Goal: Task Accomplishment & Management: Use online tool/utility

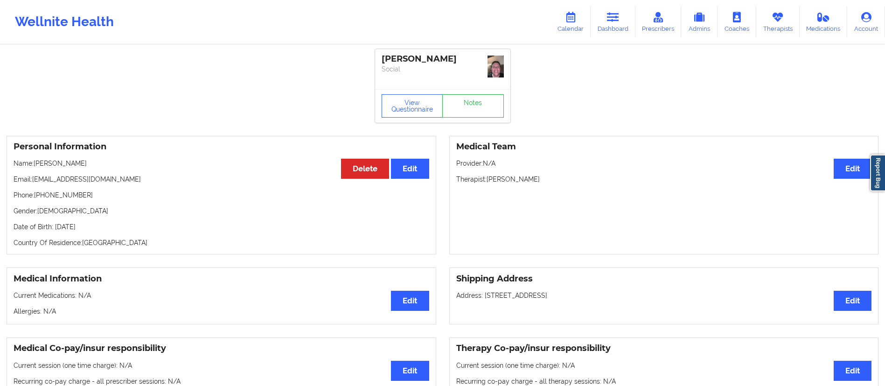
click at [615, 24] on link "Dashboard" at bounding box center [613, 22] width 45 height 31
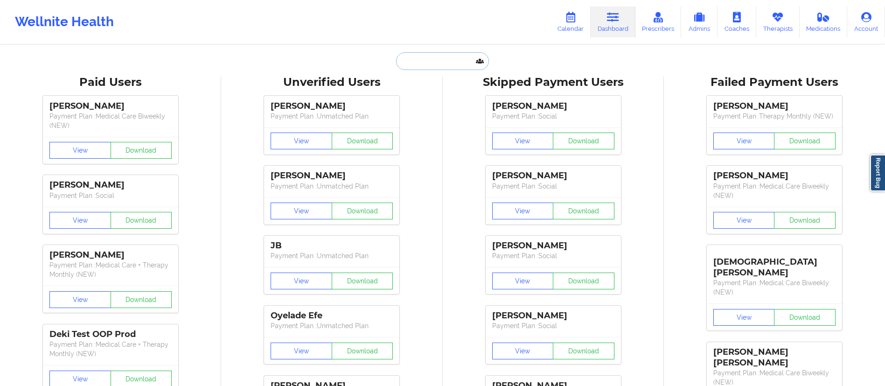
click at [459, 63] on input "text" at bounding box center [442, 61] width 92 height 18
paste input "deep0618@gmail.com"
type input "deep0618@gmail.com"
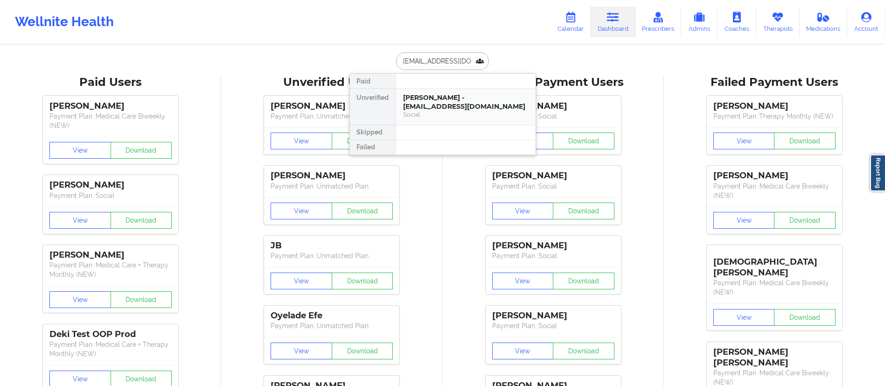
click at [443, 101] on div "Shawn Fung - deep0618@gmail.com" at bounding box center [465, 101] width 125 height 17
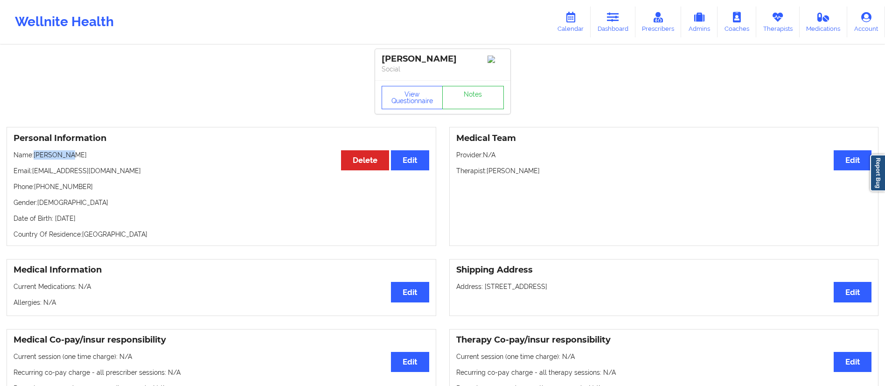
drag, startPoint x: 36, startPoint y: 154, endPoint x: 86, endPoint y: 157, distance: 50.5
click at [86, 157] on p "Name: Shawn Fung" at bounding box center [222, 154] width 416 height 9
copy p "Shawn Fung"
drag, startPoint x: 41, startPoint y: 191, endPoint x: 127, endPoint y: 180, distance: 87.5
click at [127, 180] on div "Personal Information Edit Delete Name: Shawn Fung Email: deep0618@gmail.com Pho…" at bounding box center [222, 186] width 430 height 119
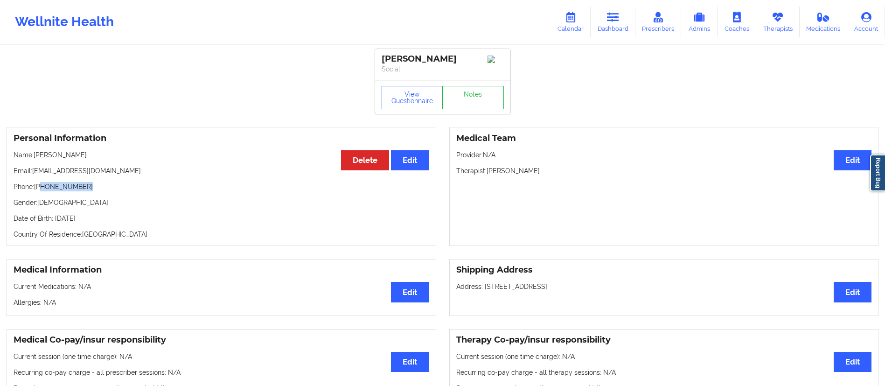
copy p "917-742-1184"
click at [582, 25] on link "Calendar" at bounding box center [571, 22] width 40 height 31
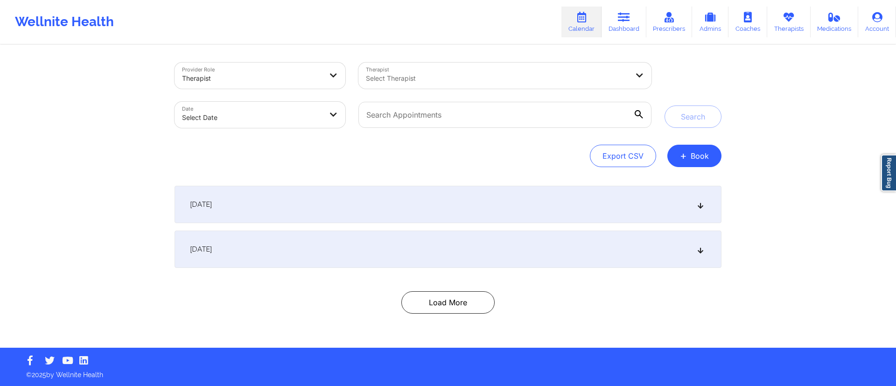
click at [256, 119] on body "Wellnite Health Calendar Dashboard Prescribers Admins Coaches Therapists Medica…" at bounding box center [448, 193] width 896 height 386
select select "2025-8"
select select "2025-9"
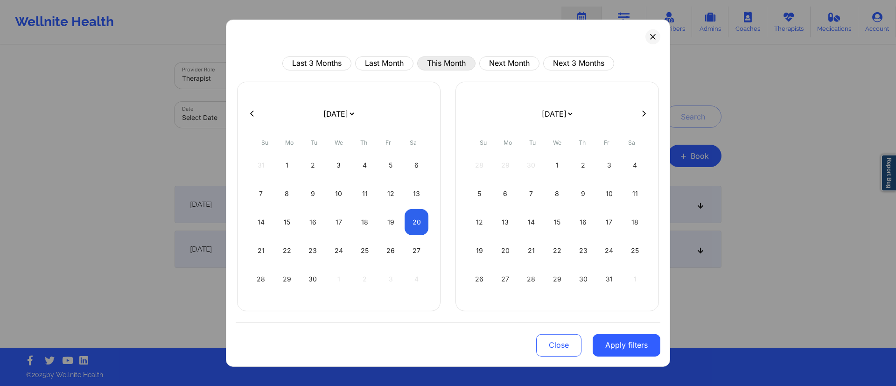
click at [443, 58] on button "This Month" at bounding box center [446, 63] width 58 height 14
select select "2025-8"
select select "2025-9"
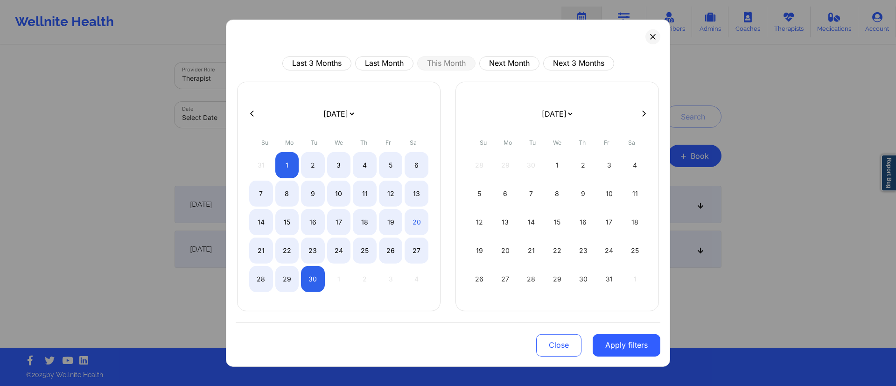
drag, startPoint x: 635, startPoint y: 341, endPoint x: 630, endPoint y: 331, distance: 10.9
click at [634, 341] on button "Apply filters" at bounding box center [627, 345] width 68 height 22
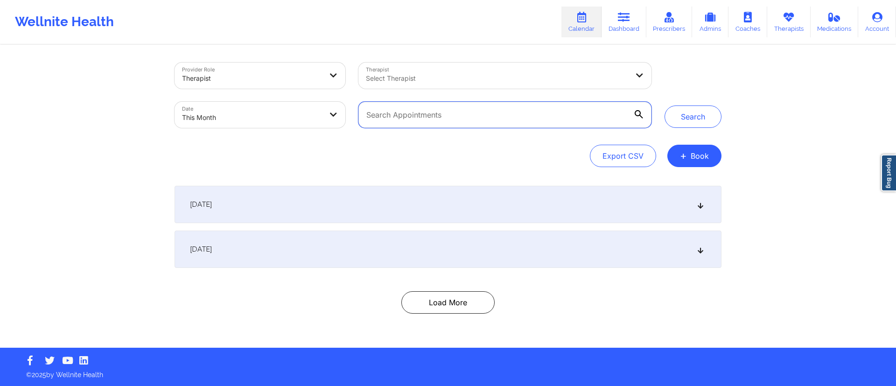
click at [530, 113] on input "text" at bounding box center [504, 115] width 293 height 26
paste input "deep0618@gmail.com"
type input "deep0618@gmail.com"
click at [688, 119] on button "Search" at bounding box center [693, 116] width 57 height 22
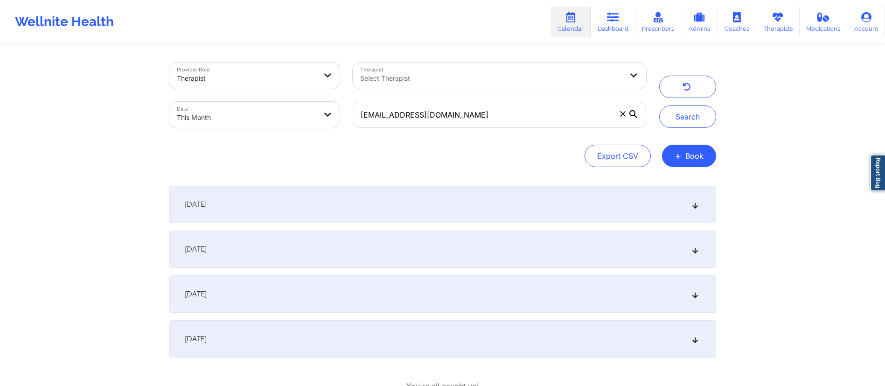
click at [267, 250] on div "[DATE]" at bounding box center [442, 249] width 547 height 37
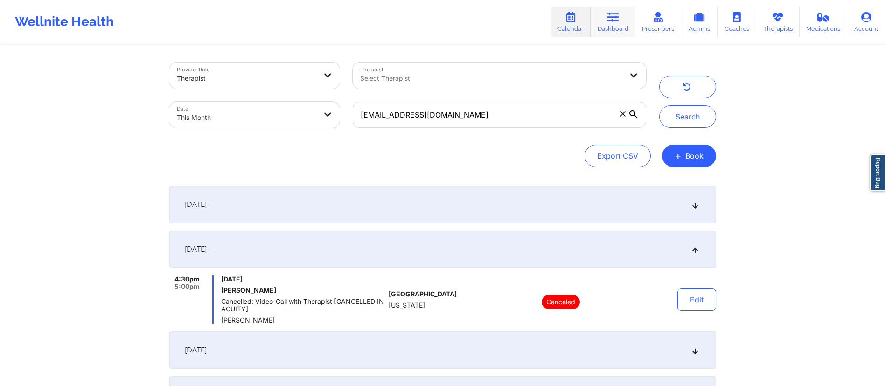
drag, startPoint x: 609, startPoint y: 27, endPoint x: 599, endPoint y: 33, distance: 11.9
click at [609, 27] on link "Dashboard" at bounding box center [613, 22] width 45 height 31
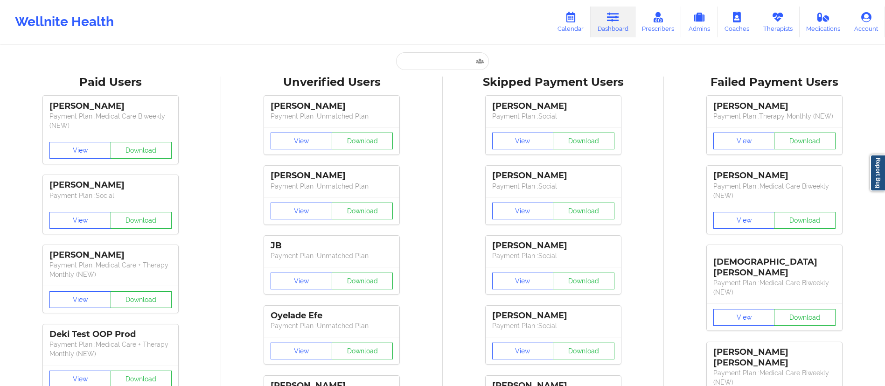
drag, startPoint x: 452, startPoint y: 70, endPoint x: 451, endPoint y: 65, distance: 4.7
click at [450, 63] on input "text" at bounding box center [442, 61] width 92 height 18
paste input "Simreet Virk"
type input "Simreet Virk"
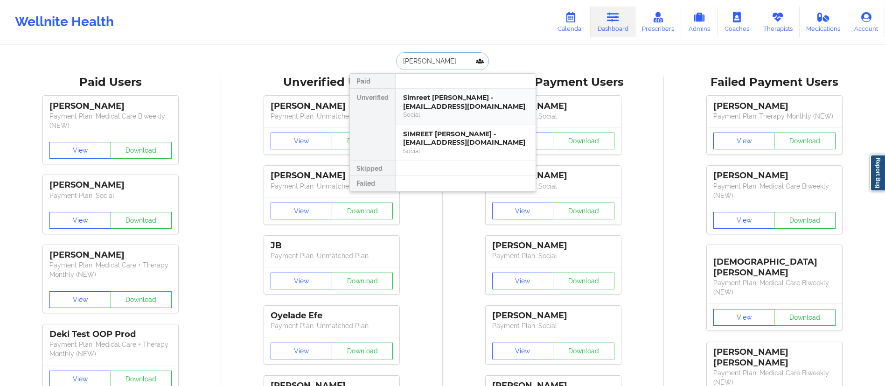
click at [466, 115] on div "Social" at bounding box center [465, 115] width 125 height 8
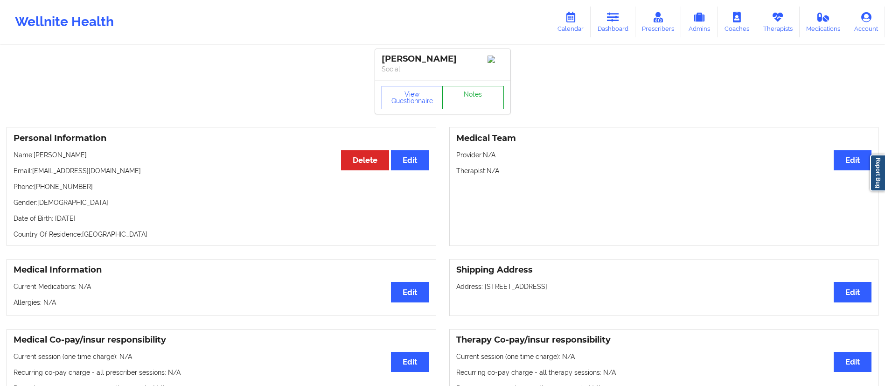
click at [462, 91] on link "Notes" at bounding box center [473, 97] width 62 height 23
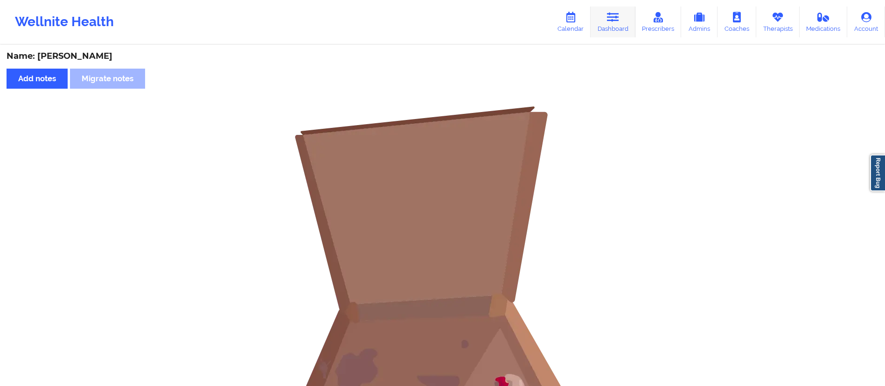
click at [619, 26] on link "Dashboard" at bounding box center [613, 22] width 45 height 31
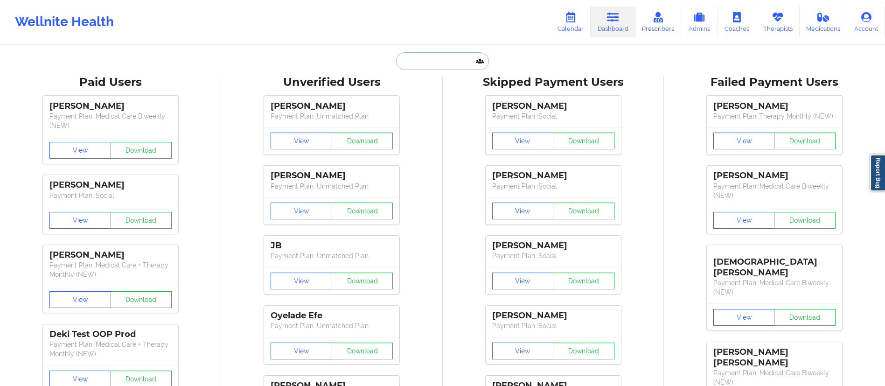
click at [426, 56] on input "text" at bounding box center [442, 61] width 92 height 18
paste input "Simreet Virk"
type input "Simreet Virk"
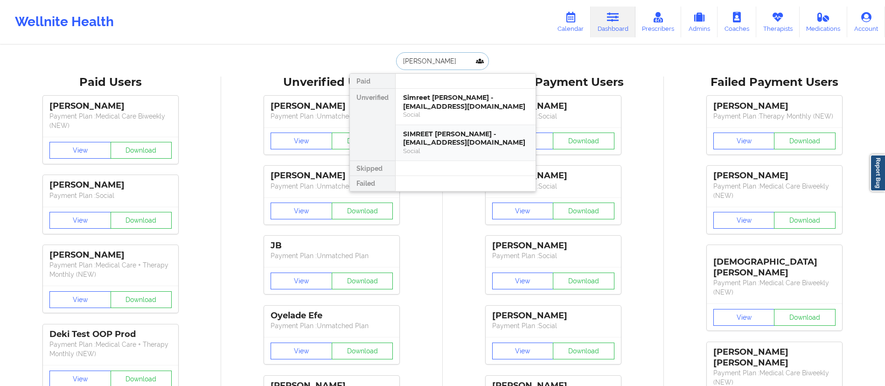
click at [437, 148] on div "Social" at bounding box center [465, 151] width 125 height 8
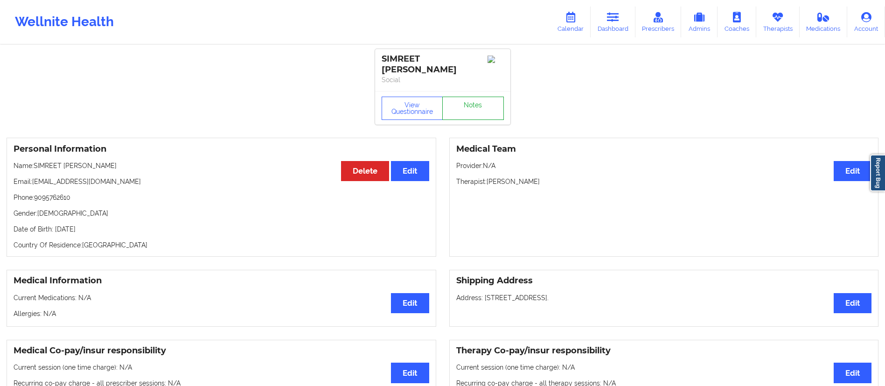
click at [459, 102] on link "Notes" at bounding box center [473, 108] width 62 height 23
drag, startPoint x: 34, startPoint y: 172, endPoint x: 145, endPoint y: 169, distance: 111.6
click at [145, 177] on p "Email: simreetvirk101@gmail.com" at bounding box center [222, 181] width 416 height 9
copy p "simreetvirk101@gmail.com"
drag, startPoint x: 569, startPoint y: 27, endPoint x: 563, endPoint y: 28, distance: 6.7
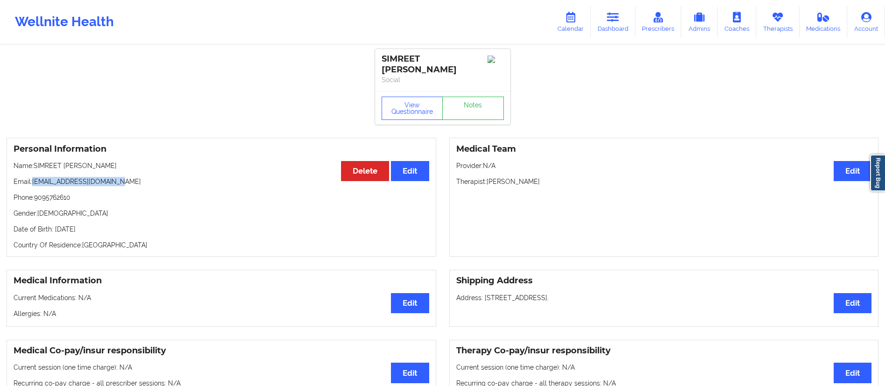
click at [569, 27] on link "Calendar" at bounding box center [571, 22] width 40 height 31
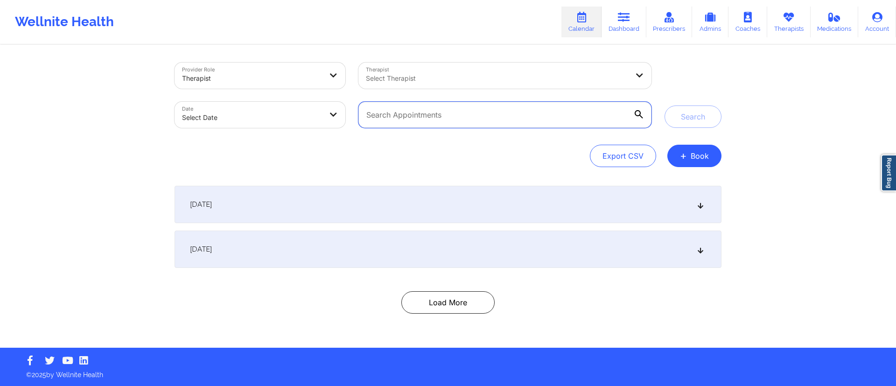
click at [454, 113] on input "text" at bounding box center [504, 115] width 293 height 26
paste input "simreetvirk101@gmail.com"
type input "simreetvirk101@gmail.com"
click at [685, 123] on button "Search" at bounding box center [693, 116] width 57 height 22
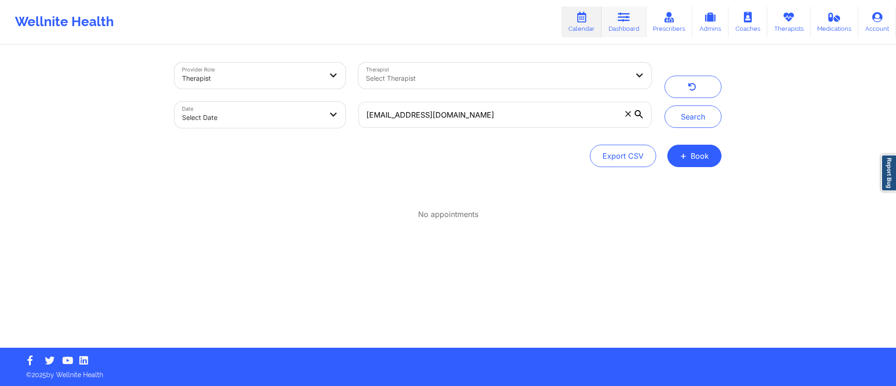
click at [625, 21] on icon at bounding box center [624, 17] width 12 height 10
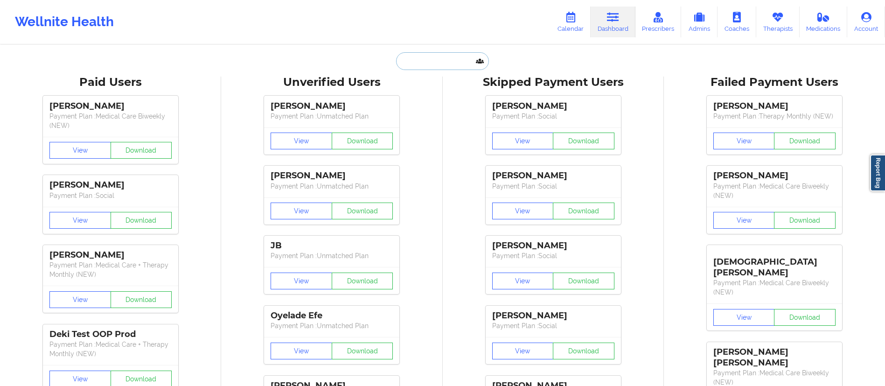
click at [410, 62] on input "text" at bounding box center [442, 61] width 92 height 18
paste input "SIMREET VIRK"
type input "SIMREET VIRK"
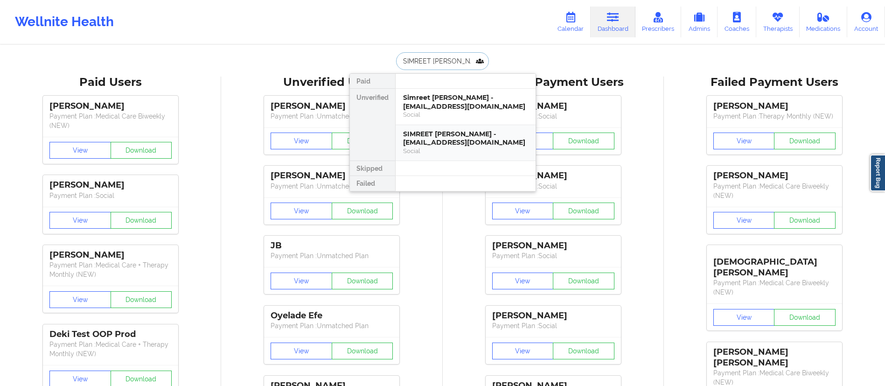
click at [446, 140] on div "SIMREET VIRK - simreetvirk101@gmail.com" at bounding box center [465, 138] width 125 height 17
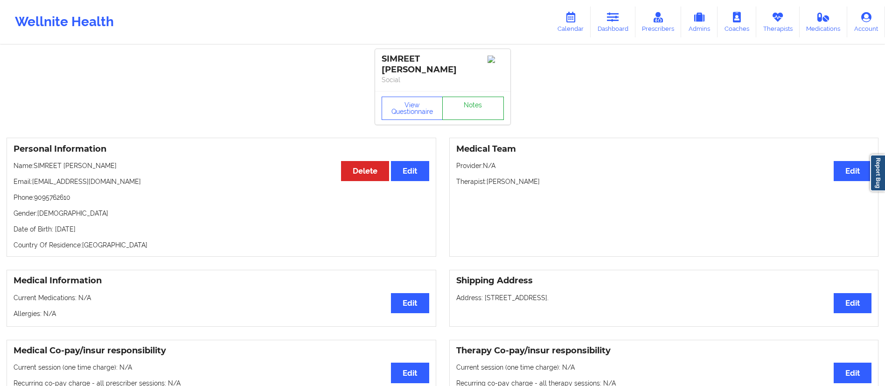
click at [474, 108] on link "Notes" at bounding box center [473, 108] width 62 height 23
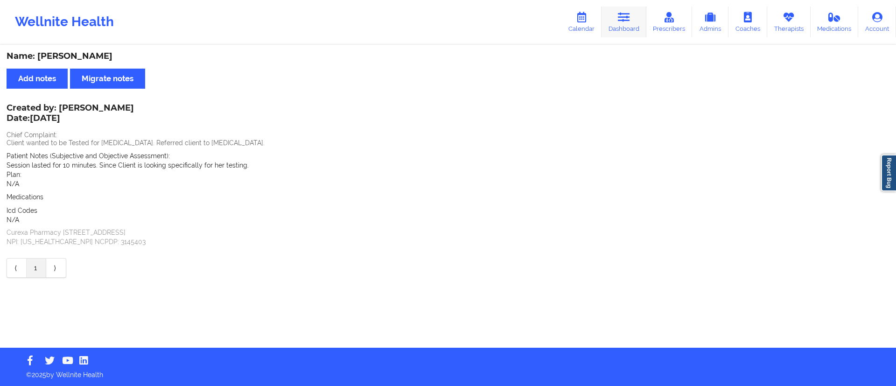
click at [617, 24] on link "Dashboard" at bounding box center [624, 22] width 45 height 31
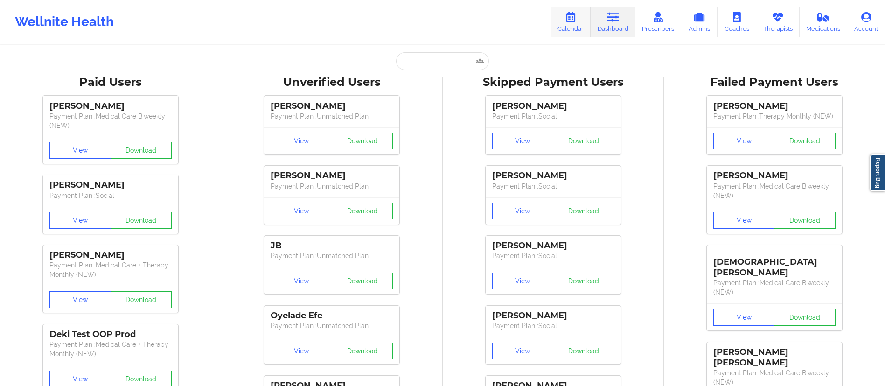
click at [578, 31] on link "Calendar" at bounding box center [571, 22] width 40 height 31
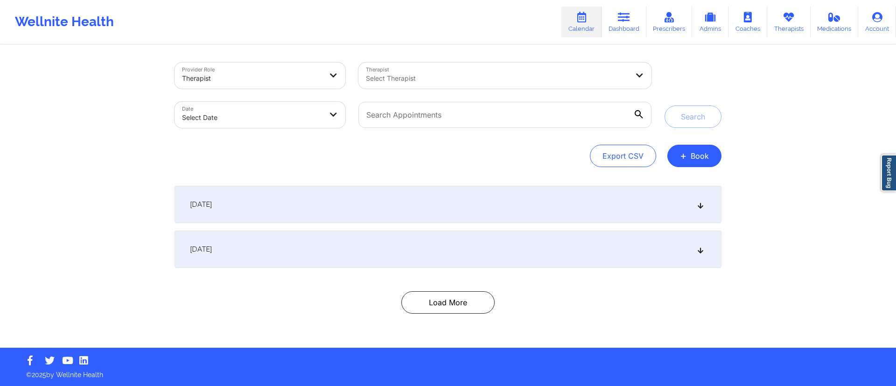
drag, startPoint x: 237, startPoint y: 128, endPoint x: 238, endPoint y: 116, distance: 12.1
click at [236, 121] on div "Date Select Date" at bounding box center [260, 114] width 184 height 39
click at [240, 116] on body "Wellnite Health Calendar Dashboard Prescribers Admins Coaches Therapists Medica…" at bounding box center [448, 193] width 896 height 386
select select "2025-8"
select select "2025-9"
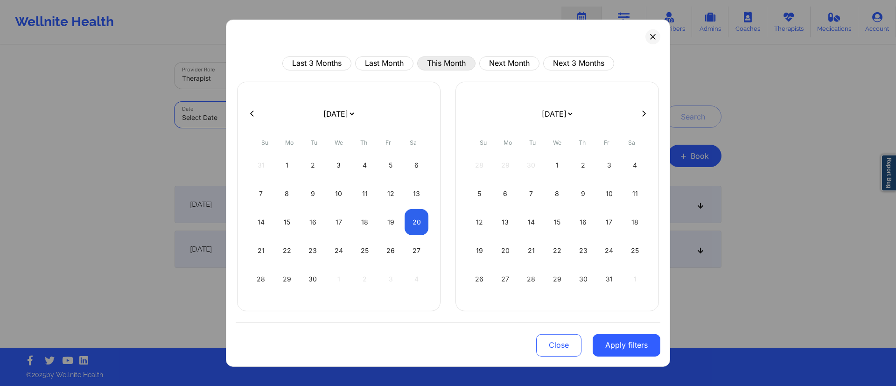
drag, startPoint x: 443, startPoint y: 61, endPoint x: 439, endPoint y: 76, distance: 15.1
click at [442, 61] on button "This Month" at bounding box center [446, 63] width 58 height 14
select select "2025-8"
select select "2025-9"
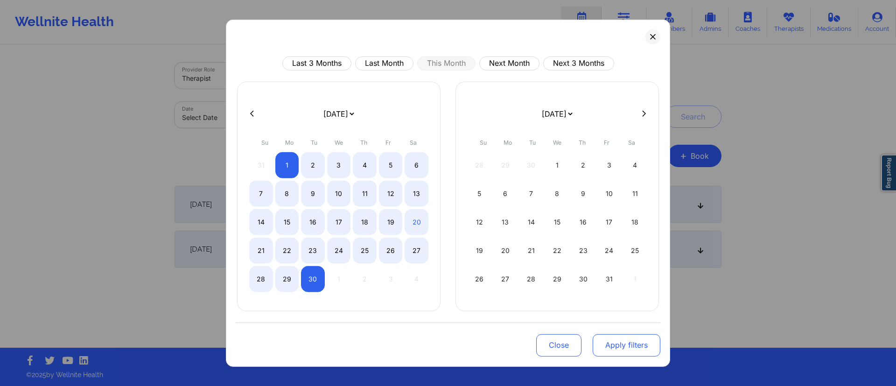
click at [620, 347] on button "Apply filters" at bounding box center [627, 345] width 68 height 22
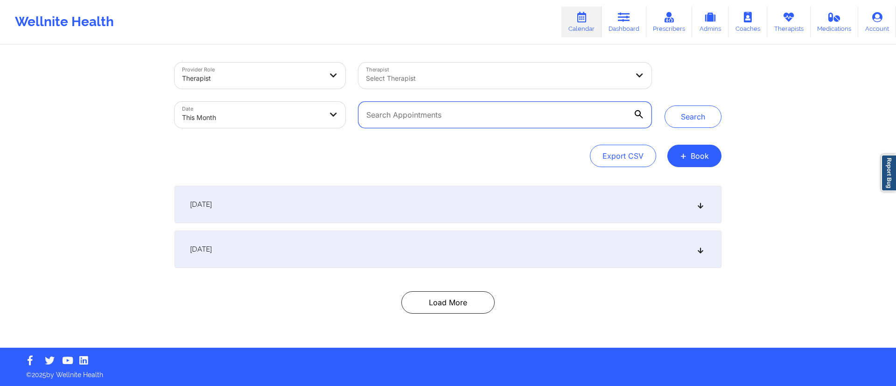
click at [428, 109] on input "text" at bounding box center [504, 115] width 293 height 26
paste input "garymonches585@gmail.com"
click at [692, 113] on button "Search" at bounding box center [693, 116] width 57 height 22
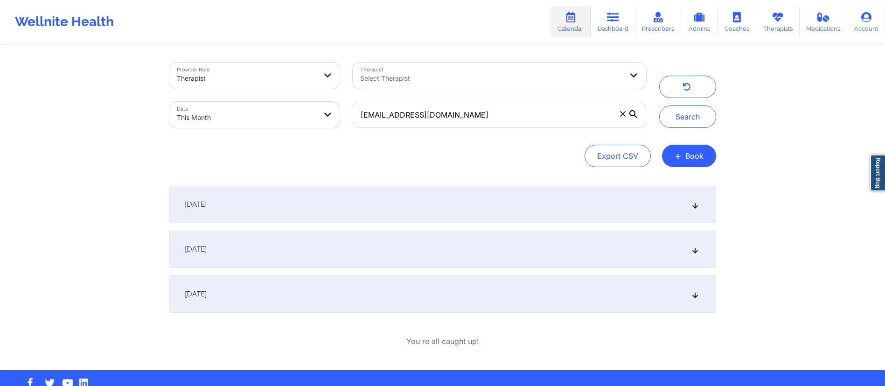
click at [379, 294] on div "[DATE]" at bounding box center [442, 293] width 547 height 37
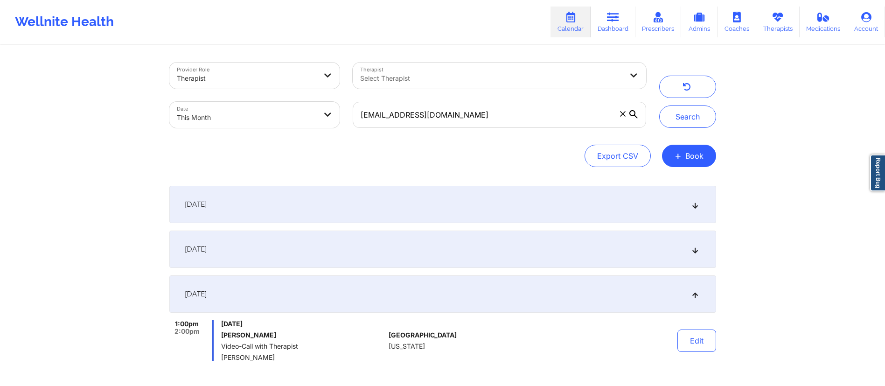
click at [383, 293] on div "[DATE]" at bounding box center [442, 293] width 547 height 37
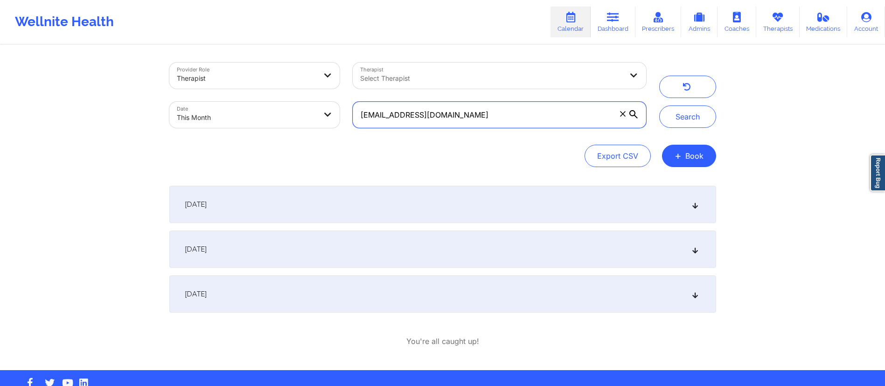
drag, startPoint x: 484, startPoint y: 116, endPoint x: 394, endPoint y: 113, distance: 90.6
click at [354, 123] on input "garymonches585@gmail.com" at bounding box center [499, 115] width 293 height 26
paste input "matthew.lagrange@yahoo"
click at [688, 122] on button "Search" at bounding box center [688, 116] width 57 height 22
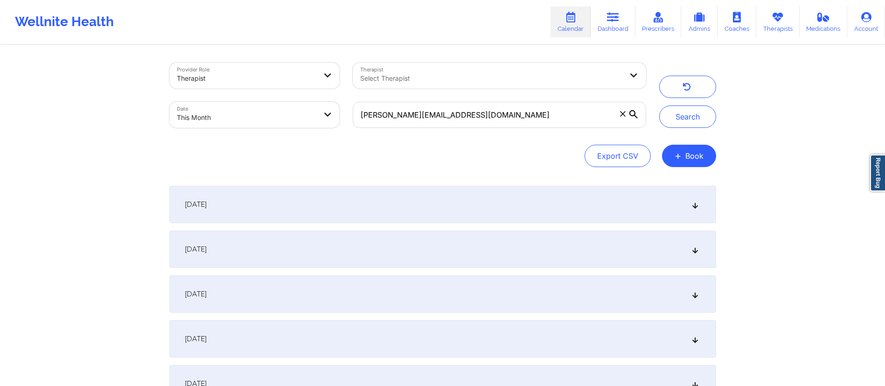
click at [432, 209] on div "[DATE]" at bounding box center [442, 204] width 547 height 37
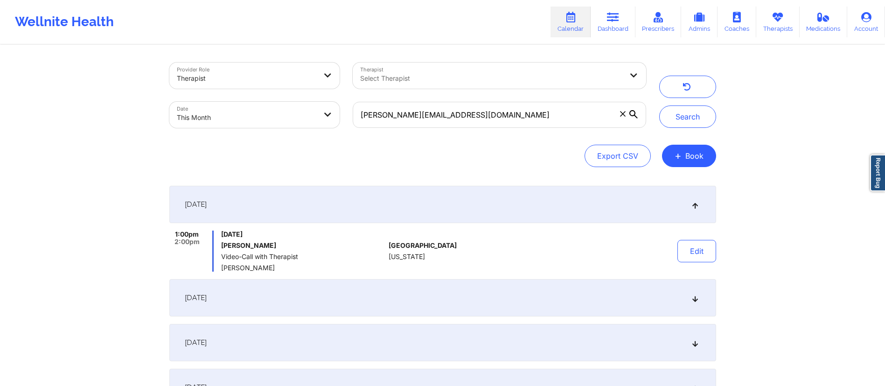
click at [406, 237] on div "United States Florida" at bounding box center [441, 251] width 104 height 41
click at [392, 304] on div "[DATE]" at bounding box center [442, 297] width 547 height 37
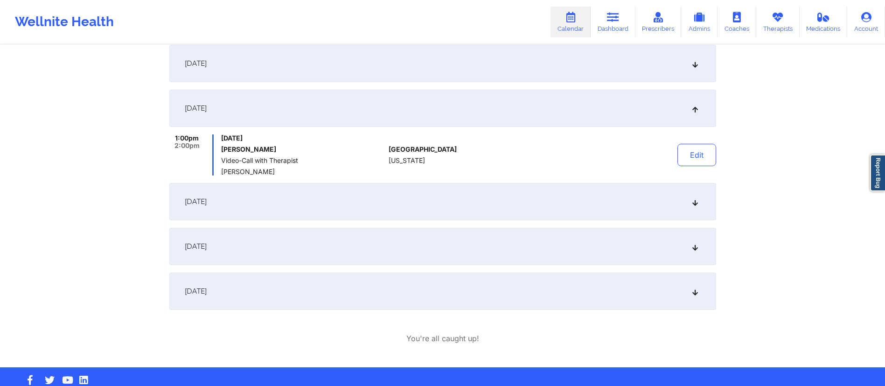
scroll to position [141, 0]
click at [363, 241] on div "[DATE]" at bounding box center [442, 245] width 547 height 37
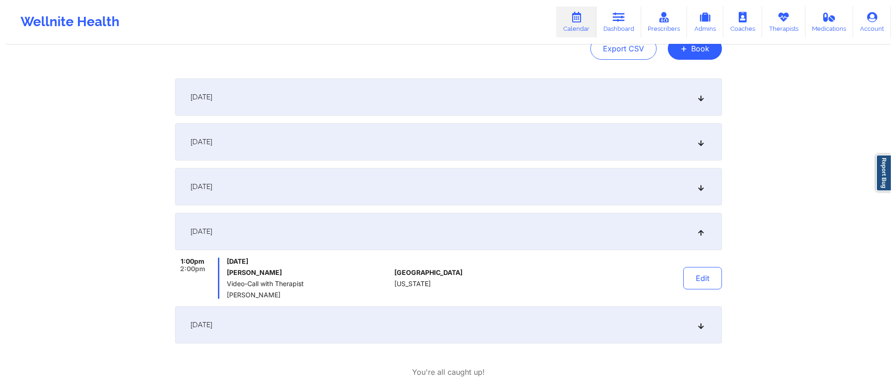
scroll to position [0, 0]
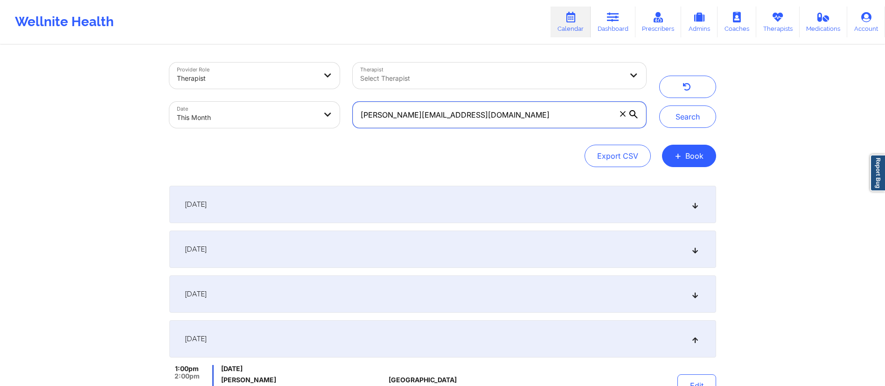
drag, startPoint x: 530, startPoint y: 110, endPoint x: 344, endPoint y: 106, distance: 185.3
click at [336, 115] on div "Provider Role Therapist Therapist Select Therapist Date This Month matthew.lagr…" at bounding box center [408, 95] width 490 height 78
paste input "[EMAIL_ADDRESS][DOMAIN_NAME]"
type input "[EMAIL_ADDRESS][DOMAIN_NAME]"
click at [701, 119] on button "Search" at bounding box center [688, 116] width 57 height 22
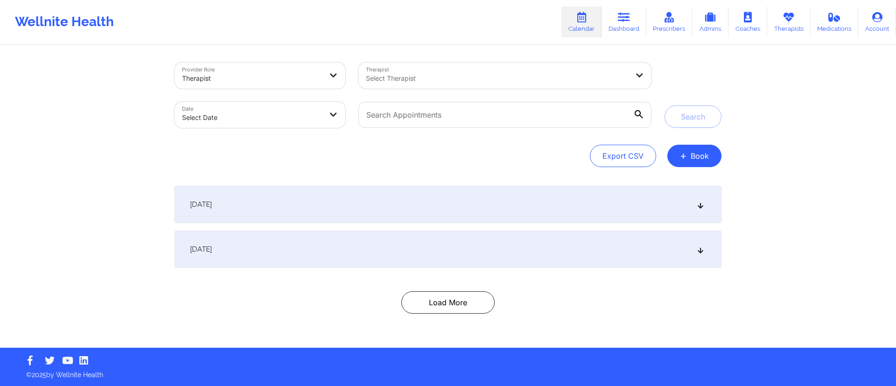
click at [246, 109] on body "Wellnite Health Calendar Dashboard Prescribers Admins Coaches Therapists Medica…" at bounding box center [448, 193] width 896 height 386
select select "2025-8"
select select "2025-9"
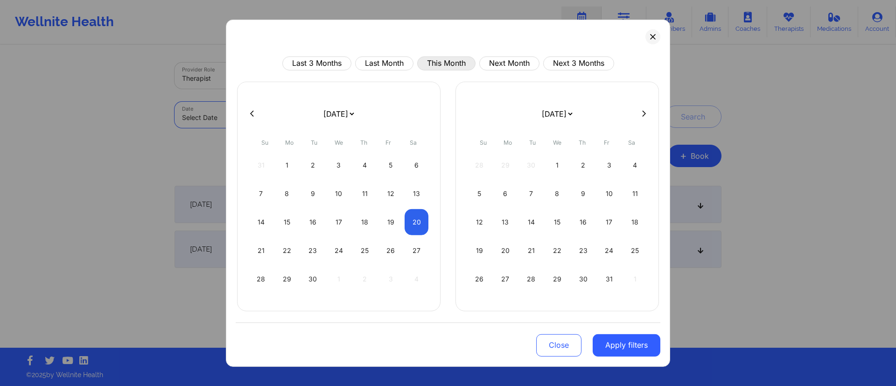
click at [450, 61] on button "This Month" at bounding box center [446, 63] width 58 height 14
select select "2025-8"
select select "2025-9"
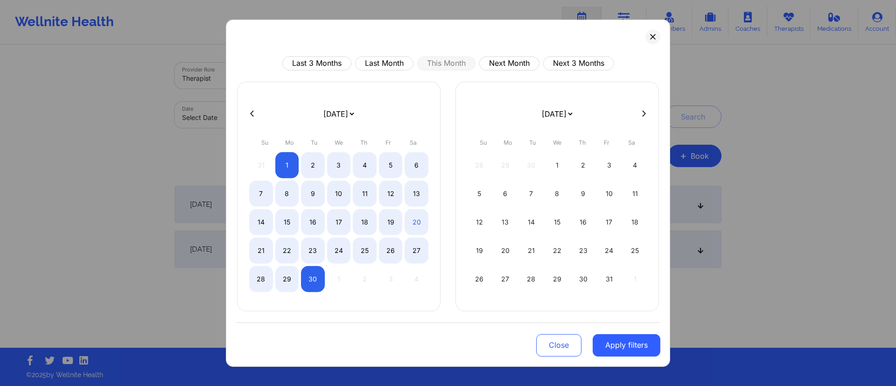
click at [630, 346] on button "Apply filters" at bounding box center [627, 345] width 68 height 22
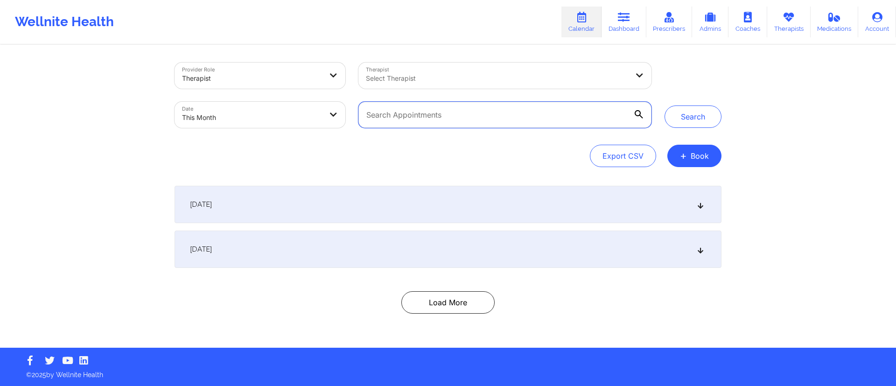
click at [470, 116] on input "text" at bounding box center [504, 115] width 293 height 26
paste input "[EMAIL_ADDRESS][DOMAIN_NAME]"
click at [684, 119] on button "Search" at bounding box center [693, 116] width 57 height 22
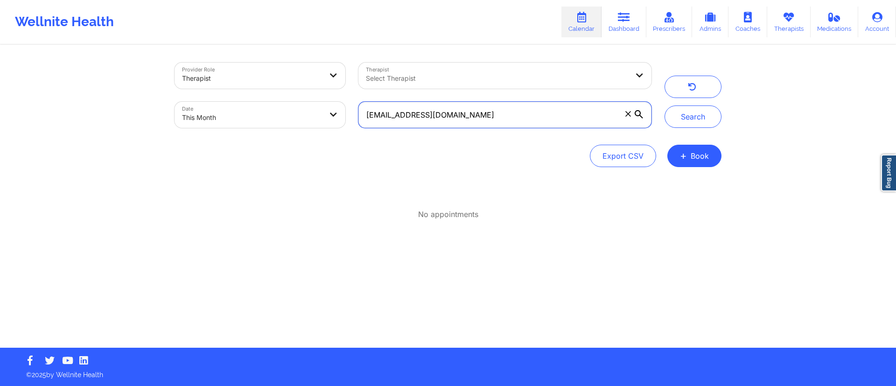
drag, startPoint x: 496, startPoint y: 112, endPoint x: 347, endPoint y: 114, distance: 149.4
click at [343, 119] on div "Provider Role Therapist Therapist Select Therapist Date This Month [EMAIL_ADDRE…" at bounding box center [413, 95] width 490 height 78
paste input "[PERSON_NAME][EMAIL_ADDRESS][DOMAIN_NAME]"
click at [693, 117] on button "Search" at bounding box center [693, 116] width 57 height 22
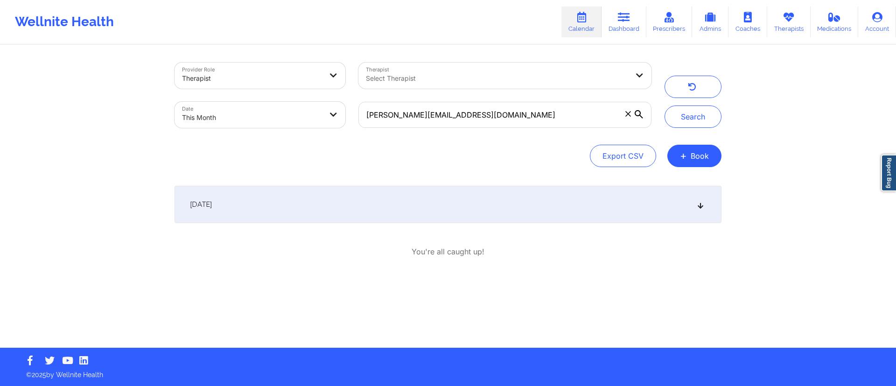
click at [352, 207] on div "[DATE]" at bounding box center [448, 204] width 547 height 37
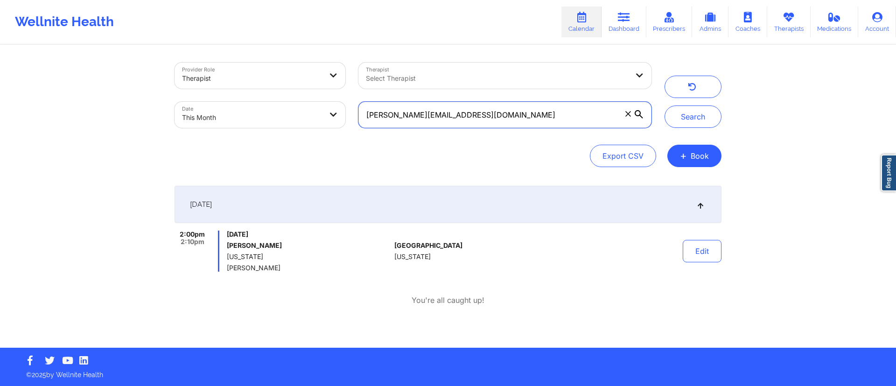
drag, startPoint x: 482, startPoint y: 119, endPoint x: 347, endPoint y: 125, distance: 135.5
click at [347, 125] on div "Provider Role Therapist Therapist Select Therapist Date This Month [PERSON_NAME…" at bounding box center [413, 95] width 490 height 78
paste input "xman0124"
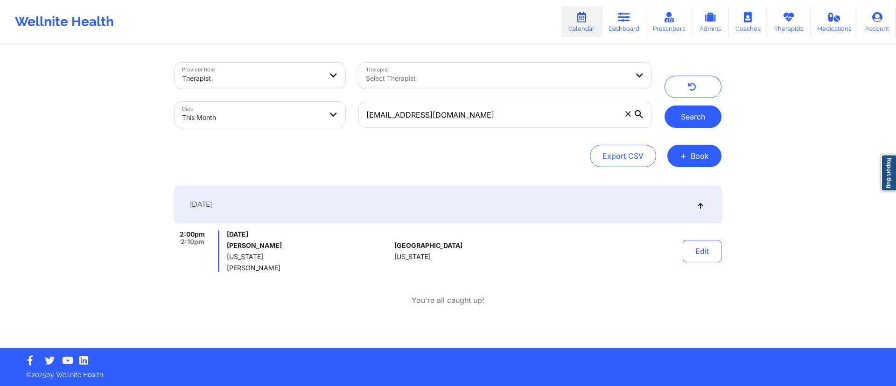
click at [700, 106] on button "Search" at bounding box center [693, 116] width 57 height 22
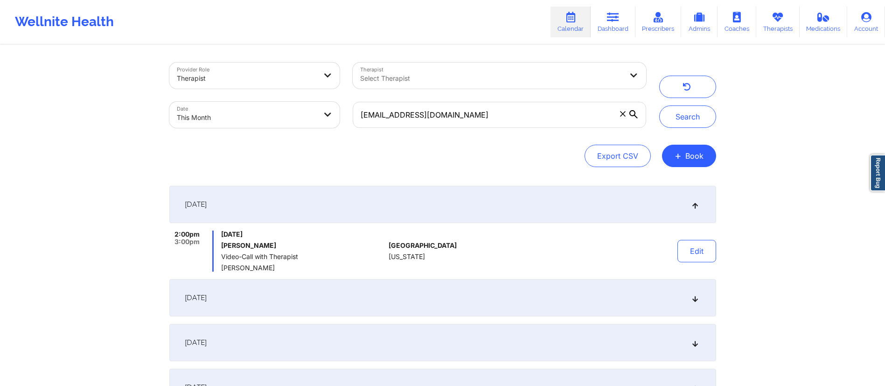
scroll to position [115, 0]
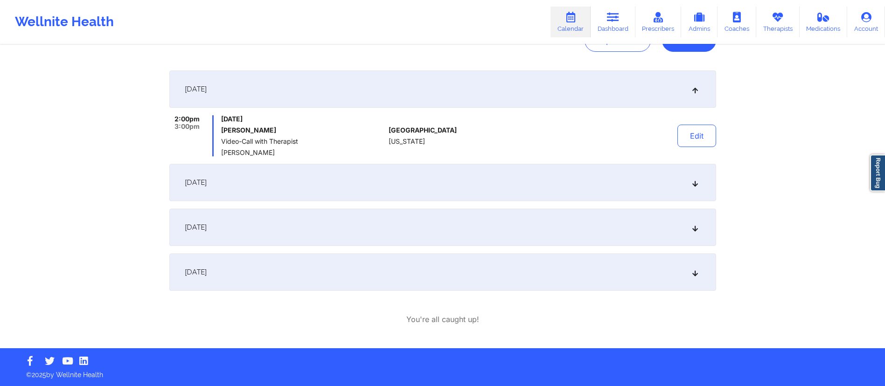
click at [302, 209] on div "[DATE]" at bounding box center [442, 227] width 547 height 37
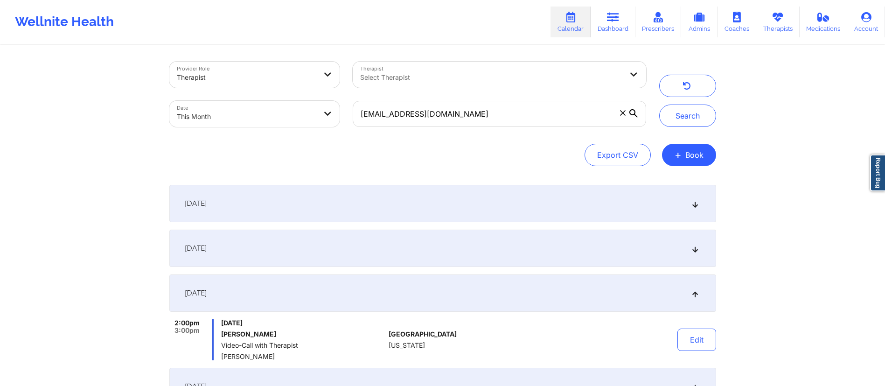
scroll to position [0, 0]
drag, startPoint x: 454, startPoint y: 116, endPoint x: 297, endPoint y: 115, distance: 156.8
click at [297, 115] on div "Provider Role Therapist Therapist Select Therapist Date This Month [EMAIL_ADDRE…" at bounding box center [408, 95] width 490 height 78
paste input "cedricka1183"
click at [678, 122] on button "Search" at bounding box center [688, 116] width 57 height 22
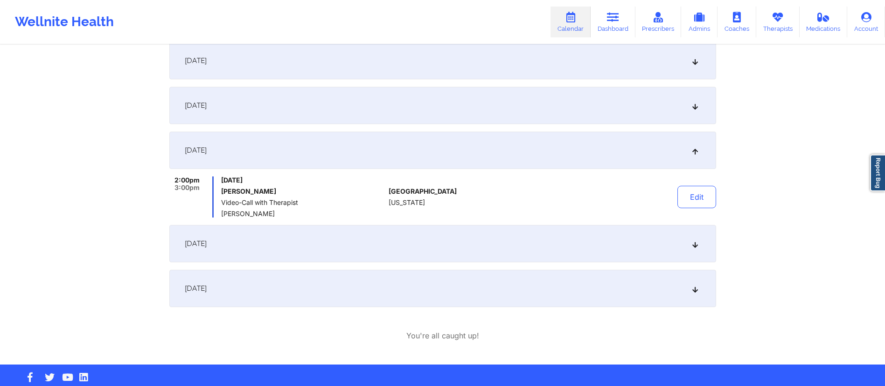
scroll to position [144, 0]
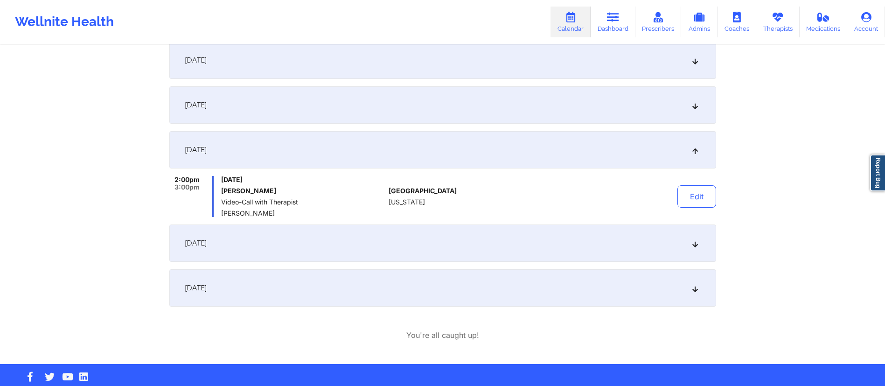
click at [340, 247] on div "[DATE]" at bounding box center [442, 243] width 547 height 37
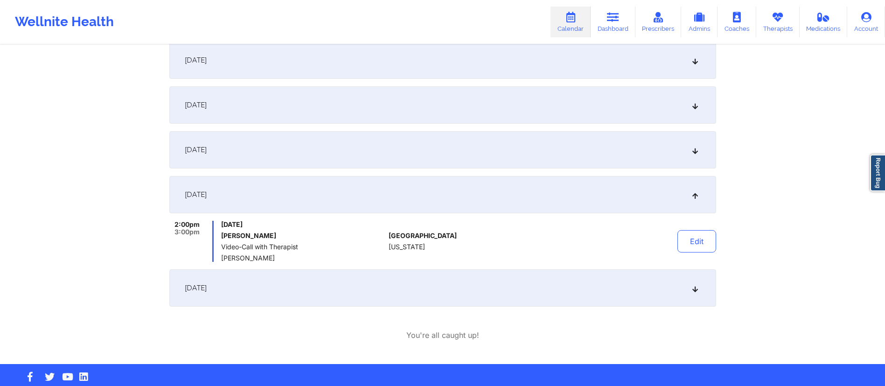
scroll to position [0, 0]
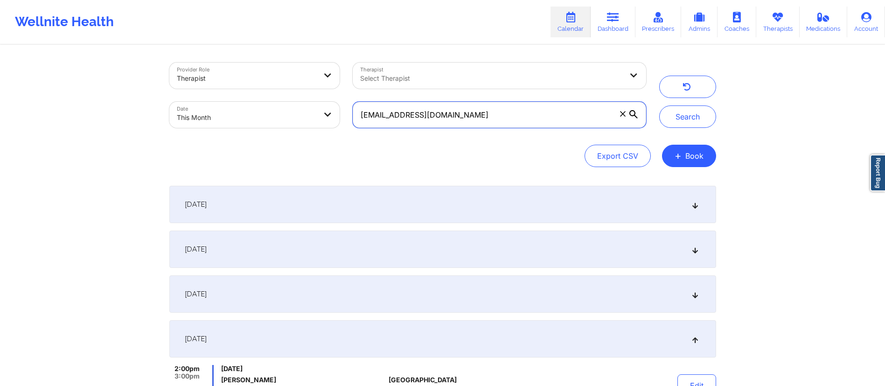
drag, startPoint x: 487, startPoint y: 112, endPoint x: 366, endPoint y: 108, distance: 121.0
click at [366, 108] on input "[EMAIL_ADDRESS][DOMAIN_NAME]" at bounding box center [499, 115] width 293 height 26
click at [465, 115] on input "[EMAIL_ADDRESS][DOMAIN_NAME]" at bounding box center [499, 115] width 293 height 26
drag, startPoint x: 466, startPoint y: 114, endPoint x: 356, endPoint y: 117, distance: 110.2
click at [356, 117] on input "[EMAIL_ADDRESS][DOMAIN_NAME]" at bounding box center [499, 115] width 293 height 26
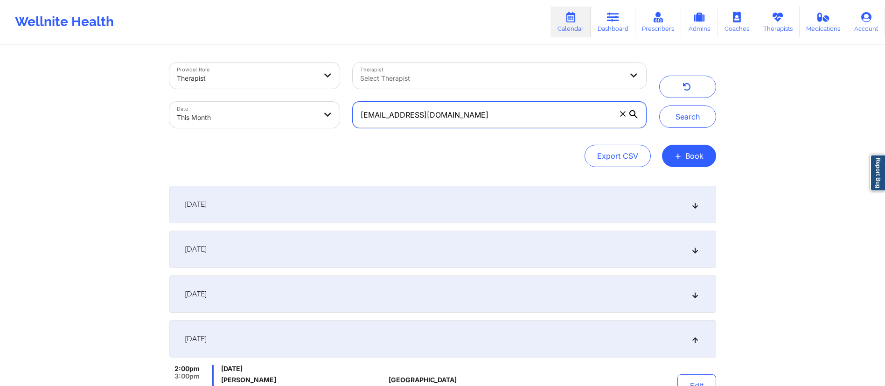
paste input "[PERSON_NAME].lioness"
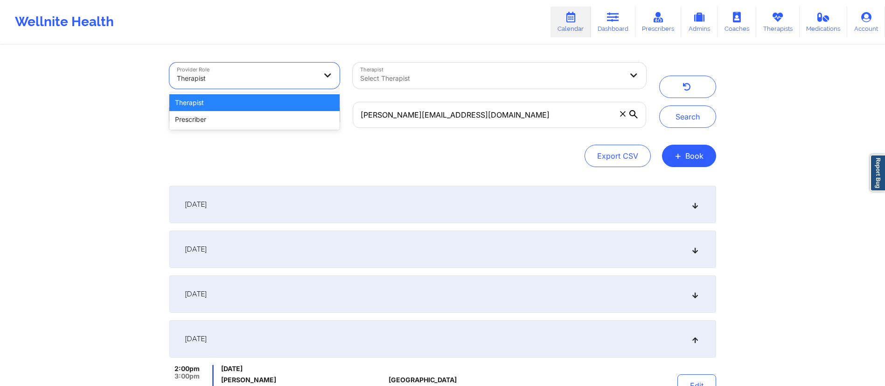
click at [264, 75] on div at bounding box center [247, 78] width 140 height 11
click at [248, 113] on div "Prescriber" at bounding box center [254, 119] width 171 height 17
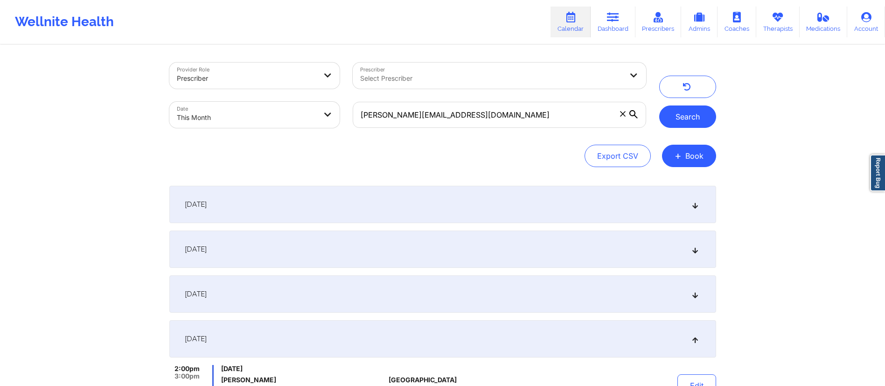
click at [691, 112] on button "Search" at bounding box center [688, 116] width 57 height 22
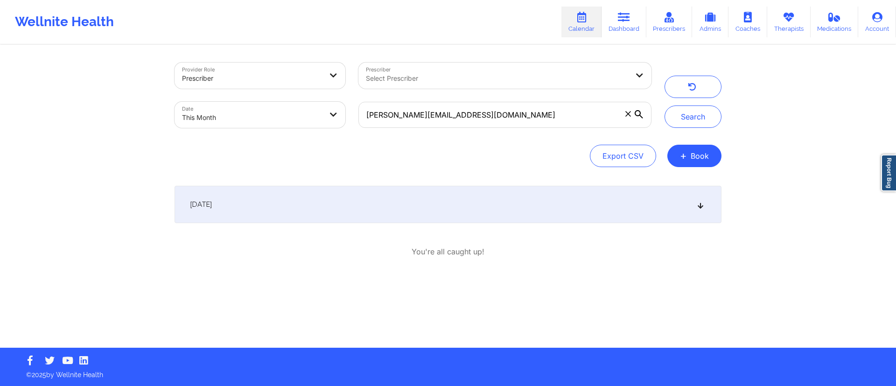
click at [365, 202] on div "[DATE]" at bounding box center [448, 204] width 547 height 37
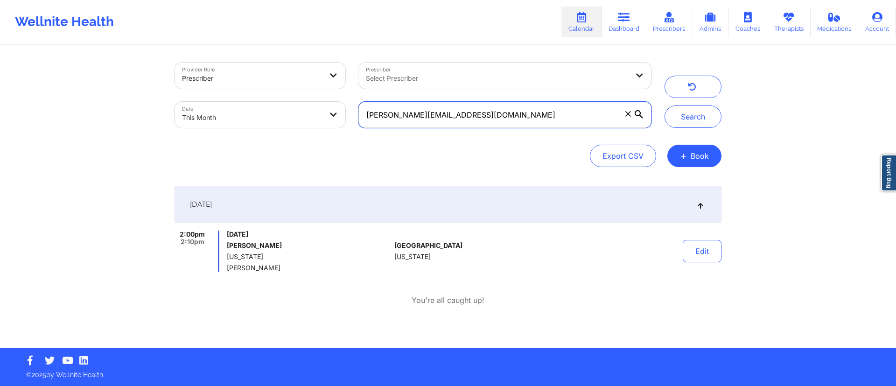
drag, startPoint x: 484, startPoint y: 109, endPoint x: 350, endPoint y: 92, distance: 135.9
click at [350, 92] on div "Provider Role Prescriber Prescriber Select Prescriber Date This Month [PERSON_N…" at bounding box center [413, 95] width 490 height 78
paste input "[EMAIL_ADDRESS]"
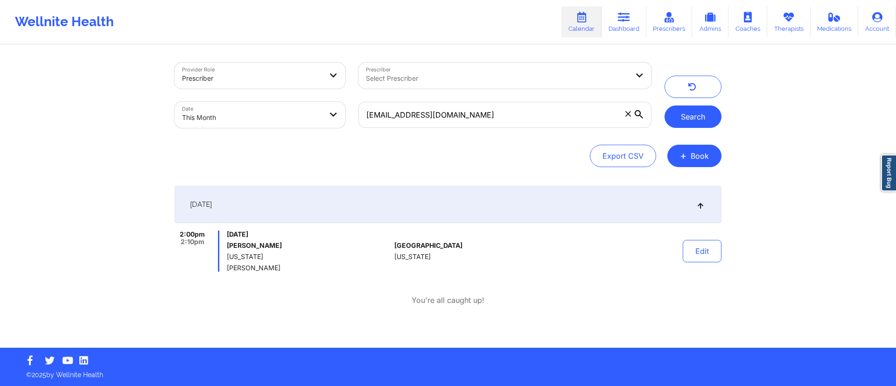
click at [686, 123] on button "Search" at bounding box center [693, 116] width 57 height 22
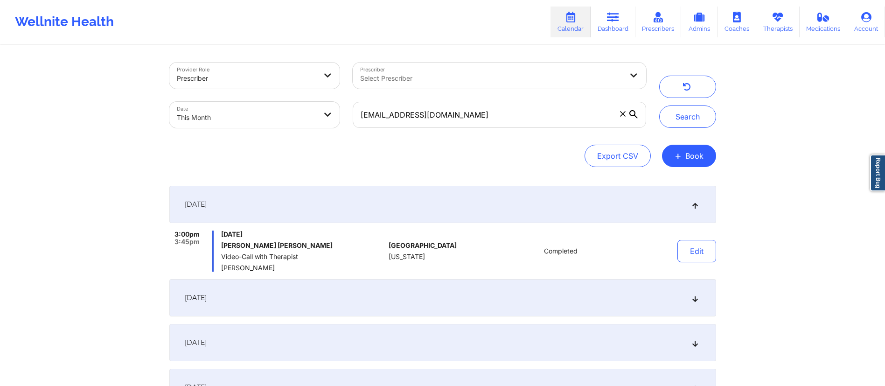
scroll to position [490, 0]
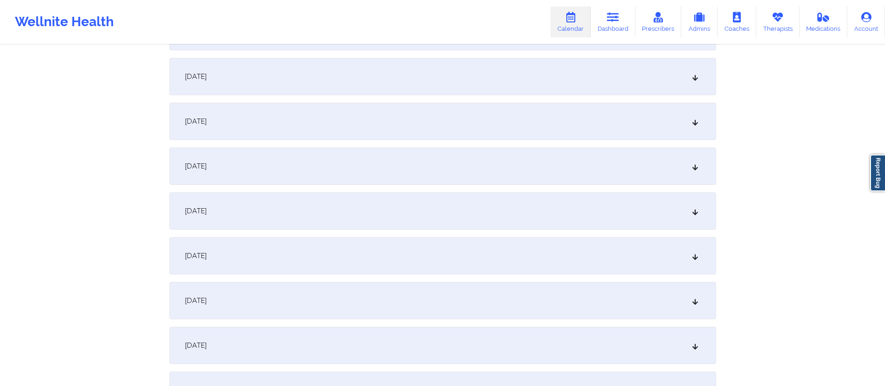
click at [367, 299] on div "[DATE]" at bounding box center [442, 300] width 547 height 37
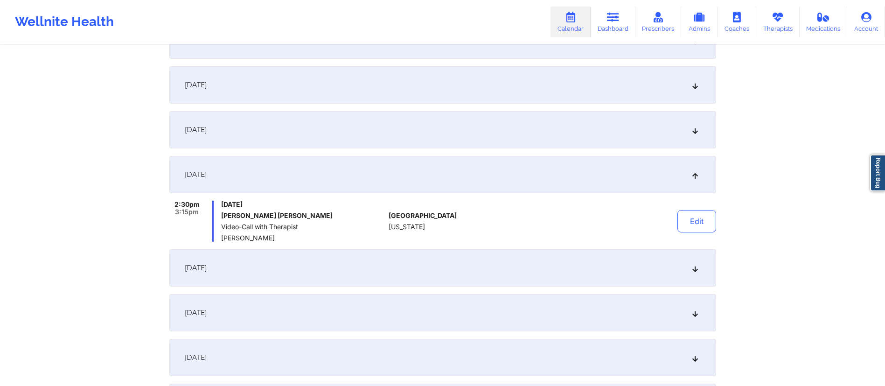
scroll to position [0, 0]
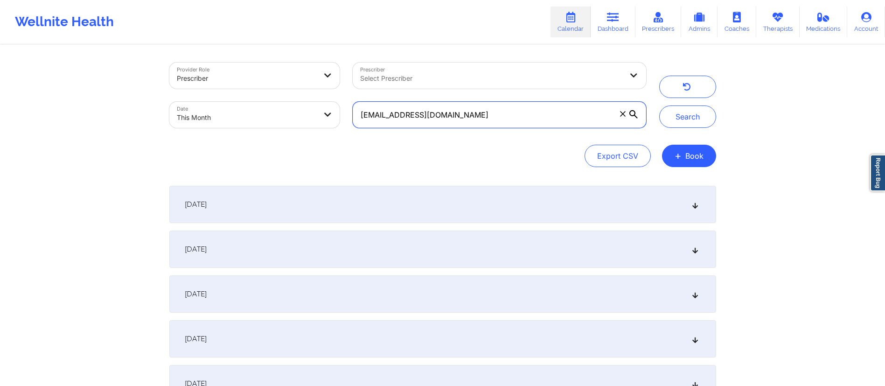
drag, startPoint x: 575, startPoint y: 116, endPoint x: 330, endPoint y: 117, distance: 245.5
click at [330, 117] on div "Provider Role Prescriber Prescriber Select Prescriber Date This Month [EMAIL_AD…" at bounding box center [408, 95] width 490 height 78
paste input "dancerdak"
click at [689, 119] on button "Search" at bounding box center [688, 116] width 57 height 22
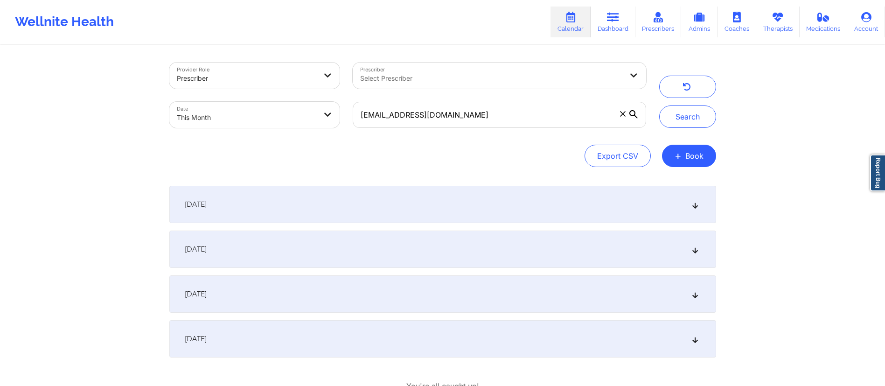
click at [314, 293] on div "[DATE]" at bounding box center [442, 293] width 547 height 37
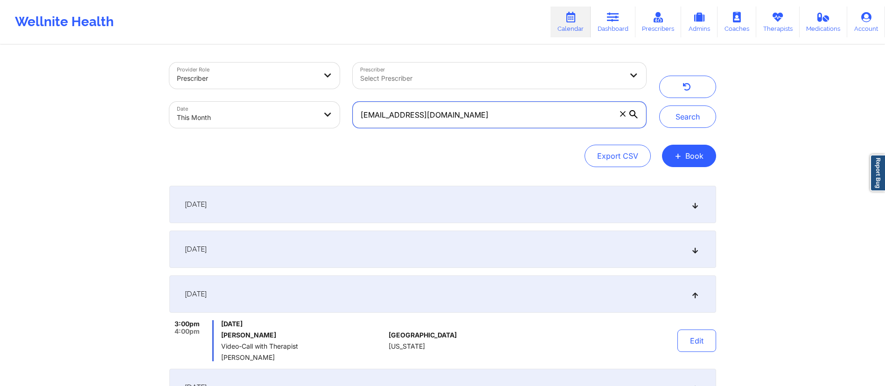
drag, startPoint x: 581, startPoint y: 115, endPoint x: 545, endPoint y: 113, distance: 36.5
click at [545, 113] on input "[EMAIL_ADDRESS][DOMAIN_NAME]" at bounding box center [499, 115] width 293 height 26
drag, startPoint x: 466, startPoint y: 111, endPoint x: 333, endPoint y: 89, distance: 134.8
click at [333, 90] on div "Provider Role Prescriber Prescriber Select Prescriber Date This Month [EMAIL_AD…" at bounding box center [408, 95] width 490 height 78
paste input "[EMAIL_ADDRESS]"
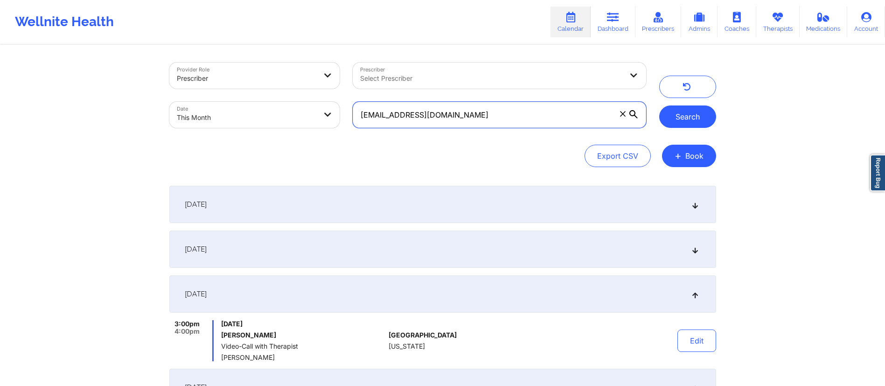
type input "[EMAIL_ADDRESS][DOMAIN_NAME]"
click at [681, 116] on button "Search" at bounding box center [688, 116] width 57 height 22
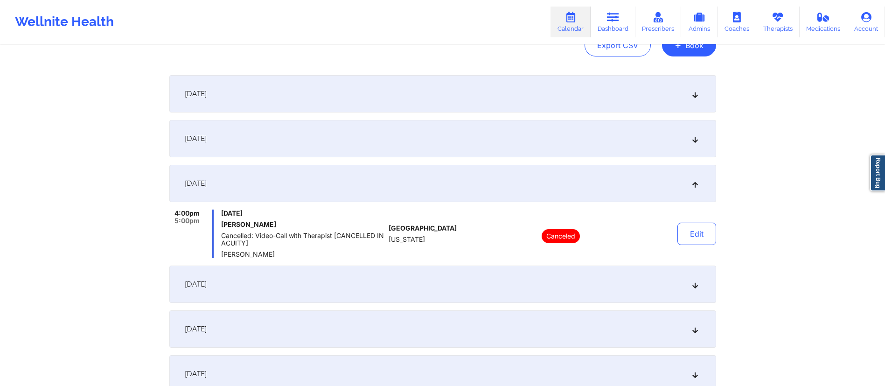
scroll to position [110, 0]
click at [317, 143] on div "[DATE]" at bounding box center [442, 138] width 547 height 37
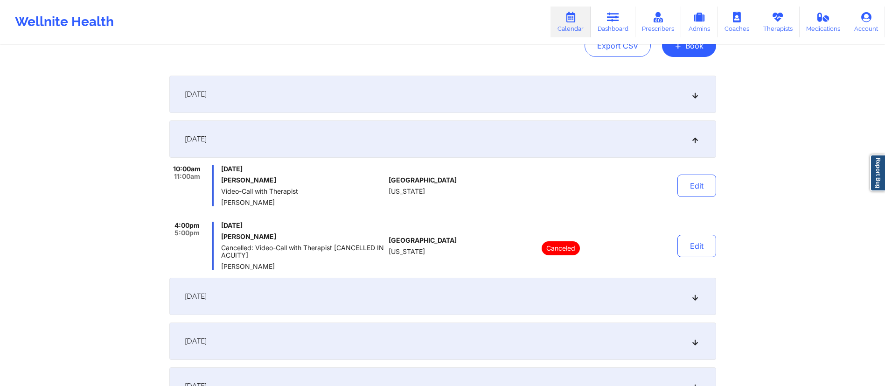
click at [361, 102] on div "[DATE]" at bounding box center [442, 94] width 547 height 37
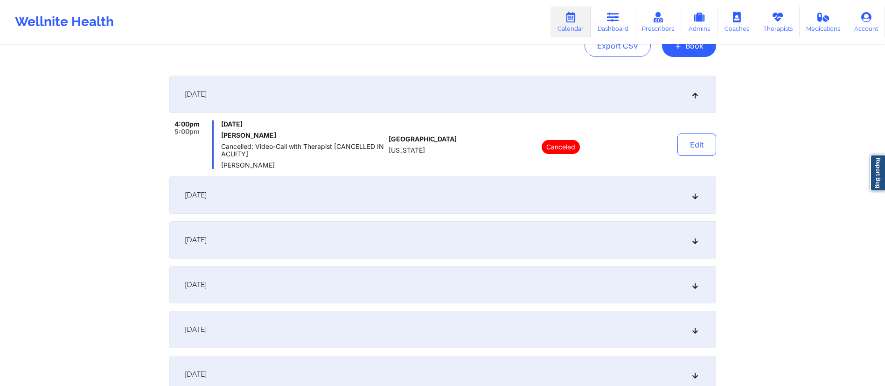
click at [324, 283] on div "[DATE]" at bounding box center [442, 284] width 547 height 37
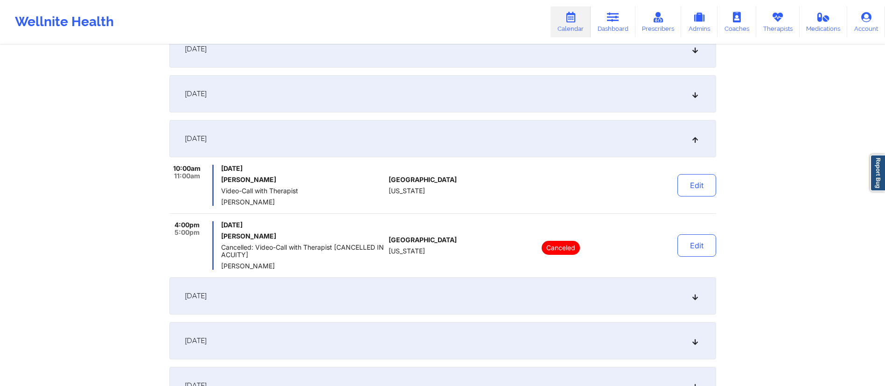
scroll to position [201, 0]
click at [336, 294] on div "[DATE]" at bounding box center [442, 294] width 547 height 37
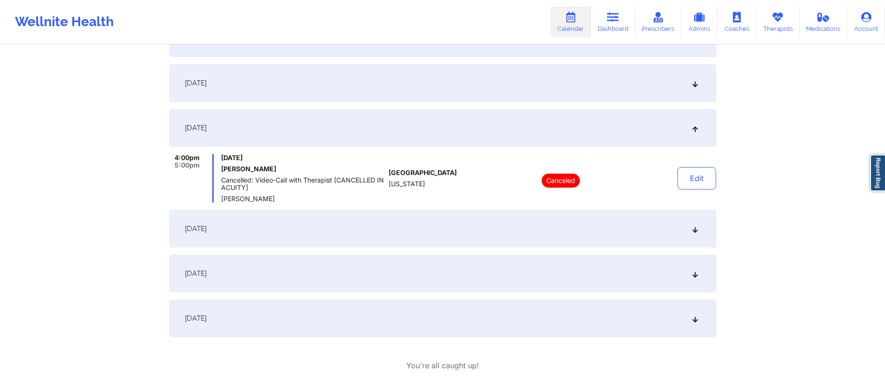
scroll to position [257, 0]
click at [371, 226] on div "[DATE]" at bounding box center [442, 227] width 547 height 37
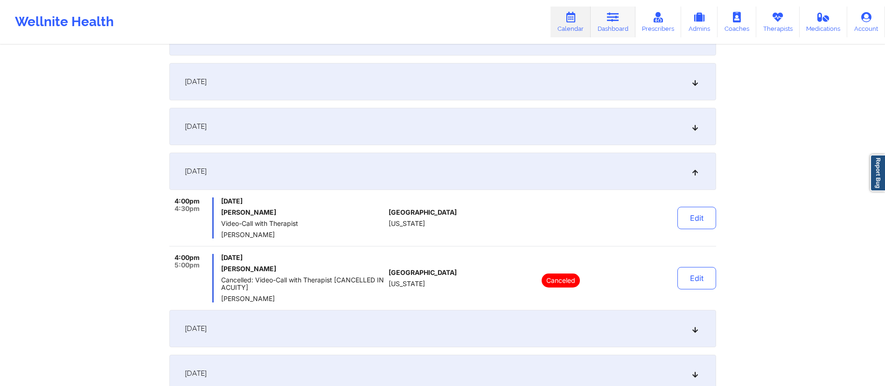
click at [614, 24] on link "Dashboard" at bounding box center [613, 22] width 45 height 31
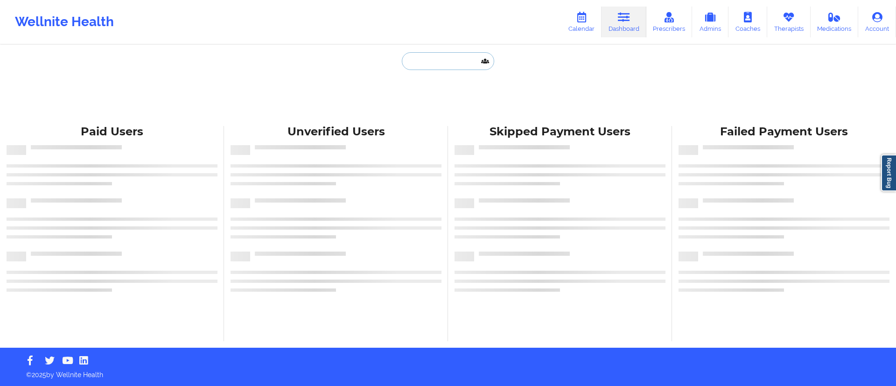
click at [456, 60] on input "text" at bounding box center [448, 61] width 92 height 18
click at [588, 25] on link "Calendar" at bounding box center [582, 22] width 40 height 31
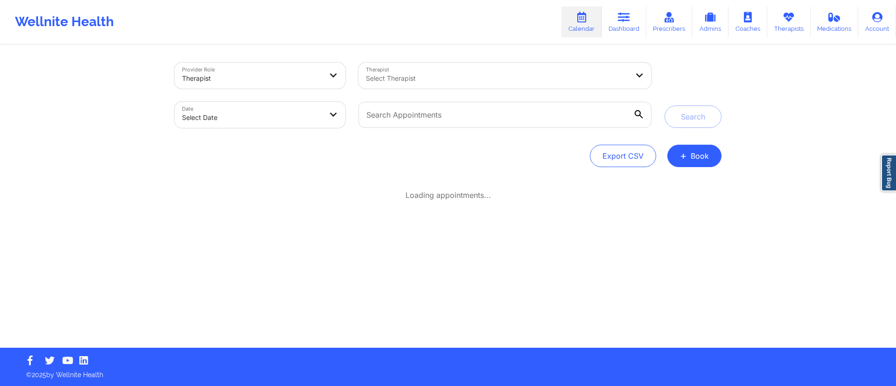
click at [279, 117] on body "Wellnite Health Calendar Dashboard Prescribers Admins Coaches Therapists Medica…" at bounding box center [448, 193] width 896 height 386
select select "2025-8"
select select "2025-9"
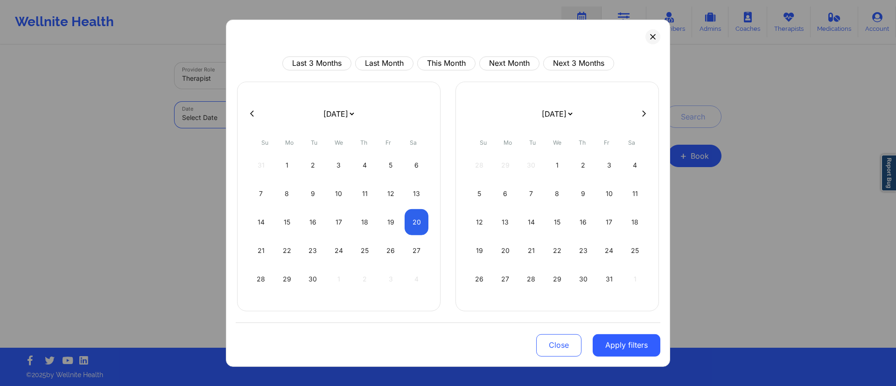
select select "2025-8"
select select "2025-9"
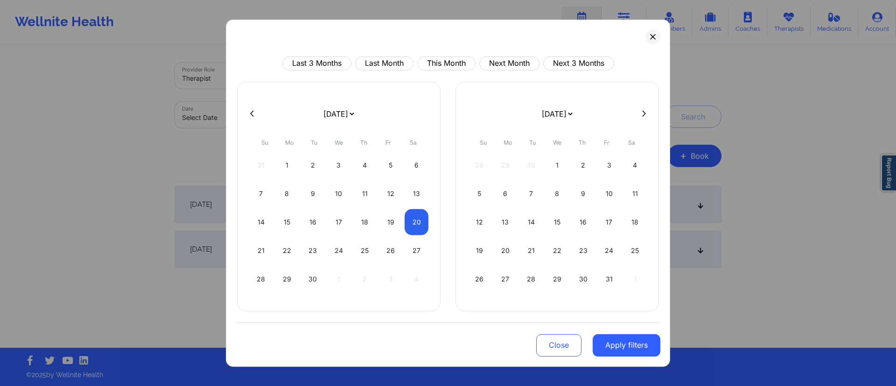
click at [444, 49] on div "Last 3 Months Last Month This Month Next Month Next 3 Months [DATE] [DATE] [DAT…" at bounding box center [448, 192] width 444 height 347
click at [444, 56] on button "This Month" at bounding box center [446, 63] width 58 height 14
select select "2025-8"
select select "2025-9"
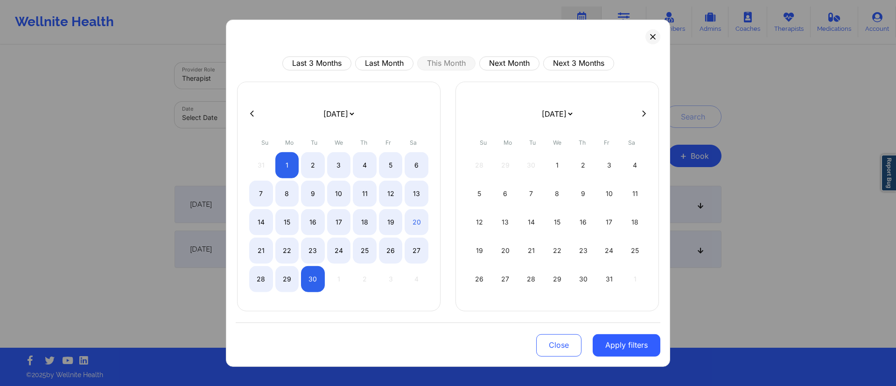
drag, startPoint x: 618, startPoint y: 341, endPoint x: 598, endPoint y: 262, distance: 81.7
click at [618, 341] on button "Apply filters" at bounding box center [627, 345] width 68 height 22
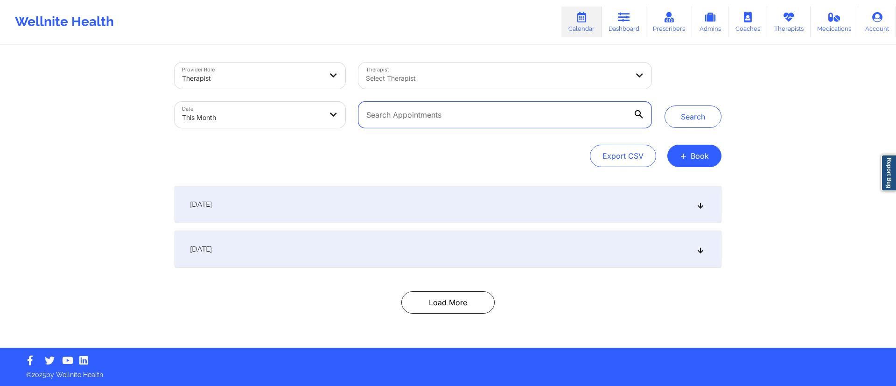
drag, startPoint x: 513, startPoint y: 120, endPoint x: 473, endPoint y: 111, distance: 40.7
click at [473, 111] on input "text" at bounding box center [504, 115] width 293 height 26
paste input "[EMAIL_ADDRESS][DOMAIN_NAME]"
click at [689, 116] on button "Search" at bounding box center [693, 116] width 57 height 22
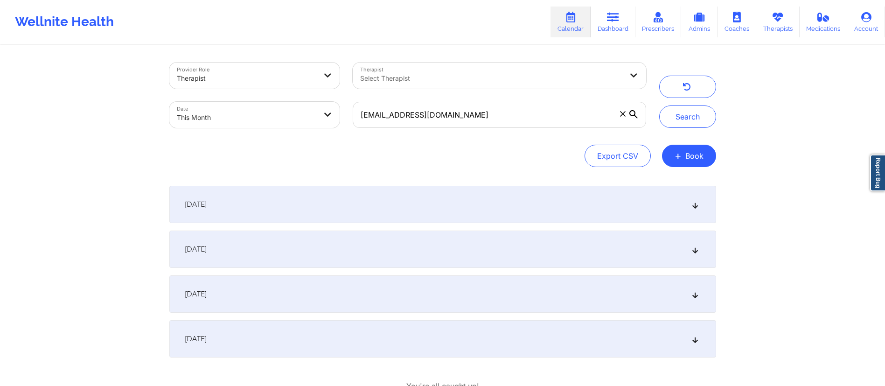
click at [291, 296] on div "[DATE]" at bounding box center [442, 293] width 547 height 37
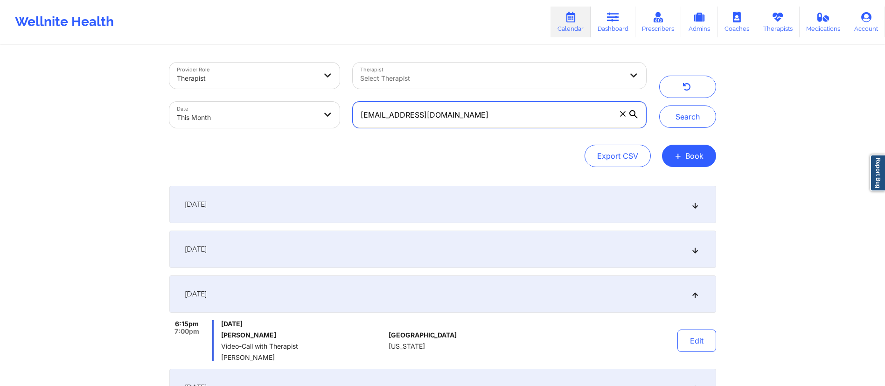
click at [584, 121] on input "[EMAIL_ADDRESS][DOMAIN_NAME]" at bounding box center [499, 115] width 293 height 26
drag, startPoint x: 493, startPoint y: 127, endPoint x: 269, endPoint y: 109, distance: 225.2
click at [314, 105] on div "Provider Role Therapist Therapist Select Therapist Date This Month [EMAIL_ADDRE…" at bounding box center [408, 95] width 490 height 78
paste input "hannyangel0689"
type input "[EMAIL_ADDRESS][DOMAIN_NAME]"
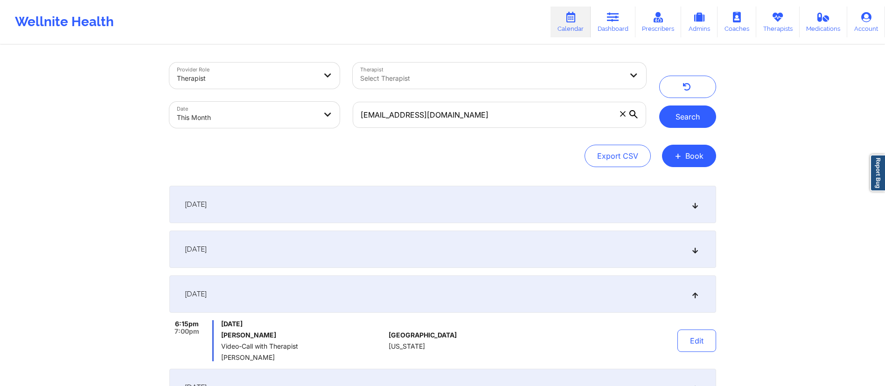
click at [703, 121] on button "Search" at bounding box center [688, 116] width 57 height 22
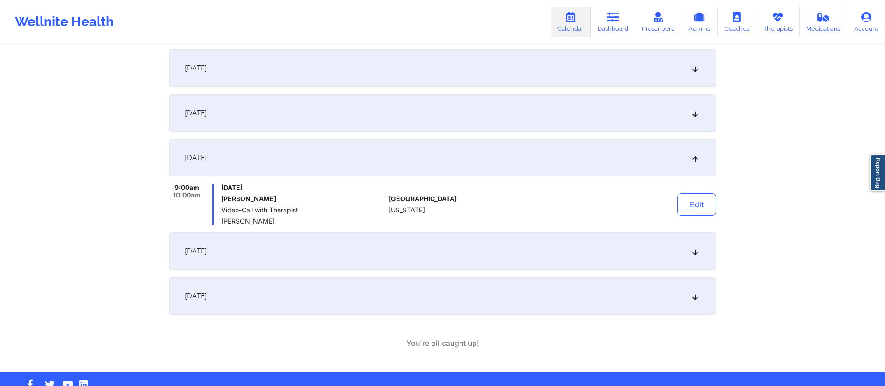
scroll to position [160, 0]
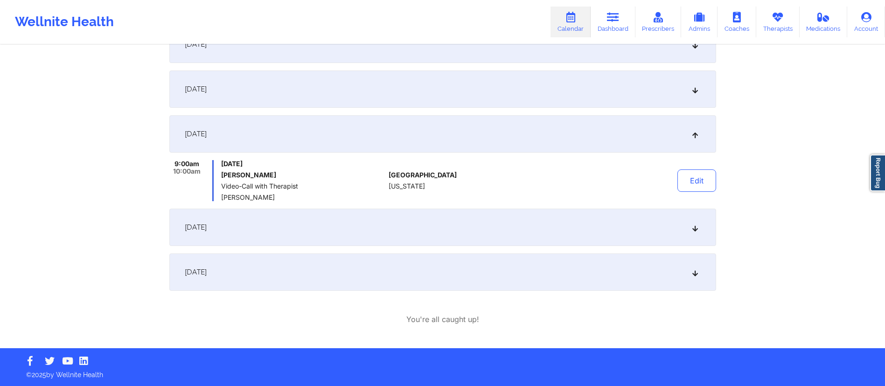
click at [352, 230] on div "[DATE]" at bounding box center [442, 227] width 547 height 37
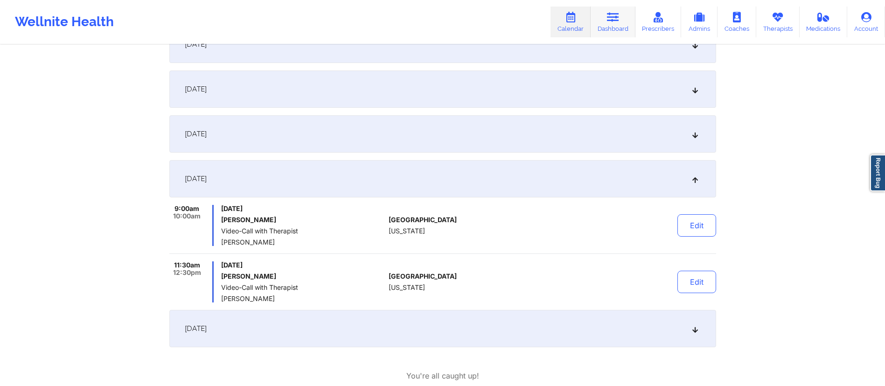
drag, startPoint x: 620, startPoint y: 22, endPoint x: 608, endPoint y: 34, distance: 16.5
click at [620, 22] on link "Dashboard" at bounding box center [613, 22] width 45 height 31
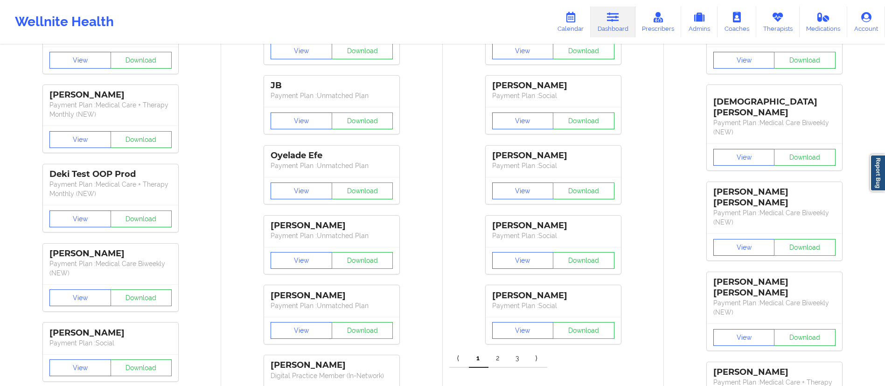
drag, startPoint x: 566, startPoint y: 23, endPoint x: 544, endPoint y: 32, distance: 23.1
click at [566, 23] on link "Calendar" at bounding box center [571, 22] width 40 height 31
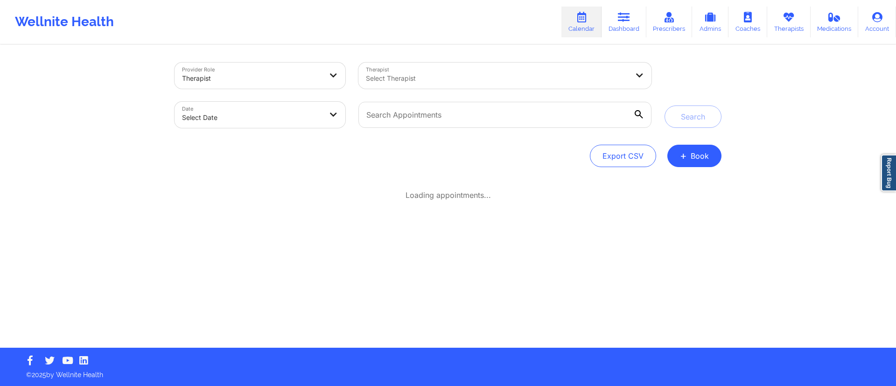
click at [246, 123] on body "Wellnite Health Calendar Dashboard Prescribers Admins Coaches Therapists Medica…" at bounding box center [448, 193] width 896 height 386
select select "2025-8"
select select "2025-9"
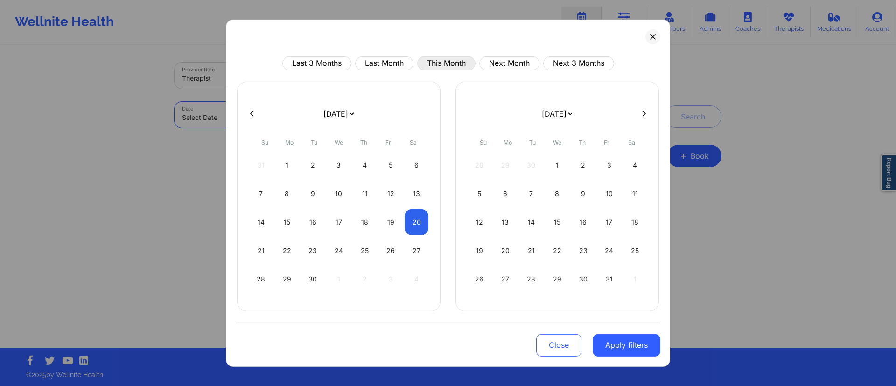
select select "2025-8"
select select "2025-9"
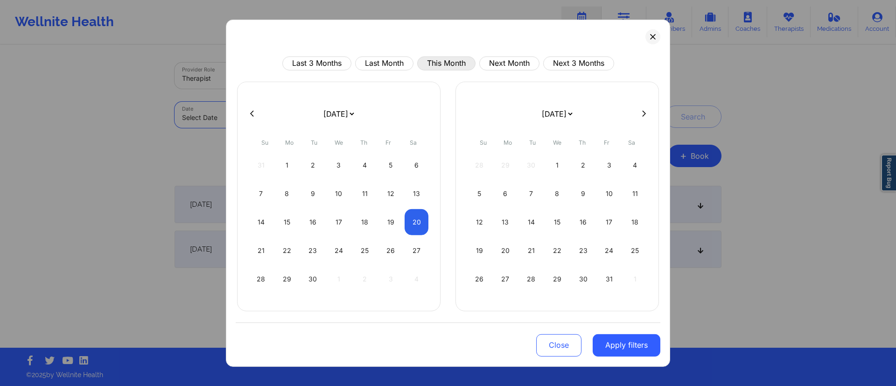
click at [446, 63] on button "This Month" at bounding box center [446, 63] width 58 height 14
select select "2025-8"
select select "2025-9"
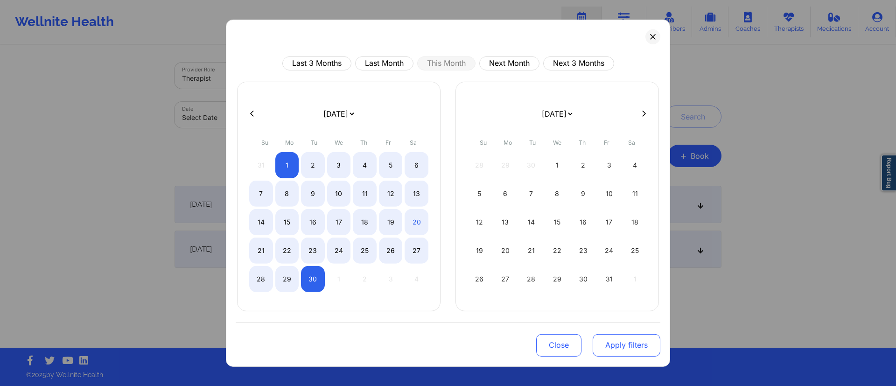
click at [618, 346] on button "Apply filters" at bounding box center [627, 345] width 68 height 22
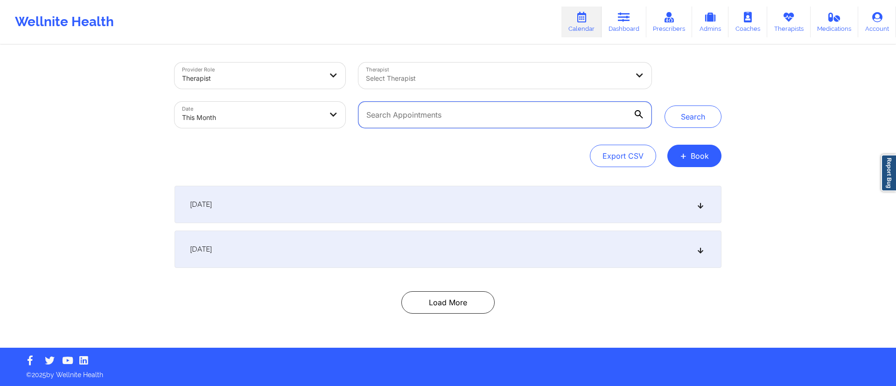
drag, startPoint x: 527, startPoint y: 112, endPoint x: 359, endPoint y: 111, distance: 168.0
click at [359, 111] on input "text" at bounding box center [504, 115] width 293 height 26
paste input "[EMAIL_ADDRESS][DOMAIN_NAME]"
click at [682, 117] on button "Search" at bounding box center [693, 116] width 57 height 22
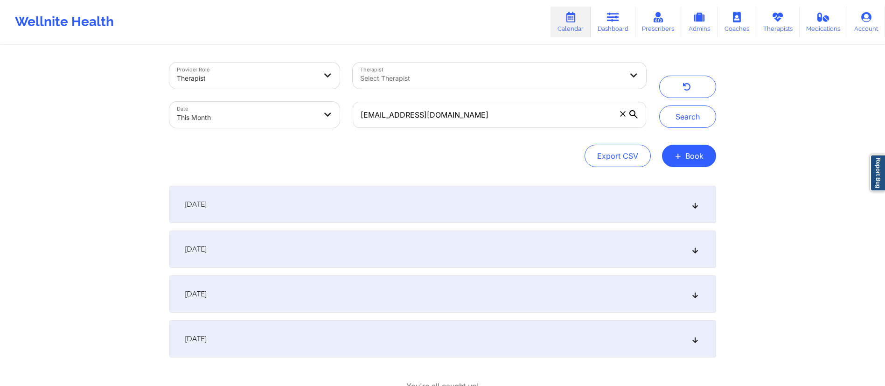
click at [305, 305] on div "[DATE]" at bounding box center [442, 293] width 547 height 37
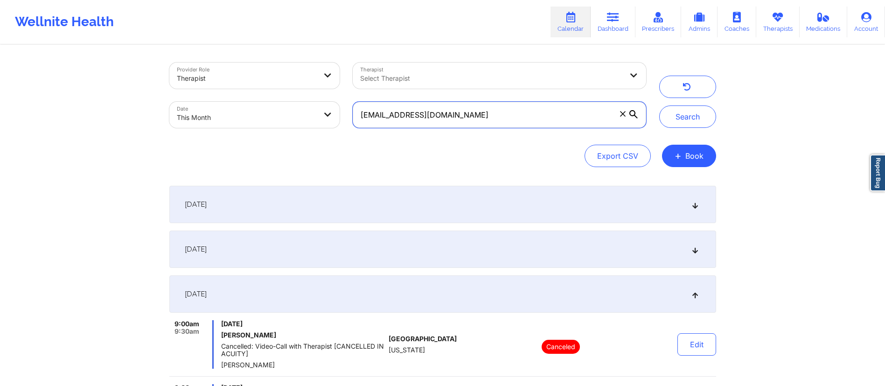
drag, startPoint x: 517, startPoint y: 118, endPoint x: 368, endPoint y: 119, distance: 148.9
click at [335, 121] on div "Provider Role Therapist Therapist Select Therapist Date This Month [EMAIL_ADDRE…" at bounding box center [408, 95] width 490 height 78
paste input "[EMAIL_ADDRESS]"
click at [691, 114] on button "Search" at bounding box center [688, 116] width 57 height 22
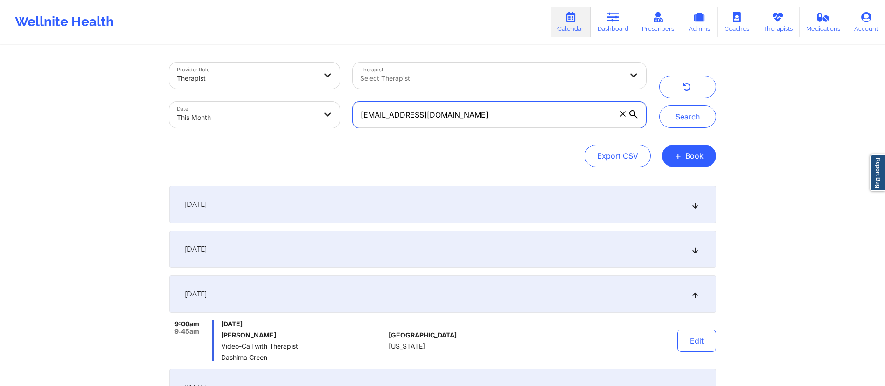
drag, startPoint x: 507, startPoint y: 109, endPoint x: 329, endPoint y: 109, distance: 178.3
click at [329, 109] on div "Provider Role Therapist Therapist Select Therapist Date This Month [EMAIL_ADDRE…" at bounding box center [408, 95] width 490 height 78
paste input "[EMAIL_ADDRESS]"
click at [689, 120] on button "Search" at bounding box center [688, 116] width 57 height 22
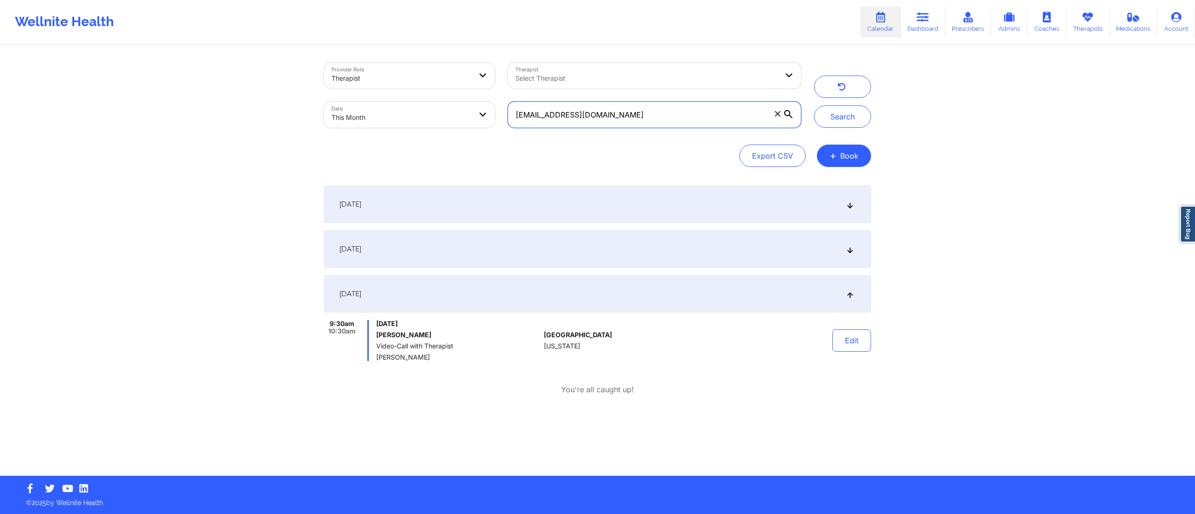
drag, startPoint x: 618, startPoint y: 120, endPoint x: 473, endPoint y: 125, distance: 145.2
click at [454, 125] on div "Provider Role Therapist Therapist Select Therapist Date This Month [EMAIL_ADDRE…" at bounding box center [562, 95] width 490 height 78
paste input "evelynmgreen"
drag, startPoint x: 831, startPoint y: 119, endPoint x: 824, endPoint y: 120, distance: 7.1
click at [831, 119] on button "Search" at bounding box center [842, 116] width 57 height 22
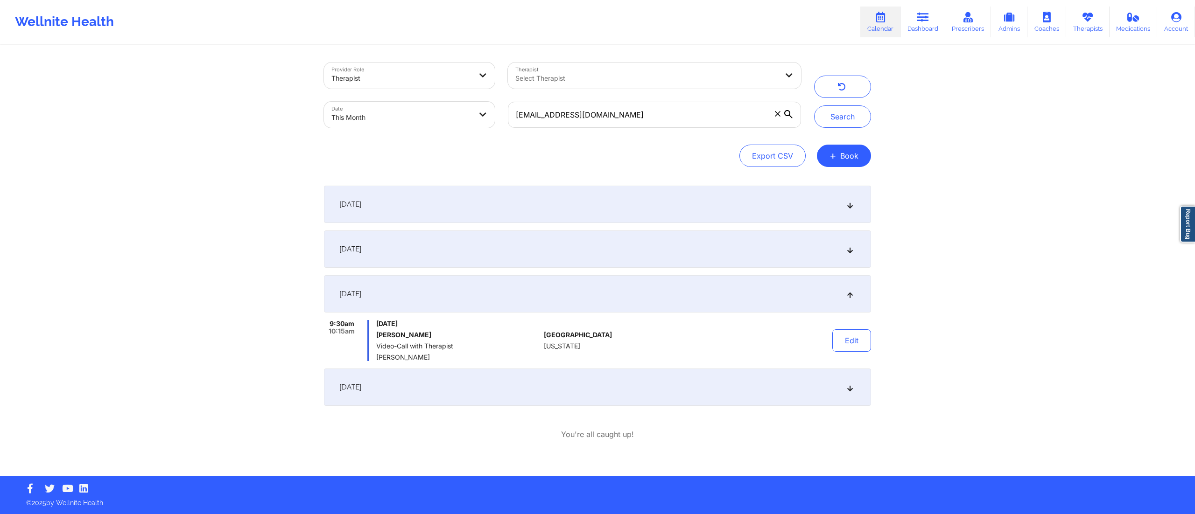
click at [459, 261] on div "[DATE]" at bounding box center [597, 249] width 547 height 37
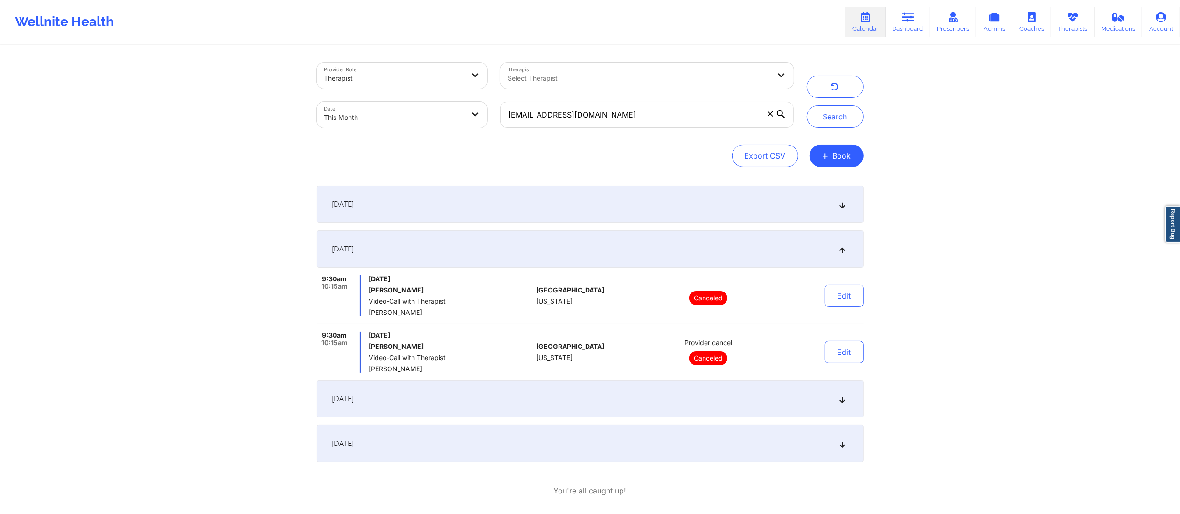
drag, startPoint x: 487, startPoint y: 388, endPoint x: 485, endPoint y: 393, distance: 5.0
click at [486, 386] on div "[DATE]" at bounding box center [590, 398] width 547 height 37
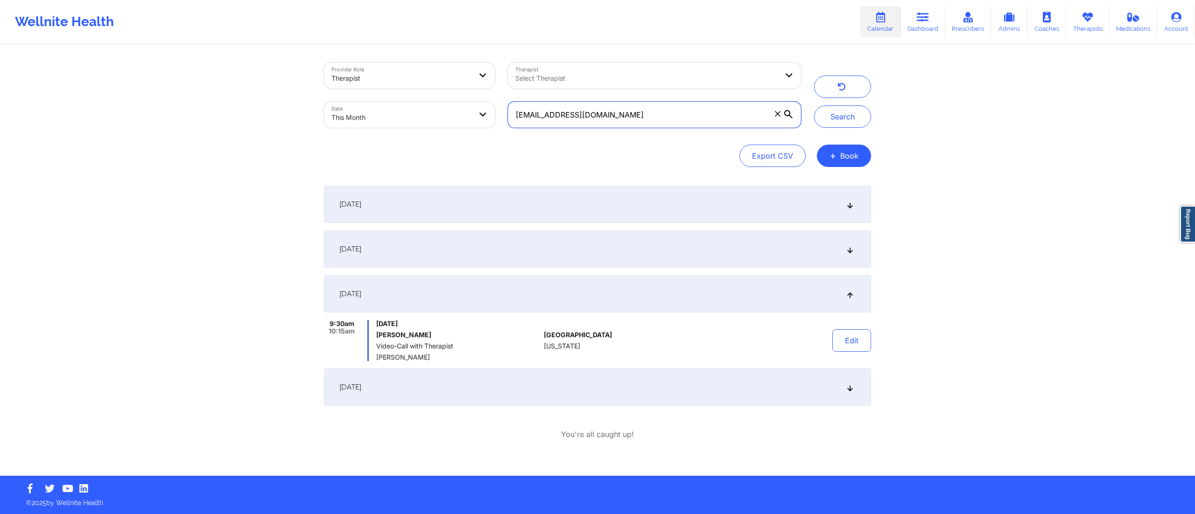
drag, startPoint x: 629, startPoint y: 112, endPoint x: 472, endPoint y: 89, distance: 158.4
click at [472, 89] on div "Provider Role Therapist Therapist Select Therapist Date This Month [PERSON_NAME…" at bounding box center [562, 95] width 490 height 78
paste input "a0c0ssk"
click at [846, 123] on button "Search" at bounding box center [842, 116] width 57 height 22
drag, startPoint x: 639, startPoint y: 121, endPoint x: 438, endPoint y: 121, distance: 201.6
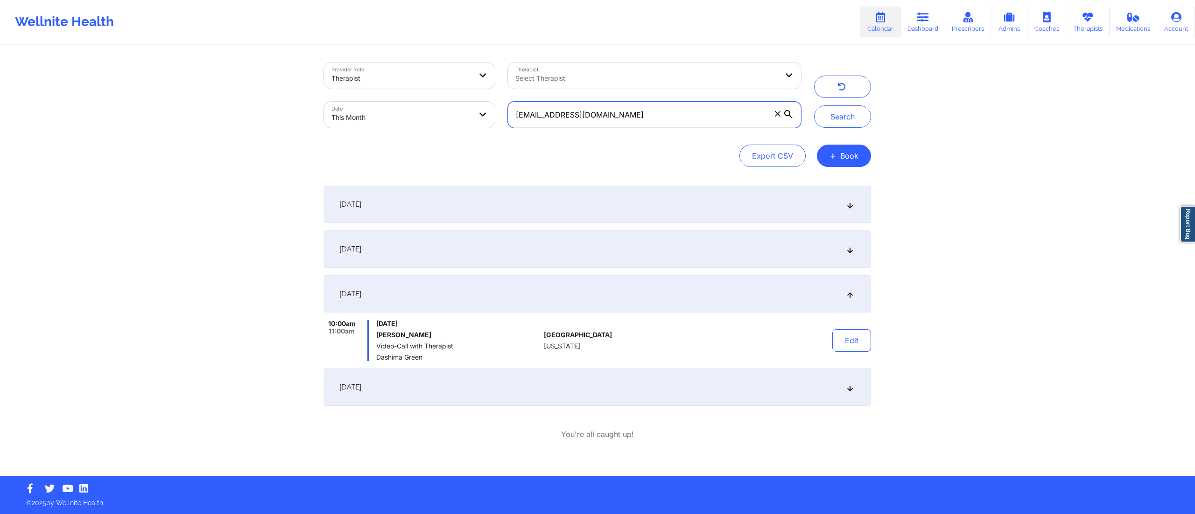
click at [438, 121] on div "Provider Role Therapist Therapist Select Therapist Date This Month [EMAIL_ADDRE…" at bounding box center [562, 95] width 490 height 78
paste input "[PERSON_NAME].persaud809"
click at [836, 112] on button "Search" at bounding box center [842, 116] width 57 height 22
drag, startPoint x: 725, startPoint y: 119, endPoint x: 488, endPoint y: 117, distance: 236.7
click at [478, 119] on div "Provider Role Therapist Therapist Select Therapist Date This Month [PERSON_NAME…" at bounding box center [562, 95] width 490 height 78
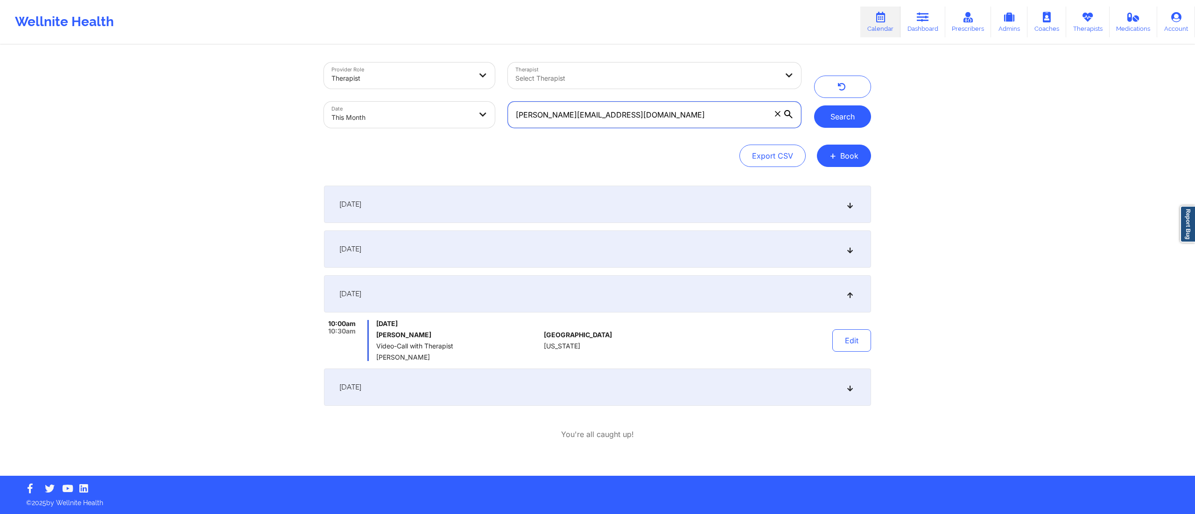
paste input "lindseysteer"
click at [831, 119] on button "Search" at bounding box center [842, 116] width 57 height 22
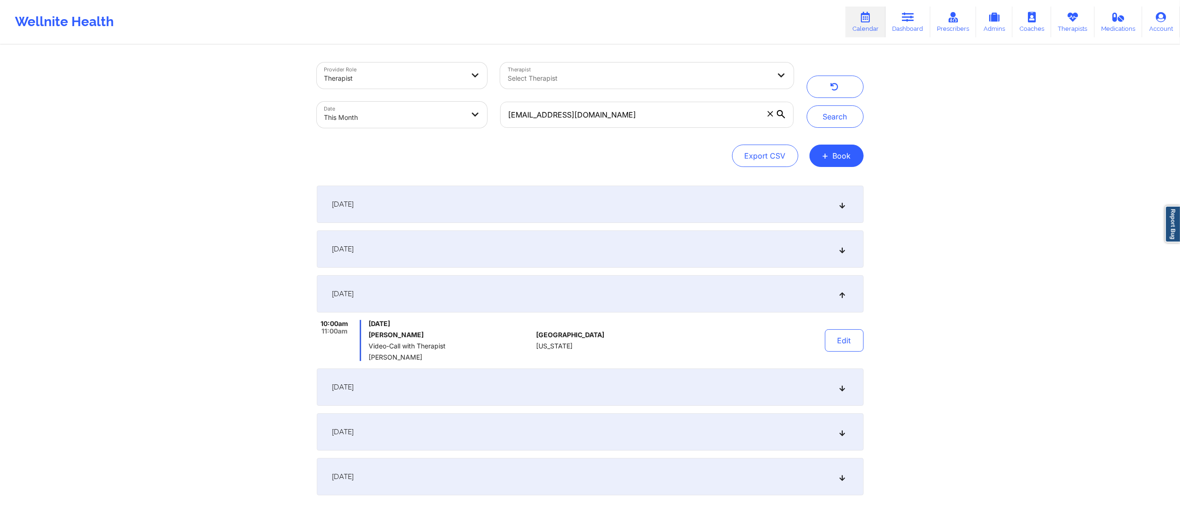
click at [432, 386] on div "[DATE]" at bounding box center [590, 432] width 547 height 37
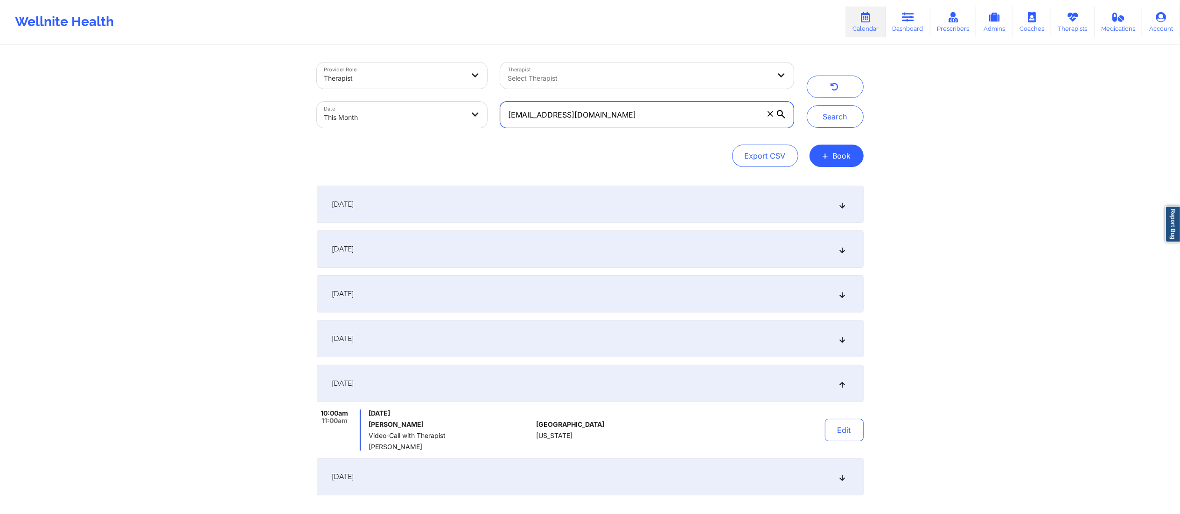
drag, startPoint x: 570, startPoint y: 121, endPoint x: 420, endPoint y: 130, distance: 150.1
click at [415, 130] on div "Provider Role Therapist Therapist Select Therapist Date This Month [EMAIL_ADDRE…" at bounding box center [555, 95] width 490 height 78
paste input "[EMAIL_ADDRESS][DOMAIN_NAME]"
click at [838, 117] on button "Search" at bounding box center [835, 116] width 57 height 22
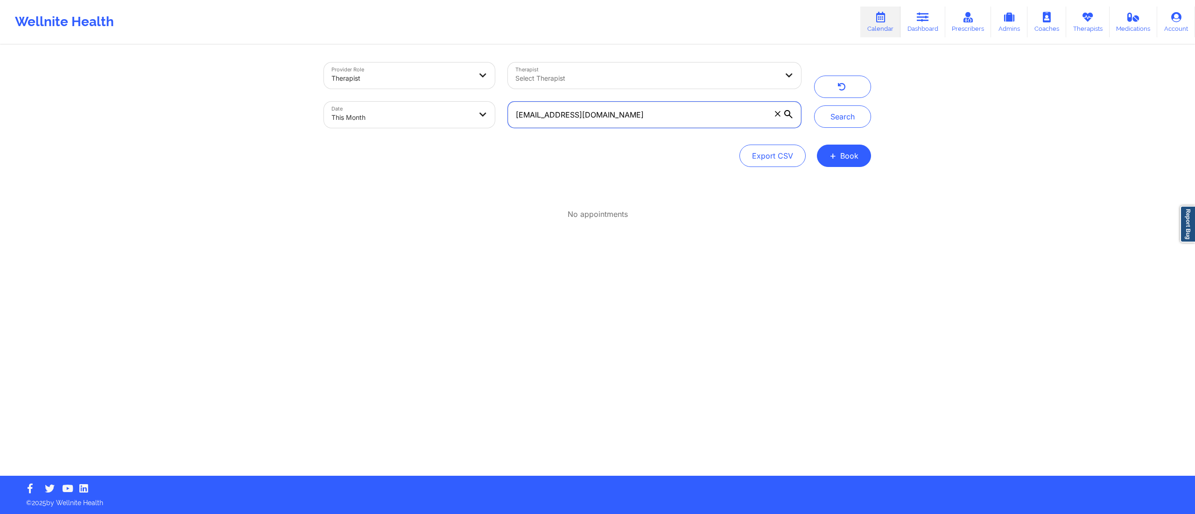
drag, startPoint x: 668, startPoint y: 112, endPoint x: 495, endPoint y: 97, distance: 173.8
click at [495, 97] on div "Provider Role Therapist Therapist Select Therapist Date This Month [EMAIL_ADDRE…" at bounding box center [562, 95] width 490 height 78
paste input "[EMAIL_ADDRESS][DOMAIN_NAME]"
click at [838, 119] on button "Search" at bounding box center [842, 116] width 57 height 22
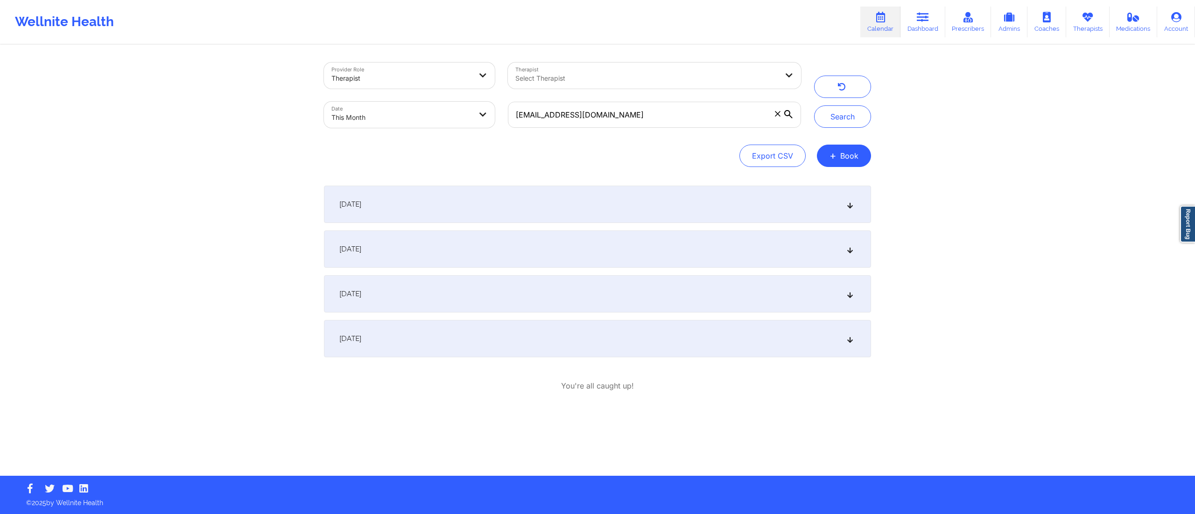
click at [445, 282] on div "[DATE]" at bounding box center [597, 293] width 547 height 37
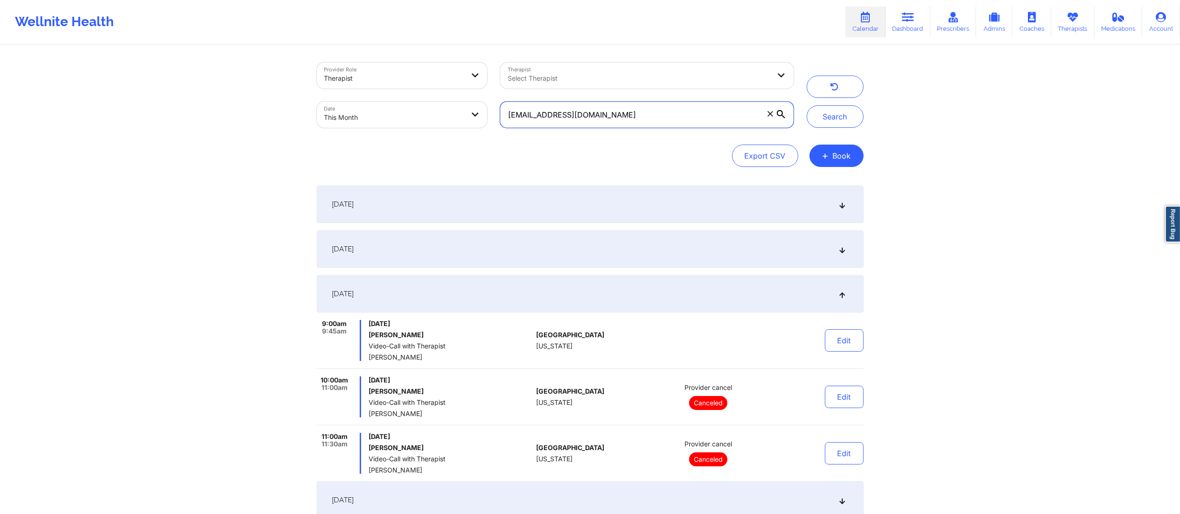
drag, startPoint x: 619, startPoint y: 116, endPoint x: 465, endPoint y: 119, distance: 153.6
click at [465, 119] on div "Provider Role Therapist Therapist Select Therapist Date This Month [EMAIL_ADDRE…" at bounding box center [555, 95] width 490 height 78
paste input "cloadholt88"
type input "[EMAIL_ADDRESS][DOMAIN_NAME]"
click at [835, 122] on button "Search" at bounding box center [835, 116] width 57 height 22
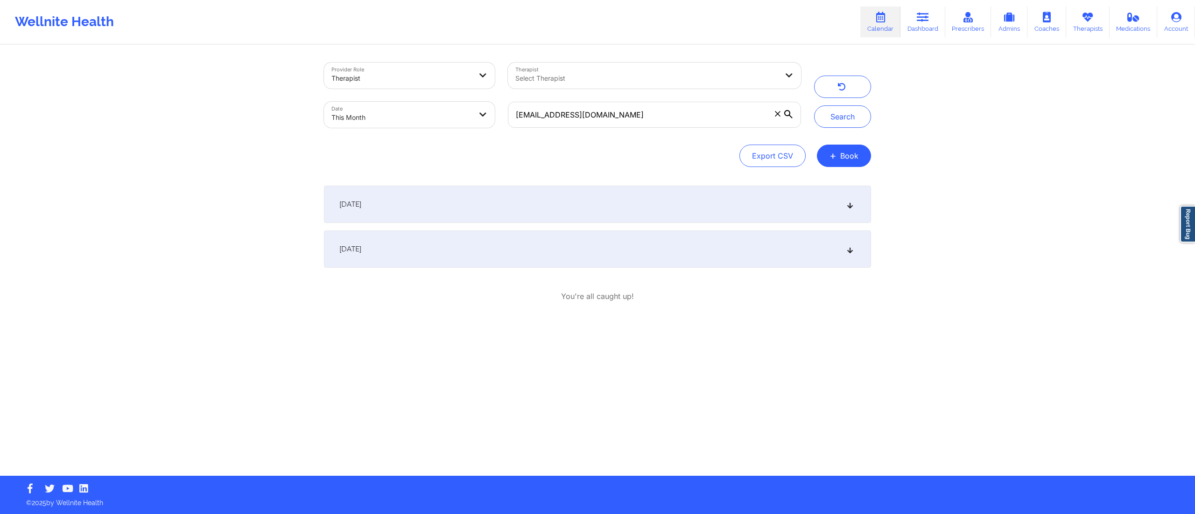
click at [480, 255] on div "[DATE]" at bounding box center [597, 249] width 547 height 37
click at [558, 199] on div "[DATE]" at bounding box center [597, 204] width 547 height 37
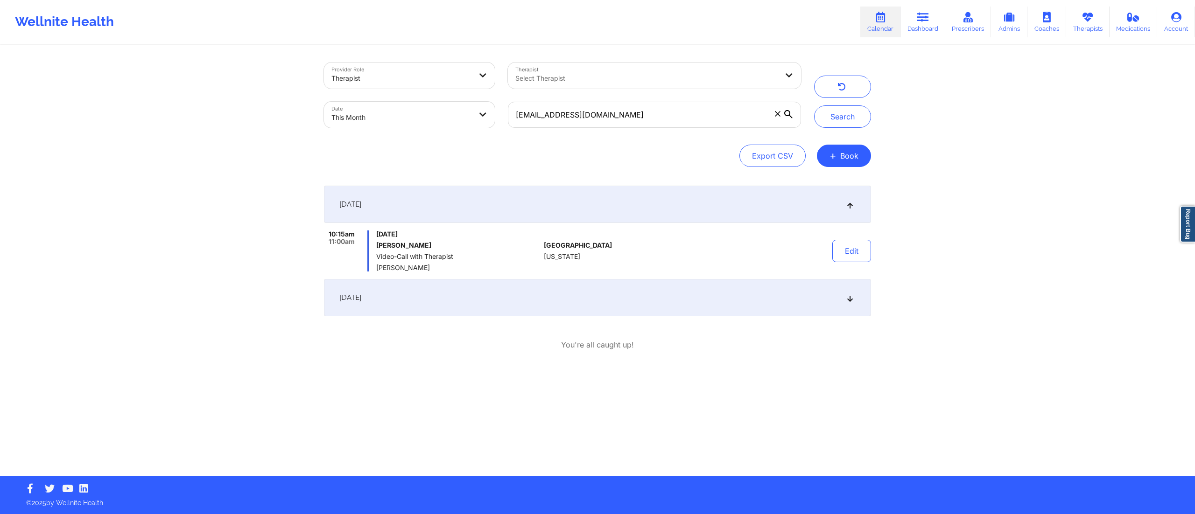
click at [505, 285] on div "[DATE]" at bounding box center [597, 297] width 547 height 37
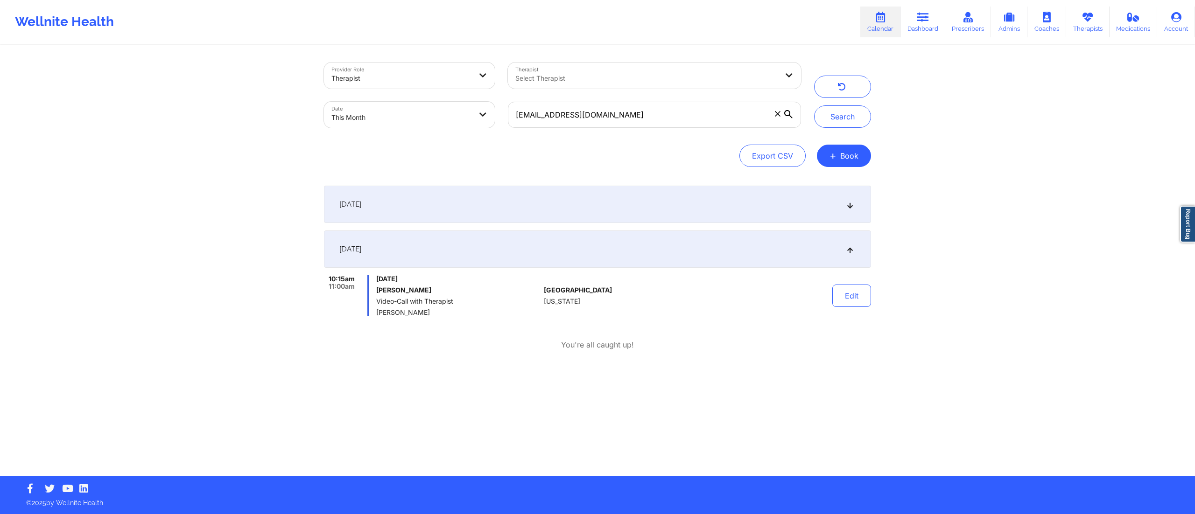
click at [536, 211] on div "[DATE]" at bounding box center [597, 204] width 547 height 37
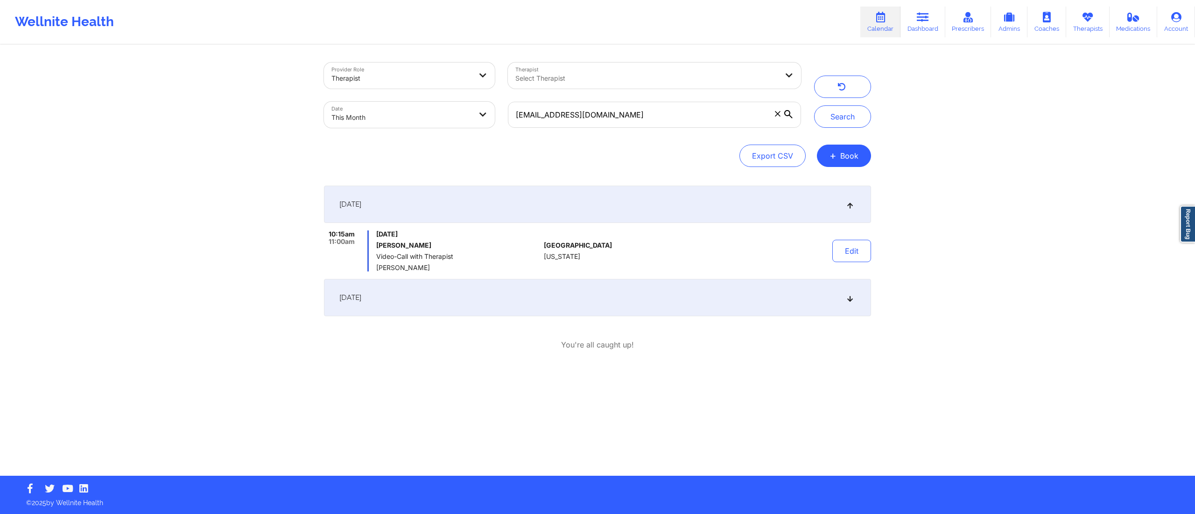
click at [488, 300] on div "[DATE]" at bounding box center [597, 297] width 547 height 37
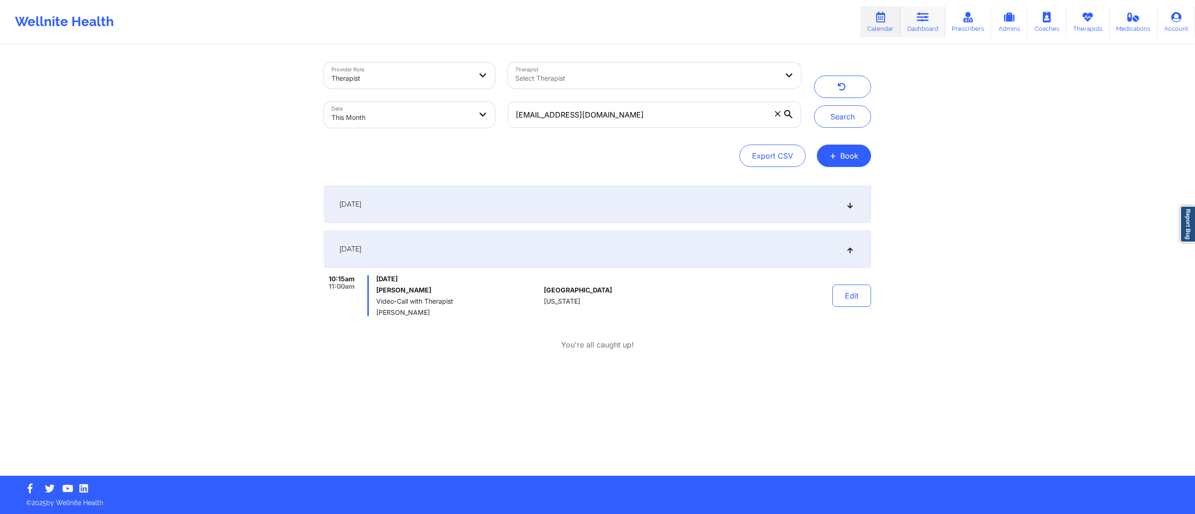
click at [896, 27] on link "Dashboard" at bounding box center [922, 22] width 45 height 31
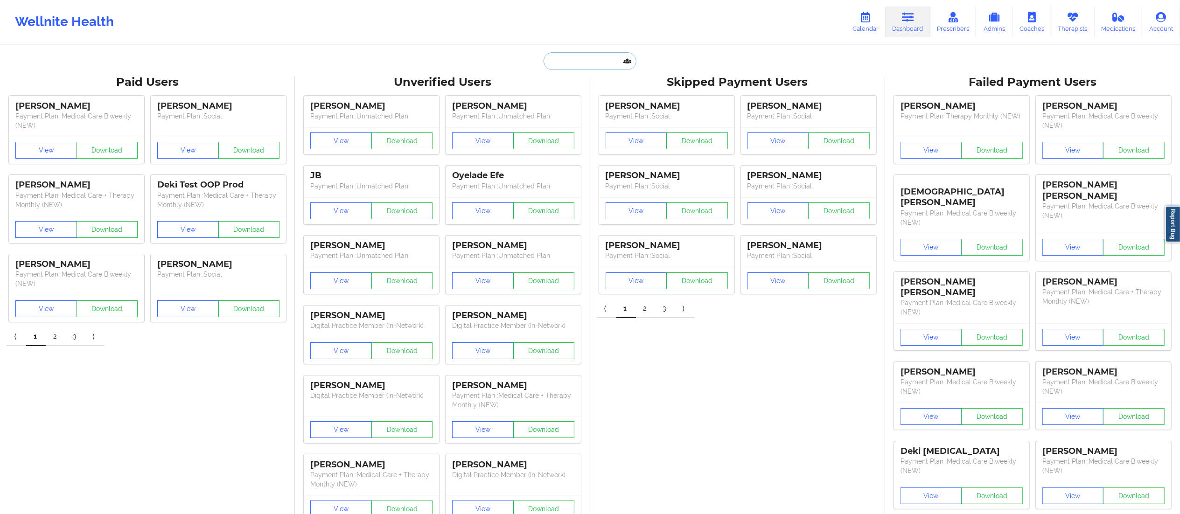
click at [598, 68] on input "text" at bounding box center [590, 61] width 92 height 18
type input "[PERSON_NAME]"
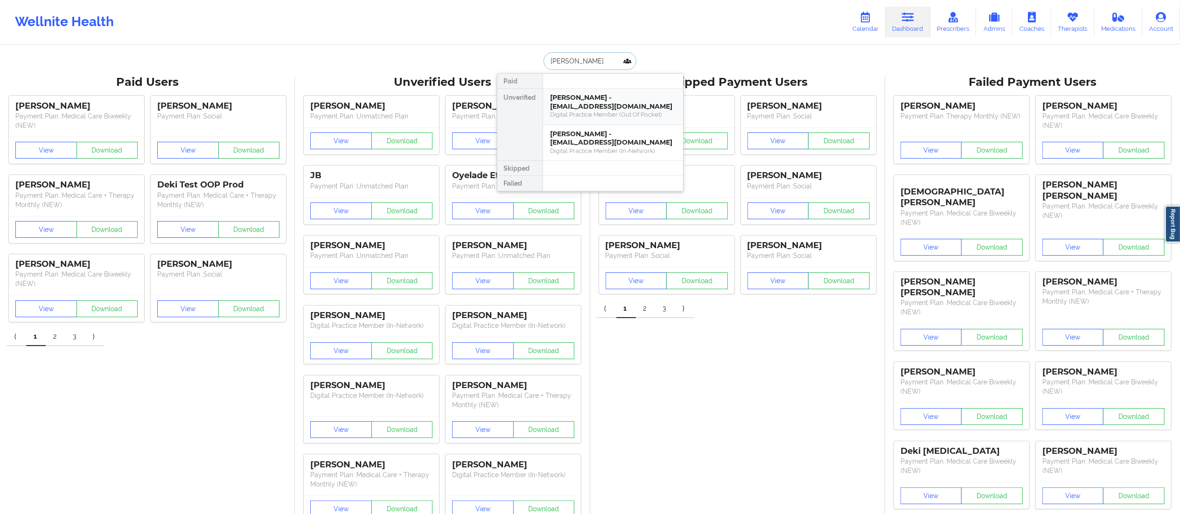
click at [600, 109] on div "[PERSON_NAME] - [EMAIL_ADDRESS][DOMAIN_NAME]" at bounding box center [613, 101] width 125 height 17
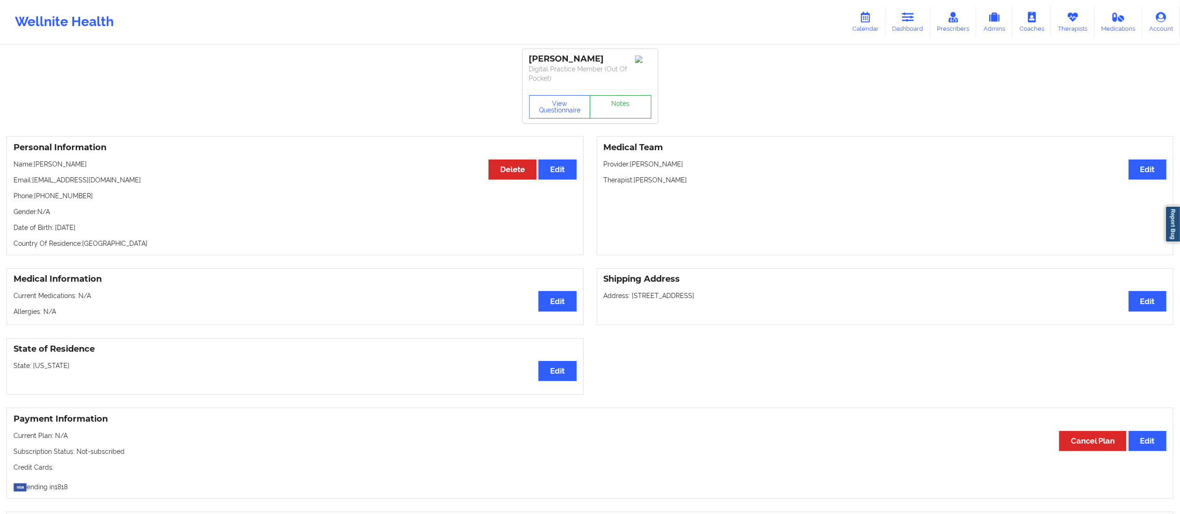
click at [626, 109] on link "Notes" at bounding box center [621, 106] width 62 height 23
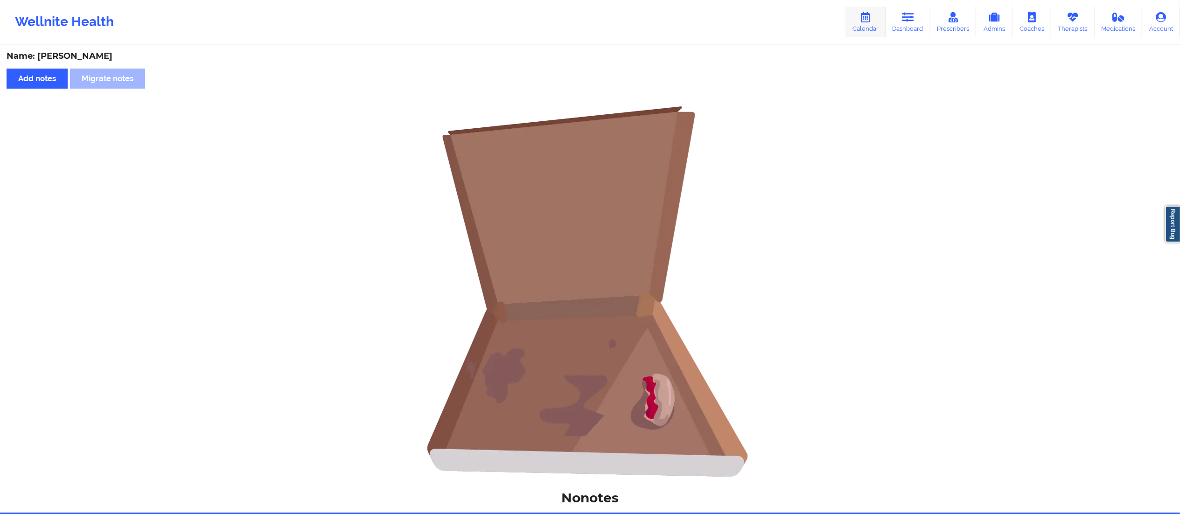
click at [867, 36] on link "Calendar" at bounding box center [866, 22] width 40 height 31
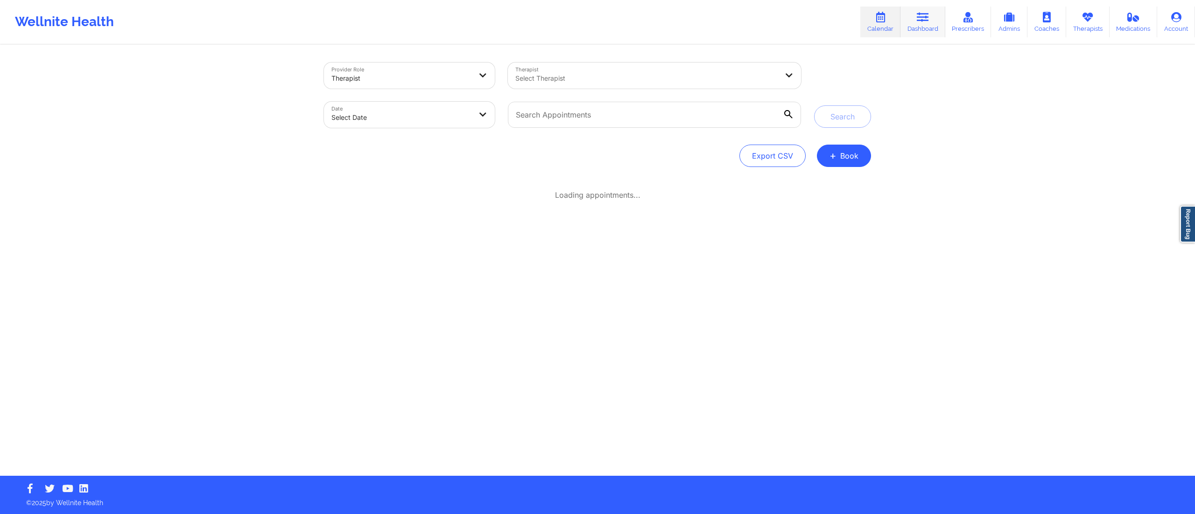
click at [896, 18] on icon at bounding box center [923, 17] width 12 height 10
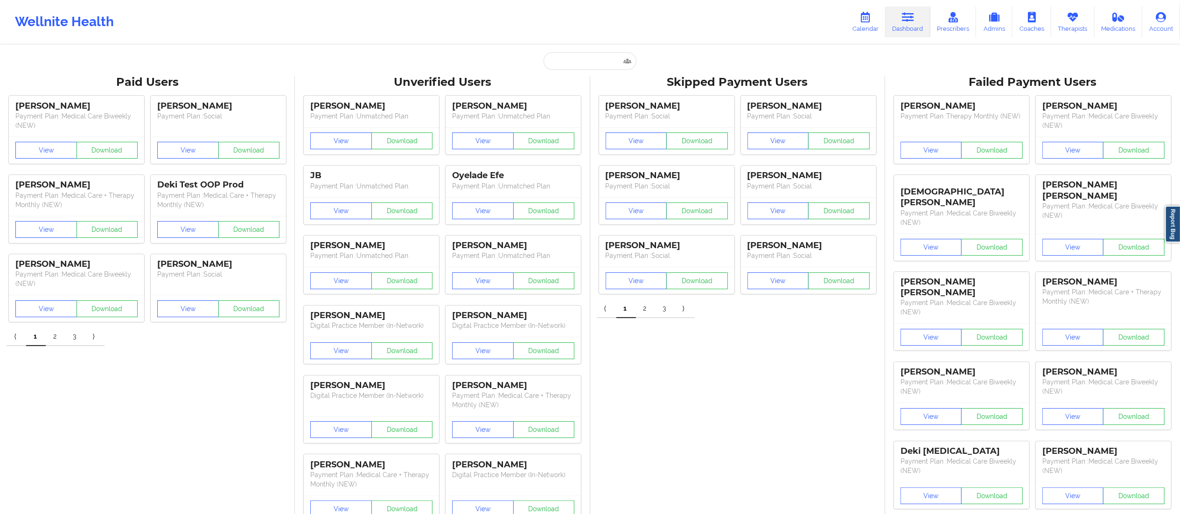
click at [592, 59] on input "text" at bounding box center [590, 61] width 92 height 18
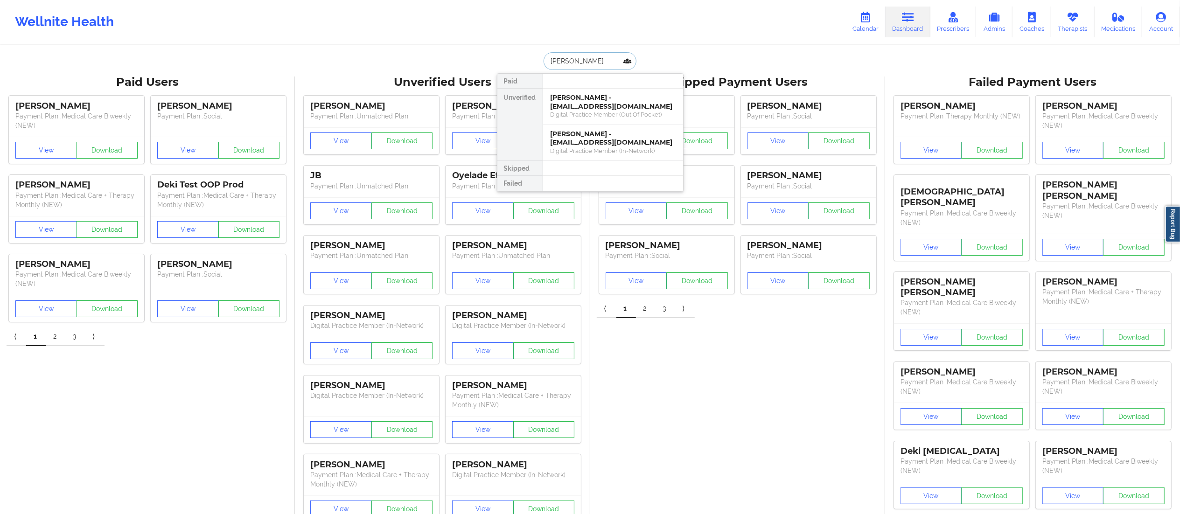
type input "[PERSON_NAME]"
click at [620, 111] on div "Digital Practice Member (Out Of Pocket)" at bounding box center [613, 115] width 125 height 8
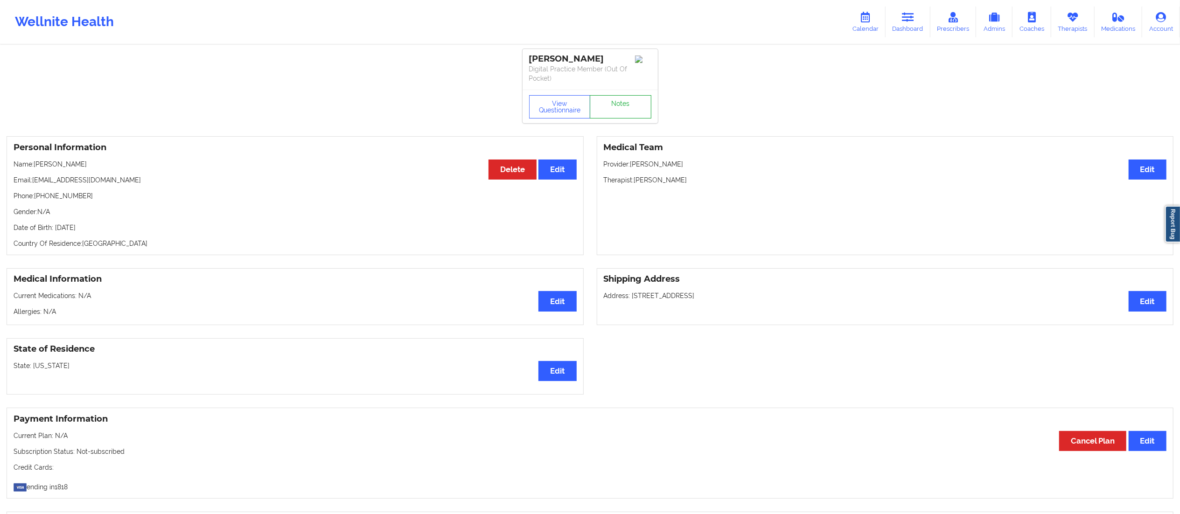
click at [619, 110] on link "Notes" at bounding box center [621, 106] width 62 height 23
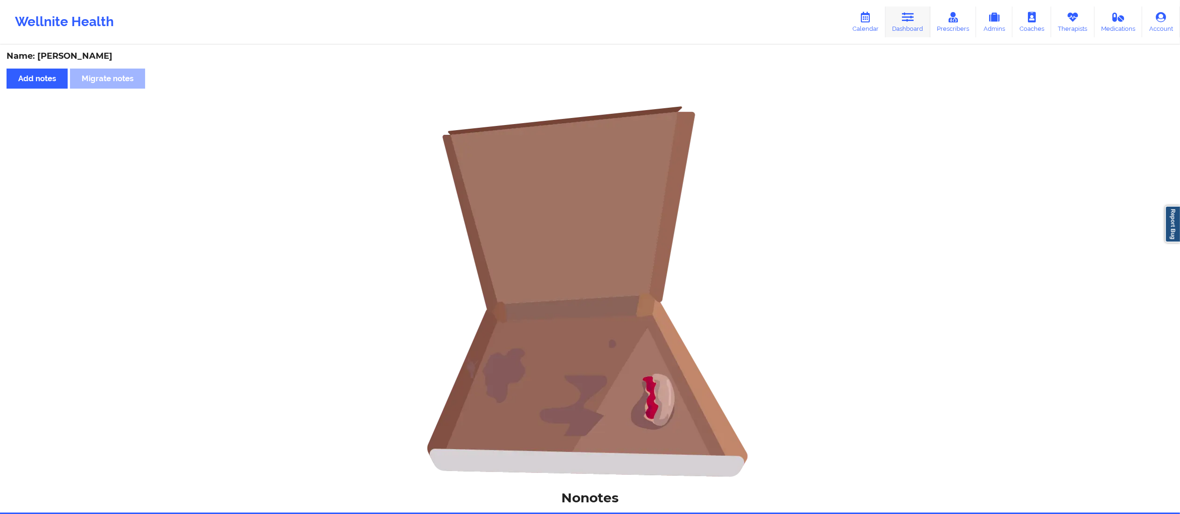
click at [896, 25] on link "Dashboard" at bounding box center [908, 22] width 45 height 31
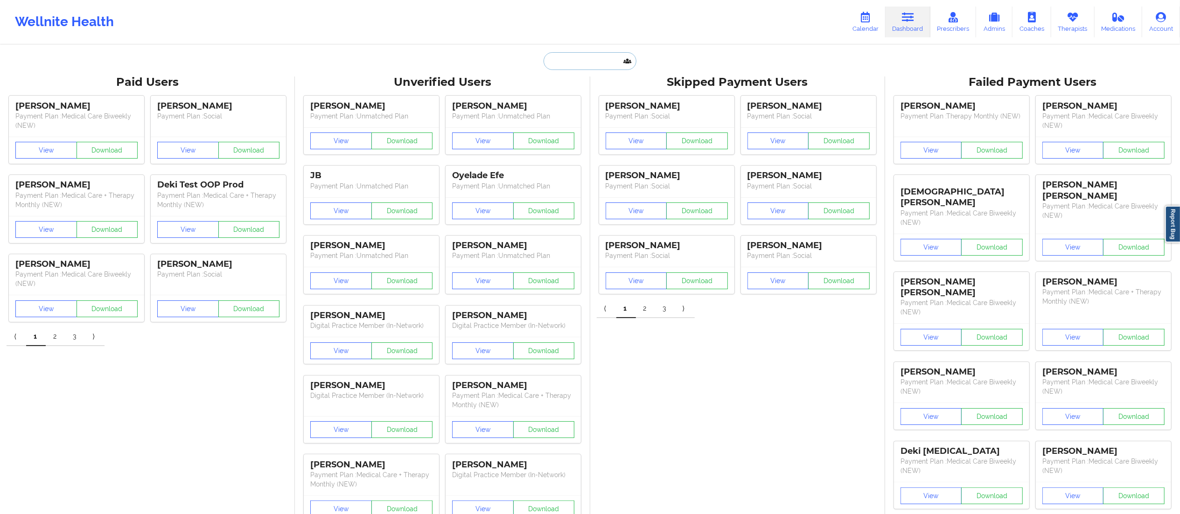
click at [594, 65] on input "text" at bounding box center [590, 61] width 92 height 18
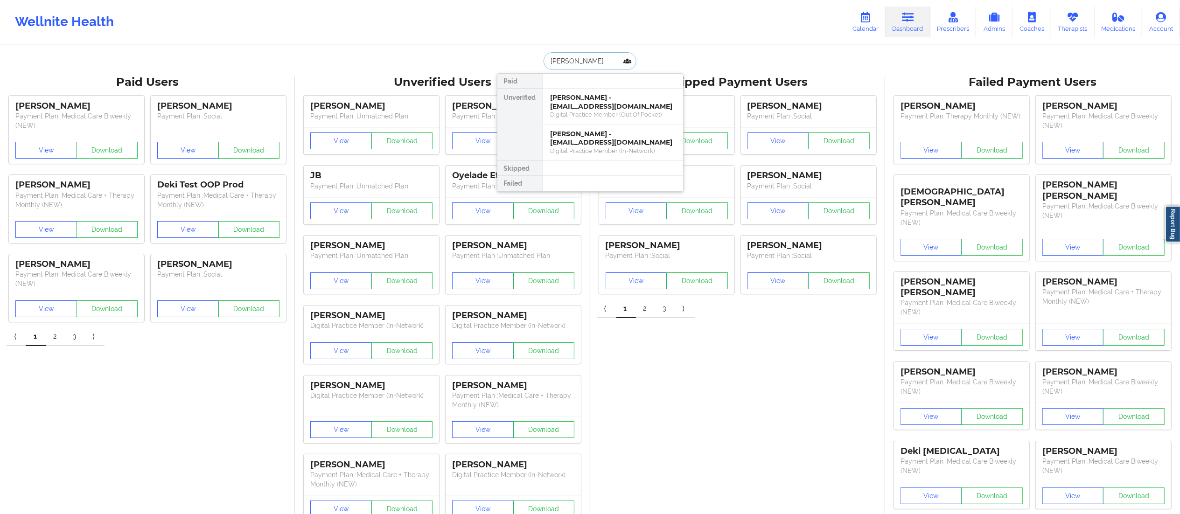
type input "[PERSON_NAME]"
click at [594, 149] on div "Digital Practice Member (In-Network)" at bounding box center [613, 151] width 125 height 8
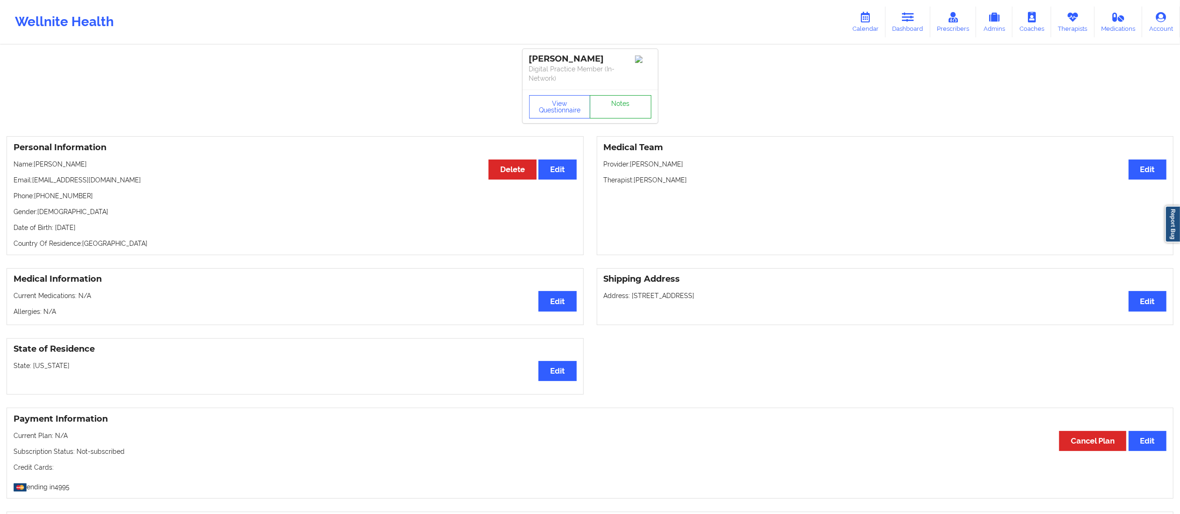
click at [614, 110] on link "Notes" at bounding box center [621, 106] width 62 height 23
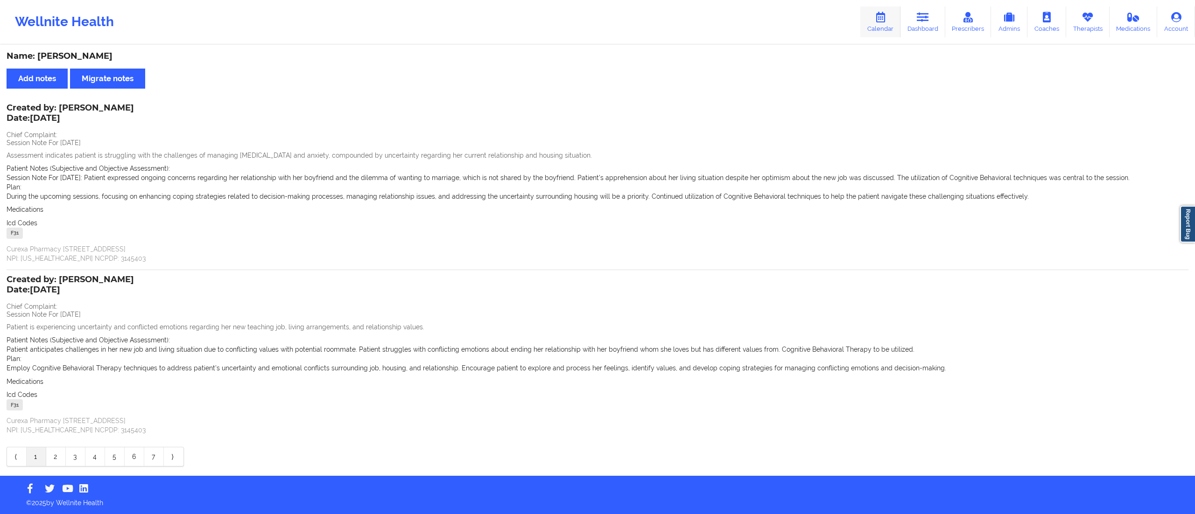
click at [886, 19] on icon at bounding box center [880, 17] width 12 height 10
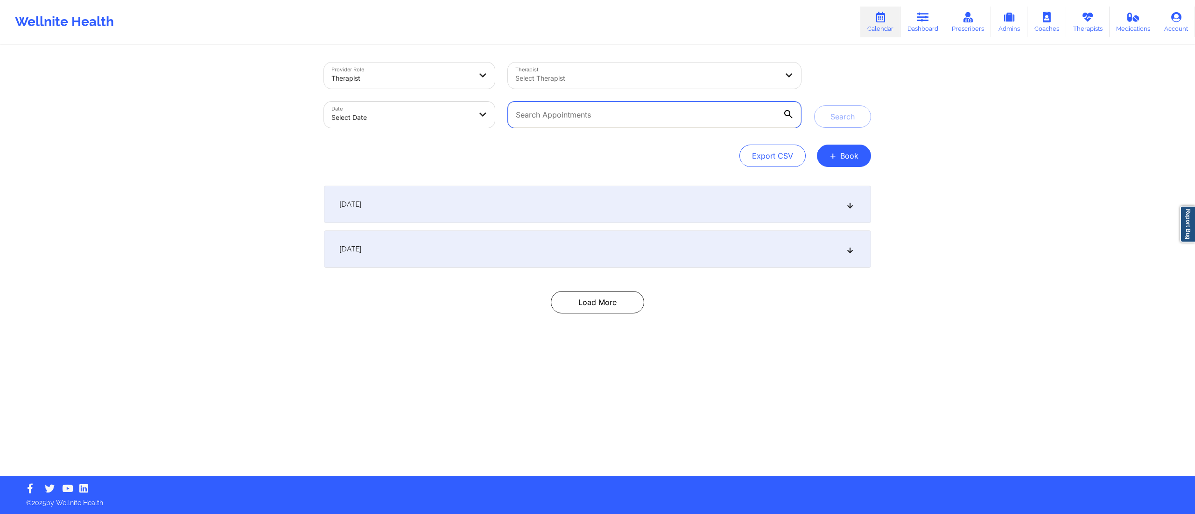
drag, startPoint x: 551, startPoint y: 117, endPoint x: 453, endPoint y: 121, distance: 98.6
click at [453, 121] on div "Provider Role Therapist Therapist Select Therapist Date Select Date" at bounding box center [562, 95] width 490 height 78
paste input "[PERSON_NAME][EMAIL_ADDRESS][DOMAIN_NAME]"
type input "[PERSON_NAME][EMAIL_ADDRESS][DOMAIN_NAME]"
select select "2025-8"
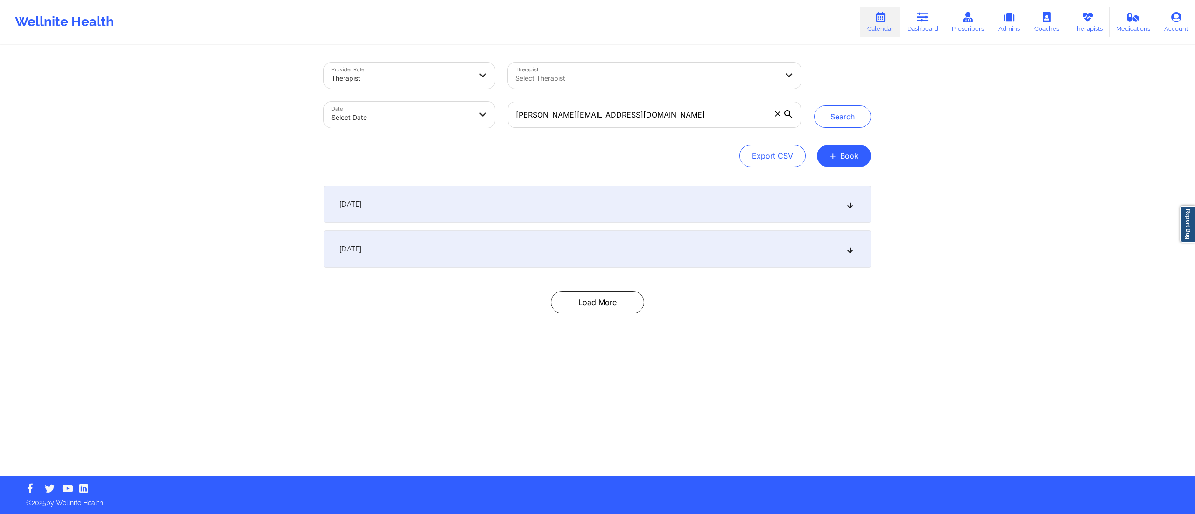
select select "2025-9"
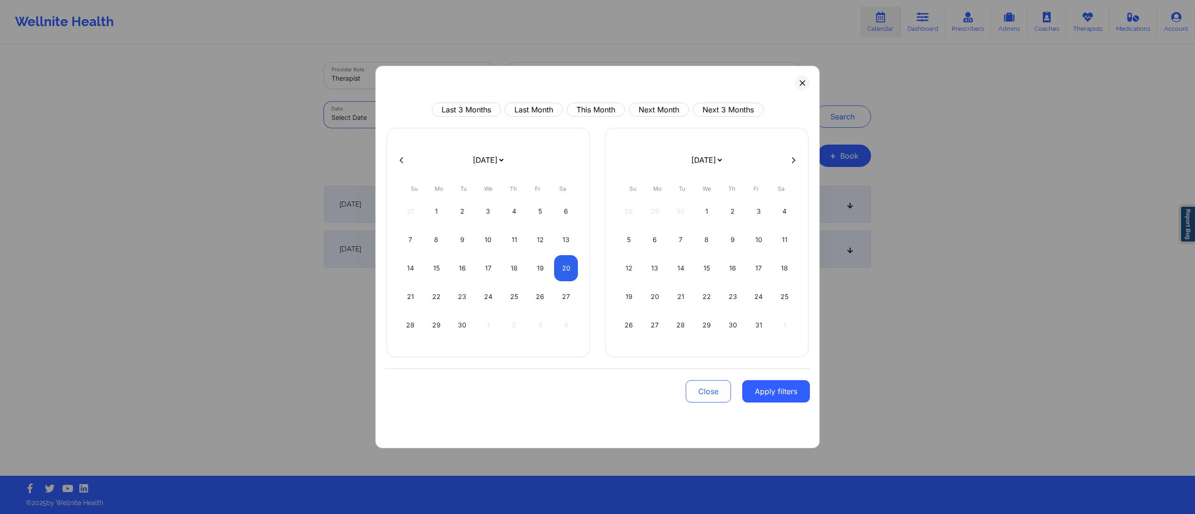
click at [417, 119] on body "Wellnite Health Calendar Dashboard Prescribers Admins Coaches Therapists Medica…" at bounding box center [597, 257] width 1195 height 514
select select "2025-8"
select select "2025-9"
click at [597, 112] on button "This Month" at bounding box center [596, 110] width 58 height 14
select select "2025-8"
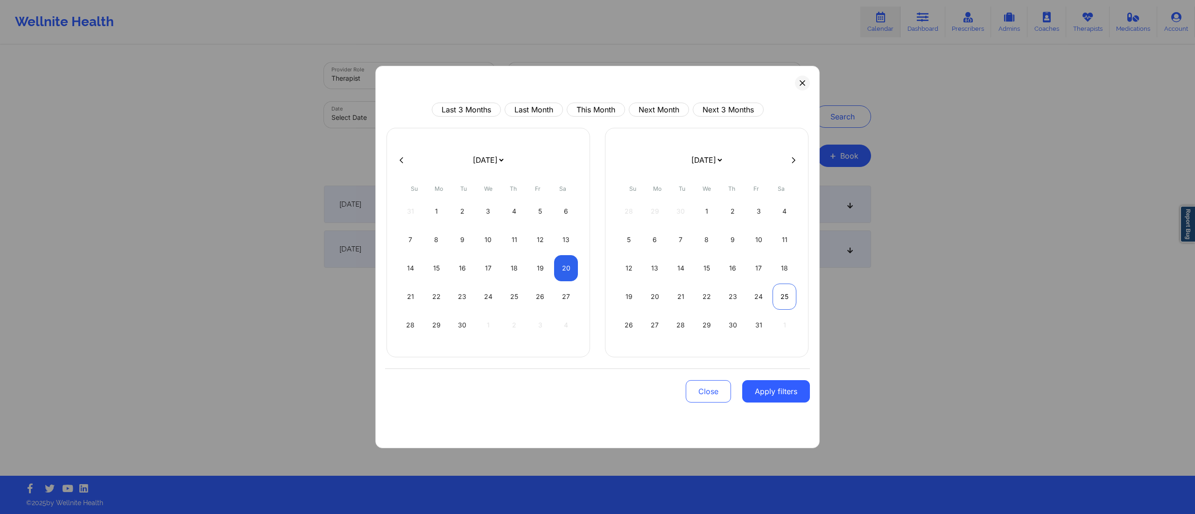
select select "2025-9"
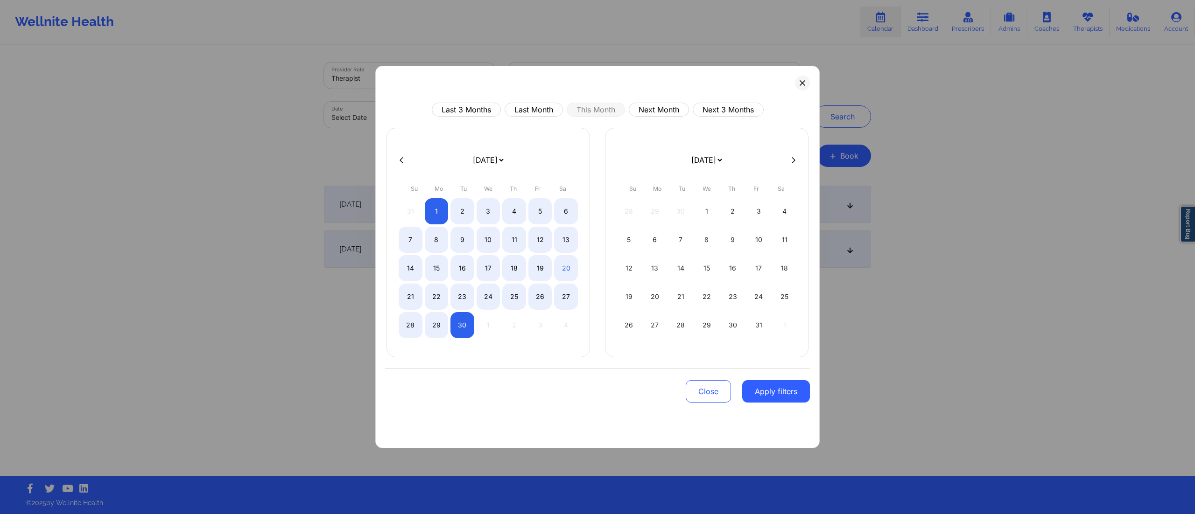
click at [768, 386] on button "Apply filters" at bounding box center [776, 391] width 68 height 22
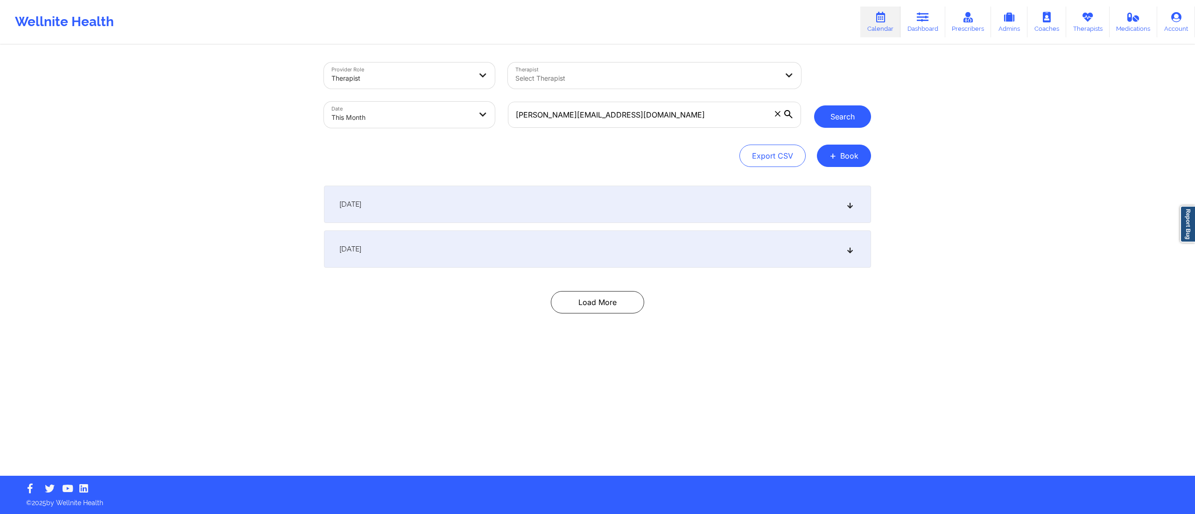
click at [839, 119] on button "Search" at bounding box center [842, 116] width 57 height 22
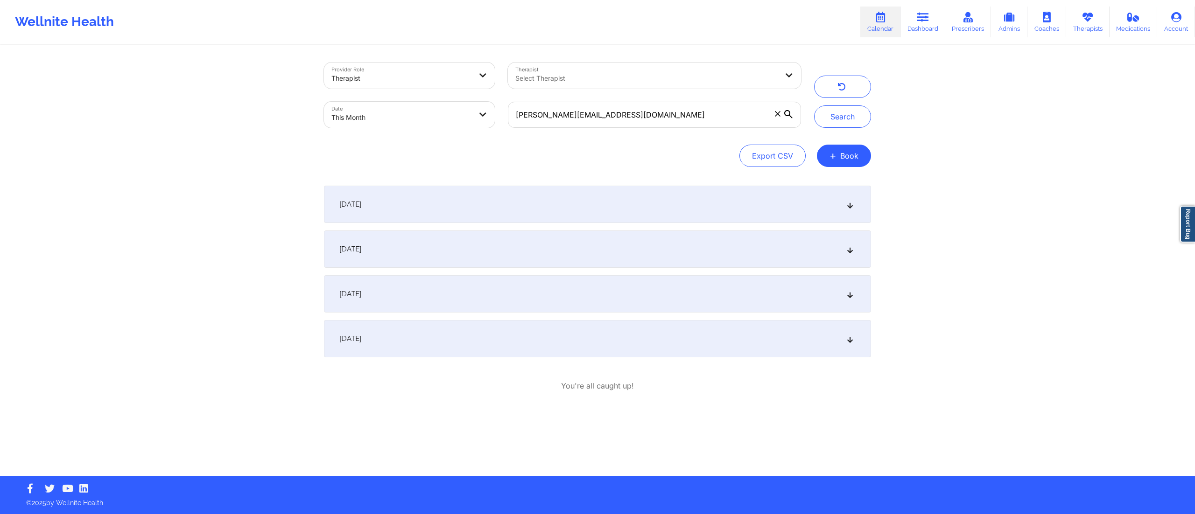
click at [458, 289] on div "[DATE]" at bounding box center [597, 293] width 547 height 37
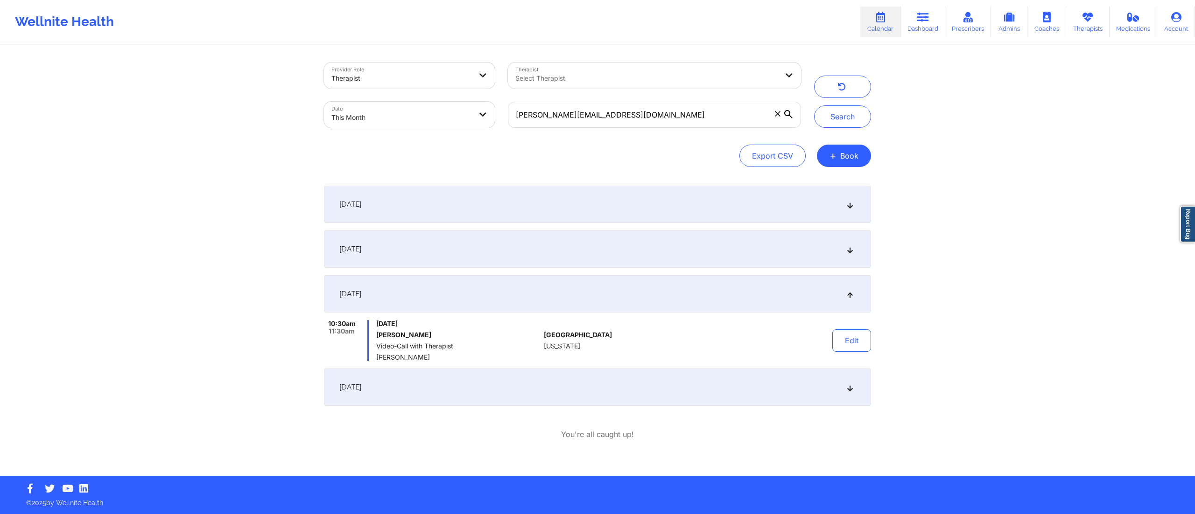
click at [509, 288] on div "[DATE]" at bounding box center [597, 293] width 547 height 37
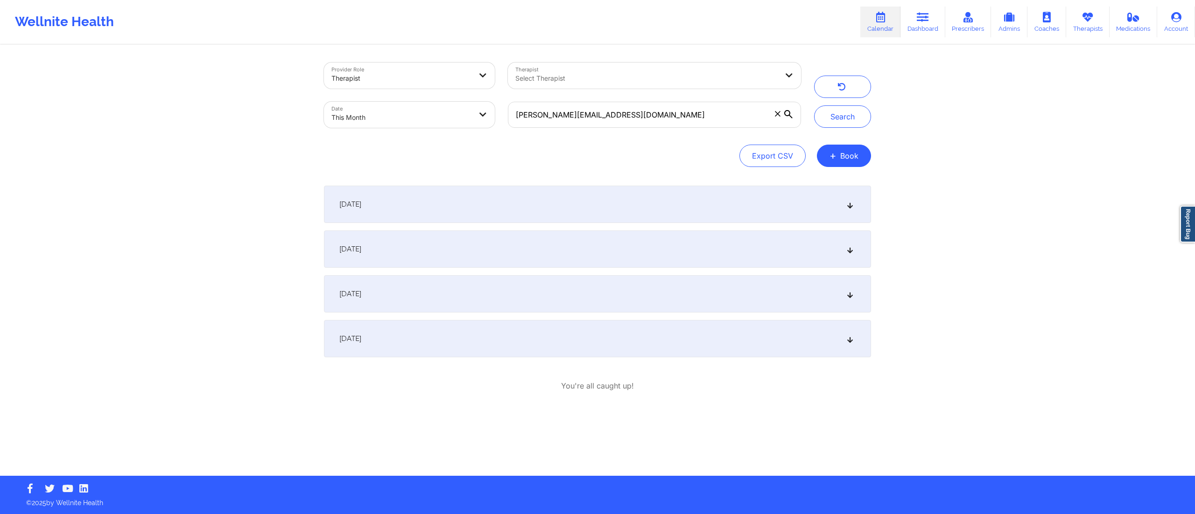
click at [480, 255] on div "[DATE]" at bounding box center [597, 249] width 547 height 37
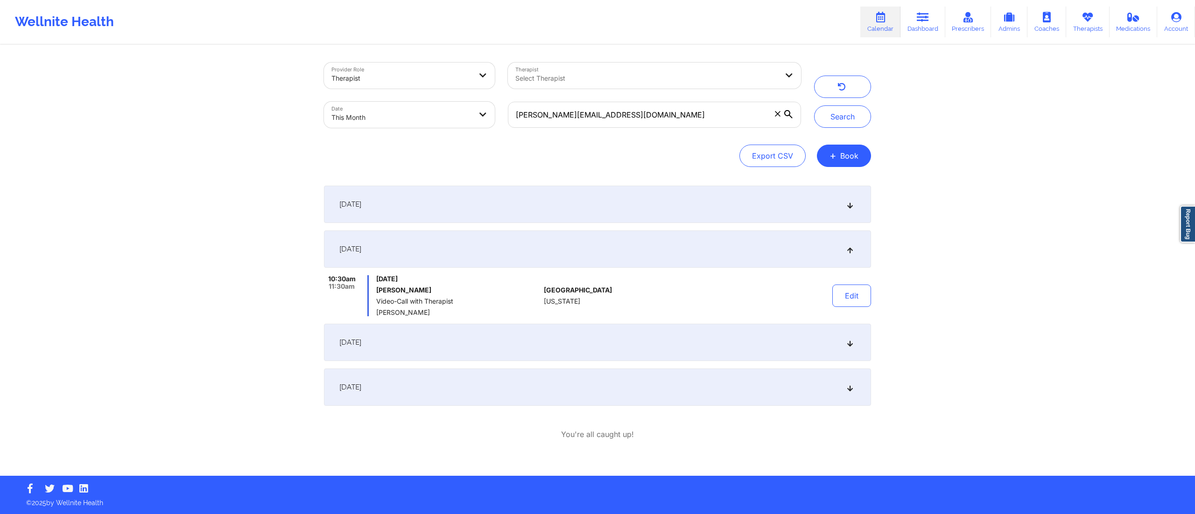
click at [493, 212] on div "[DATE]" at bounding box center [597, 204] width 547 height 37
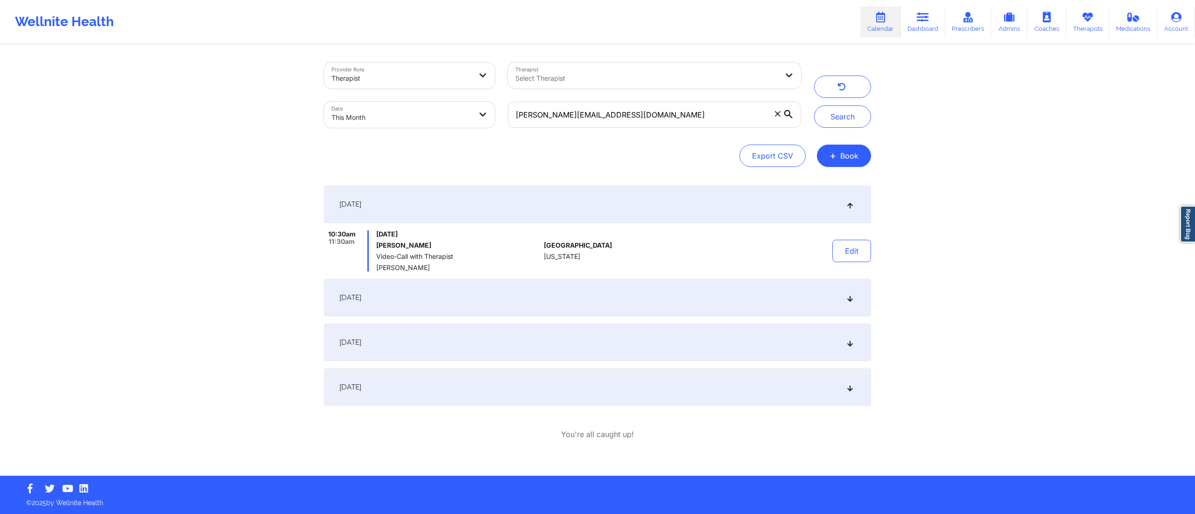
click at [480, 339] on div "[DATE]" at bounding box center [597, 342] width 547 height 37
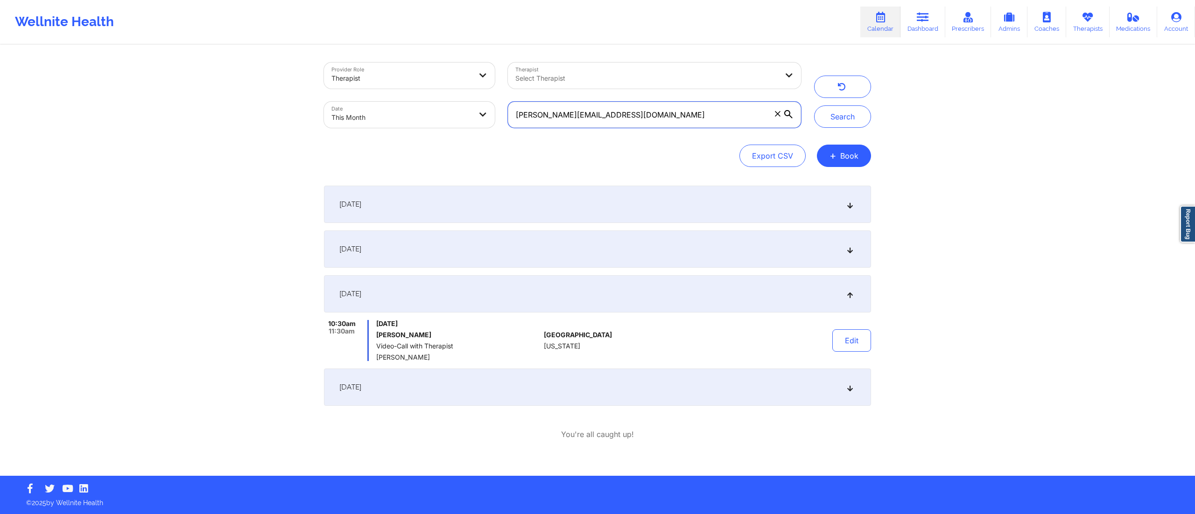
drag, startPoint x: 604, startPoint y: 125, endPoint x: 471, endPoint y: 130, distance: 132.7
click at [471, 130] on div "Provider Role Therapist Therapist Select Therapist Date This Month [PERSON_NAME…" at bounding box center [562, 95] width 490 height 78
click at [821, 149] on button "+ Book" at bounding box center [844, 156] width 54 height 22
click at [825, 117] on button "Search" at bounding box center [842, 116] width 57 height 22
drag, startPoint x: 597, startPoint y: 130, endPoint x: 490, endPoint y: 136, distance: 107.1
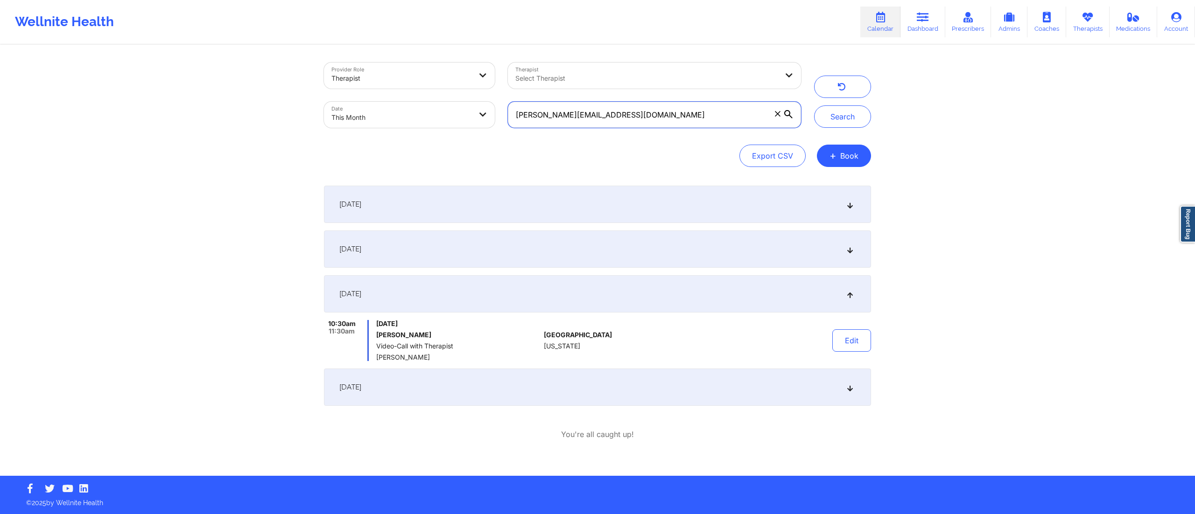
click at [493, 136] on div "Provider Role Therapist Therapist Select Therapist Date This Month [PERSON_NAME…" at bounding box center [597, 115] width 547 height 105
paste input "[PERSON_NAME].[DATE]"
click at [844, 115] on button "Search" at bounding box center [842, 116] width 57 height 22
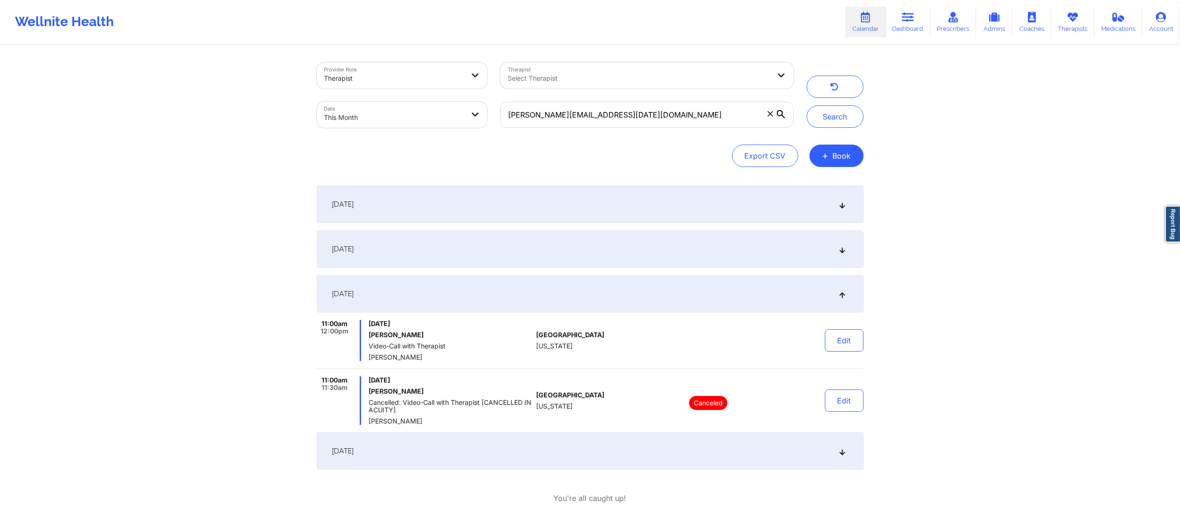
click at [549, 386] on div "[DATE]" at bounding box center [590, 451] width 547 height 37
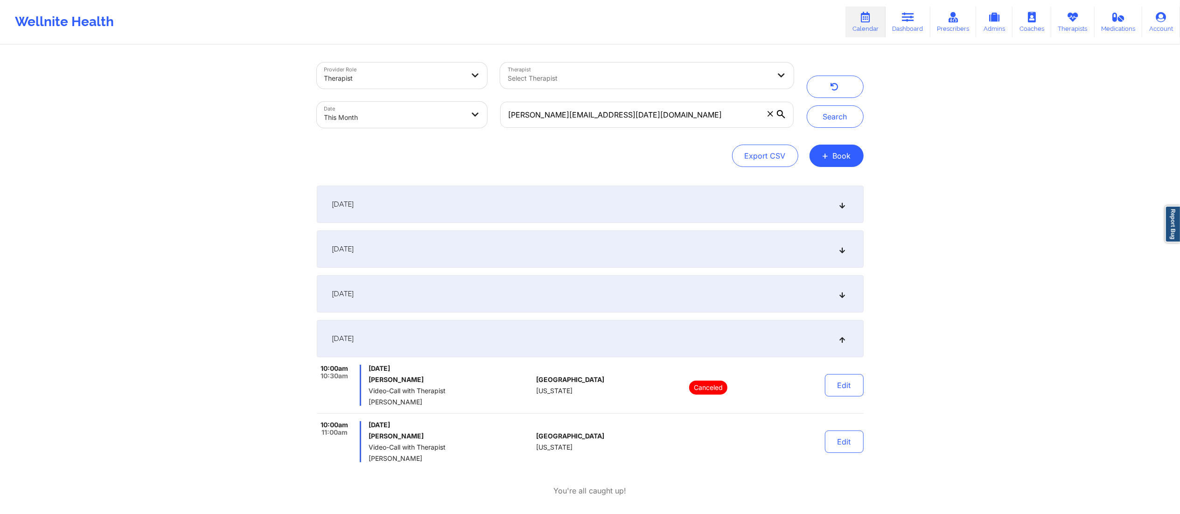
scroll to position [43, 0]
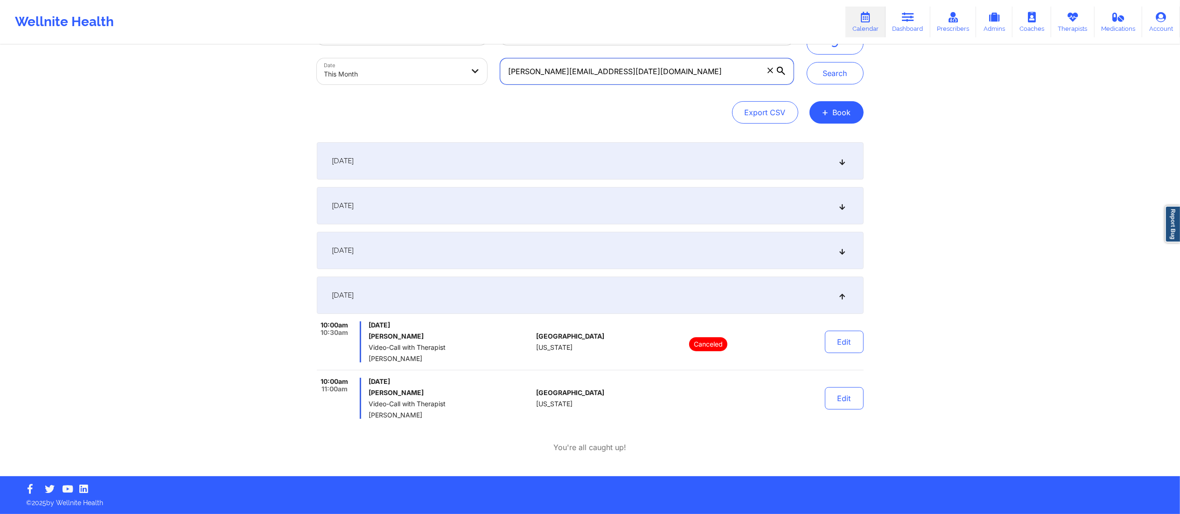
drag, startPoint x: 639, startPoint y: 73, endPoint x: 484, endPoint y: 72, distance: 155.0
click at [484, 72] on div "Provider Role Therapist Therapist Select Therapist Date This Month [PERSON_NAME…" at bounding box center [555, 52] width 490 height 78
paste input "daviswrichardson"
click at [833, 78] on button "Search" at bounding box center [835, 73] width 57 height 22
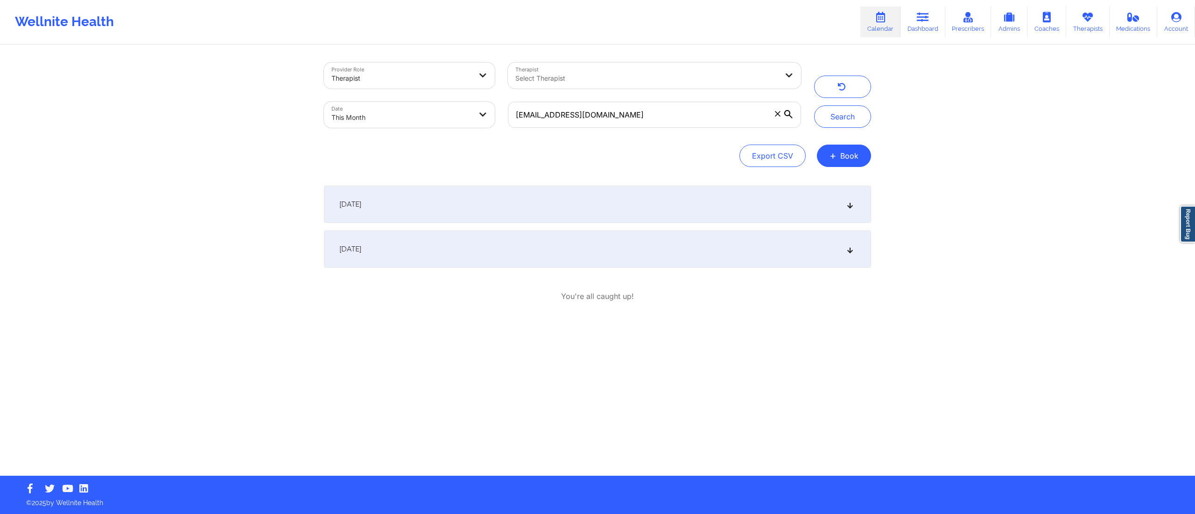
click at [437, 235] on div "[DATE]" at bounding box center [597, 249] width 547 height 37
drag, startPoint x: 663, startPoint y: 110, endPoint x: 490, endPoint y: 91, distance: 174.7
click at [490, 91] on div "Provider Role Therapist Therapist Select Therapist Date This Month [EMAIL_ADDRE…" at bounding box center [562, 95] width 490 height 78
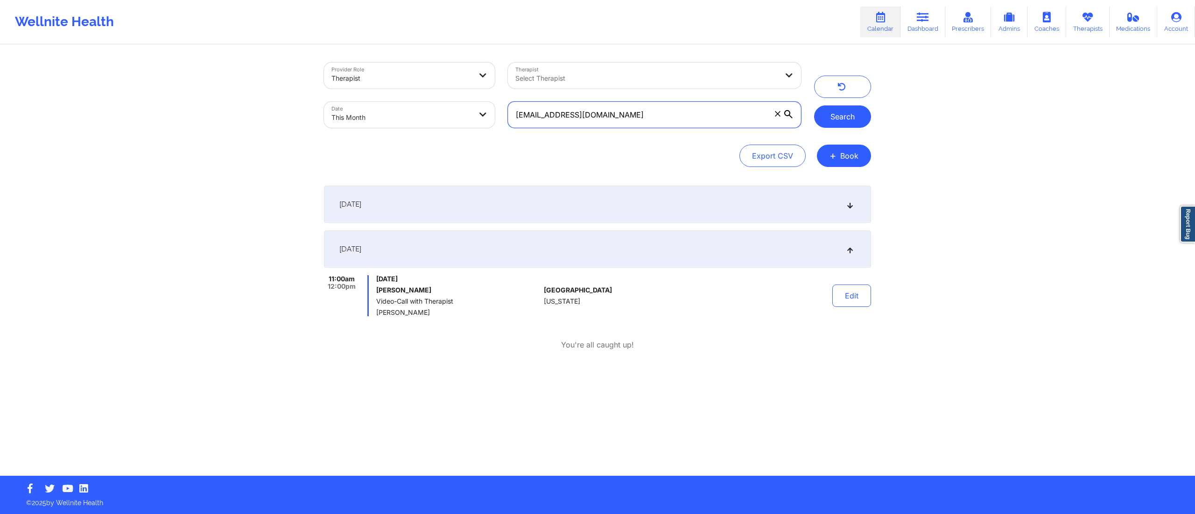
paste input "kbrentuo@me"
click at [852, 115] on button "Search" at bounding box center [842, 116] width 57 height 22
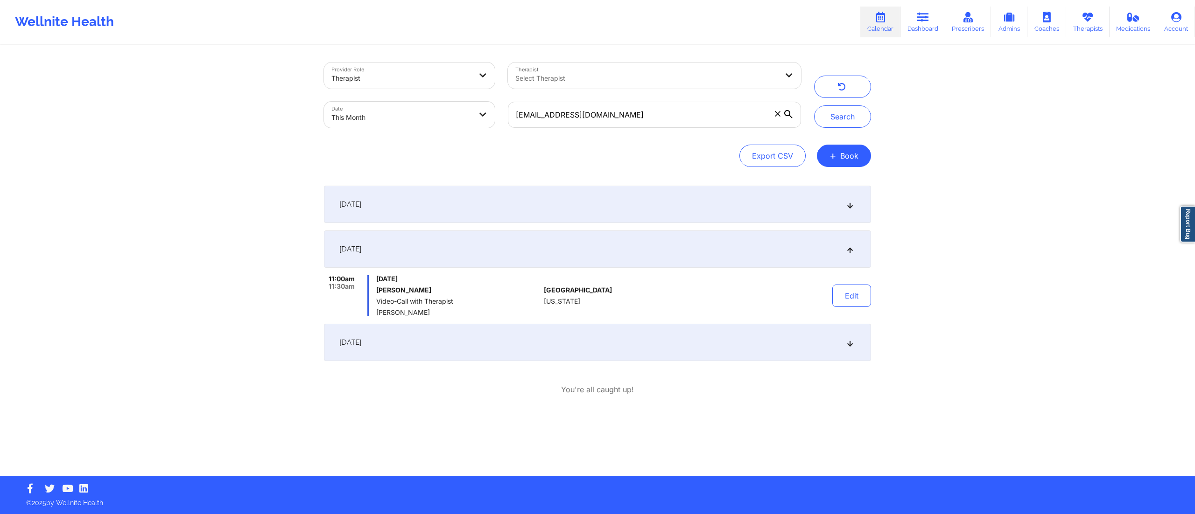
click at [475, 347] on div "[DATE]" at bounding box center [597, 342] width 547 height 37
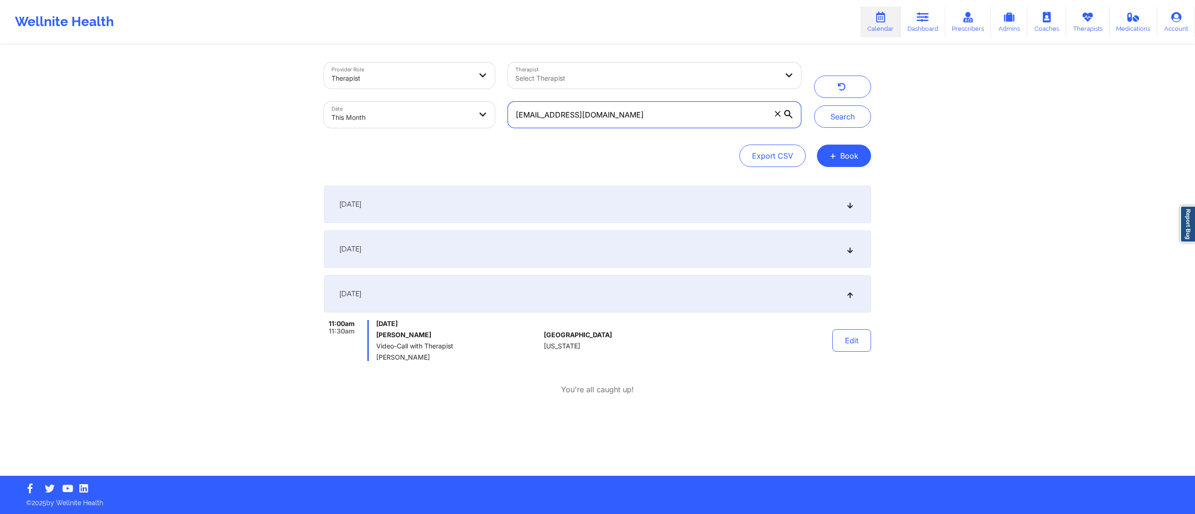
drag, startPoint x: 601, startPoint y: 115, endPoint x: 470, endPoint y: 126, distance: 132.1
click at [463, 126] on div "Provider Role Therapist Therapist Select Therapist Date This Month [EMAIL_ADDRE…" at bounding box center [562, 95] width 490 height 78
paste input "[EMAIL_ADDRESS]"
click at [837, 108] on button "Search" at bounding box center [842, 116] width 57 height 22
drag, startPoint x: 635, startPoint y: 112, endPoint x: 487, endPoint y: 127, distance: 148.3
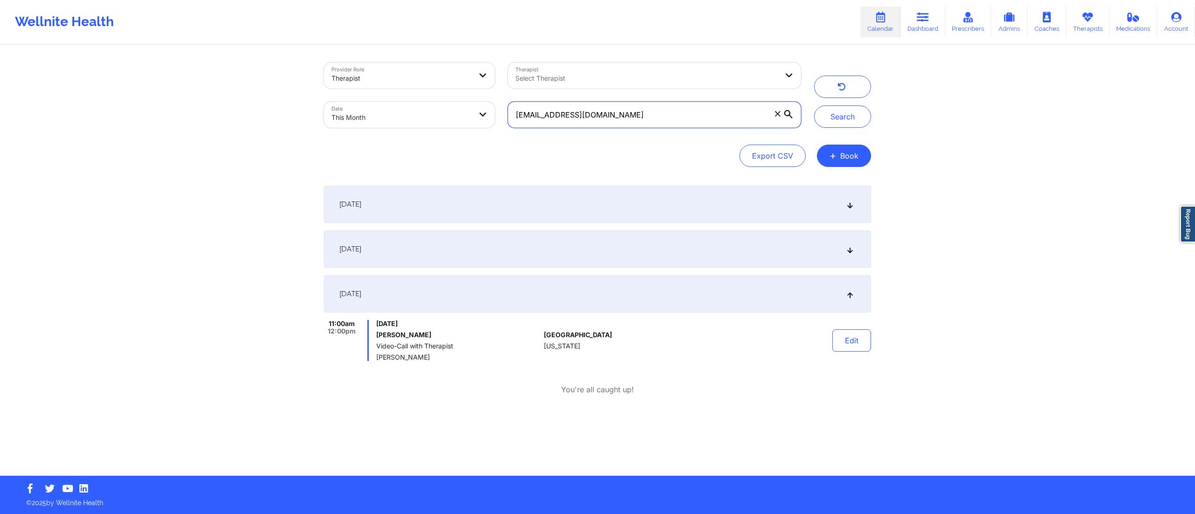
click at [484, 127] on div "Provider Role Therapist Therapist Select Therapist Date This Month [EMAIL_ADDRE…" at bounding box center [562, 95] width 490 height 78
paste input "[EMAIL_ADDRESS]"
click at [837, 115] on button "Search" at bounding box center [842, 116] width 57 height 22
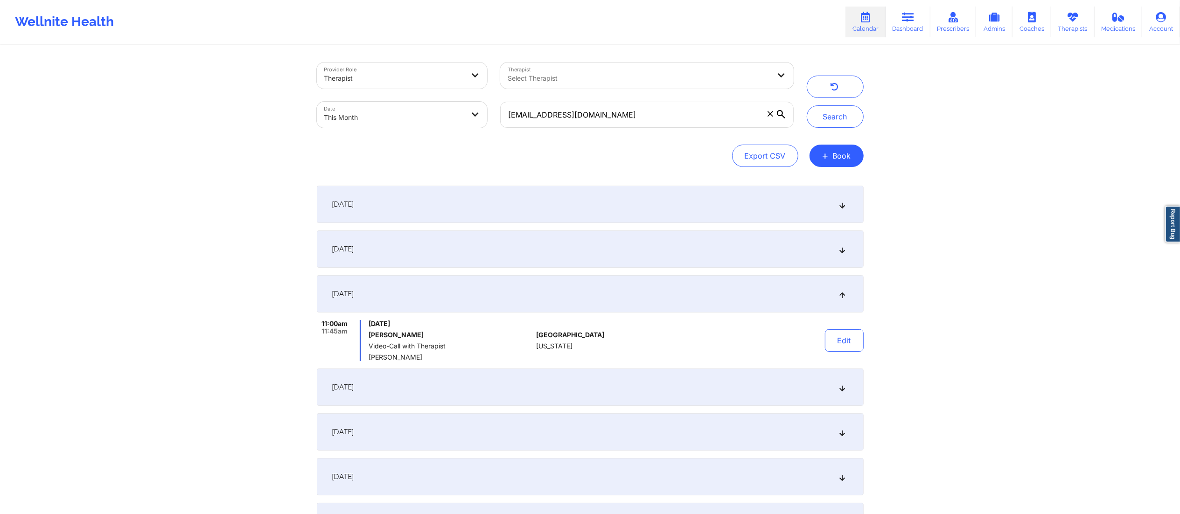
drag, startPoint x: 462, startPoint y: 400, endPoint x: 459, endPoint y: 413, distance: 12.5
click at [462, 386] on div "[DATE]" at bounding box center [590, 387] width 547 height 37
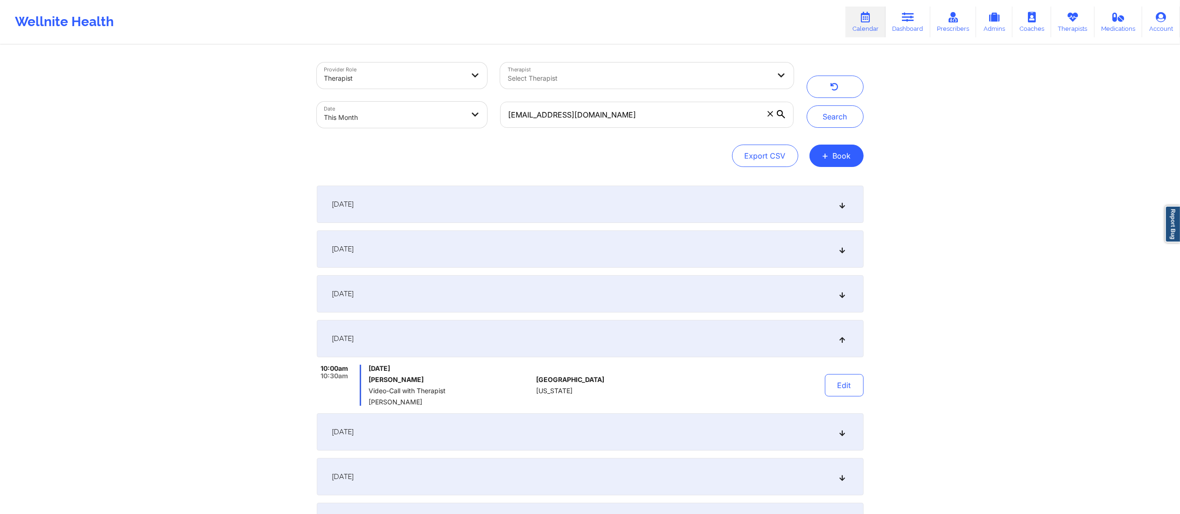
click at [447, 386] on div "[DATE]" at bounding box center [590, 432] width 547 height 37
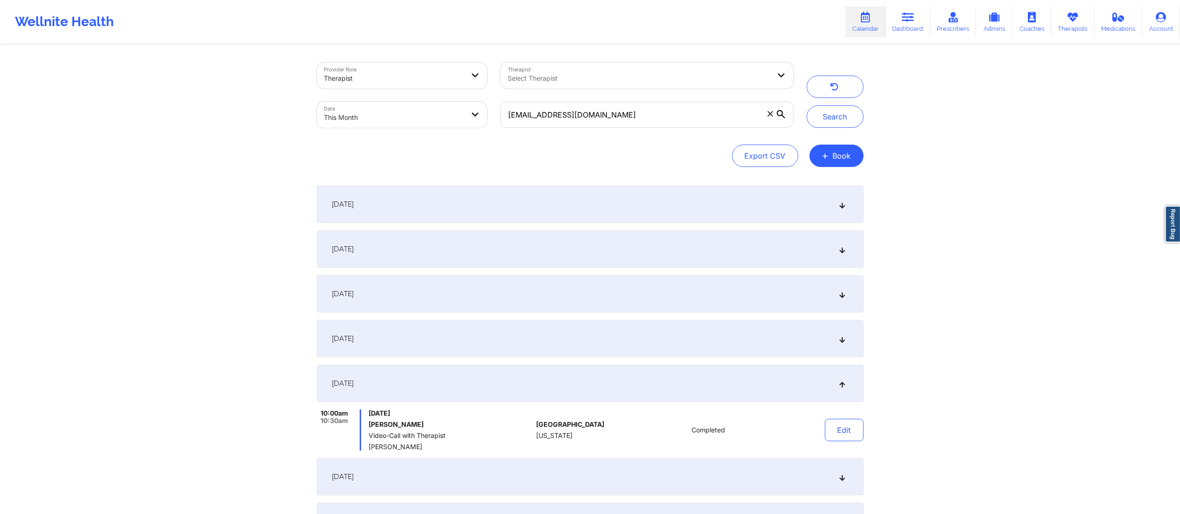
scroll to position [121, 0]
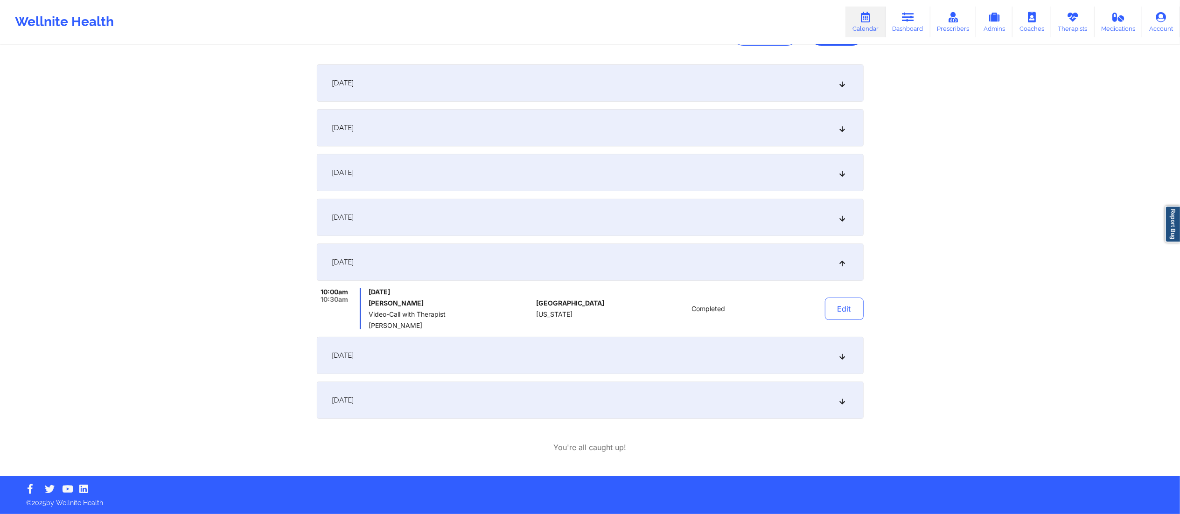
click at [487, 351] on div "[DATE]" at bounding box center [590, 355] width 547 height 37
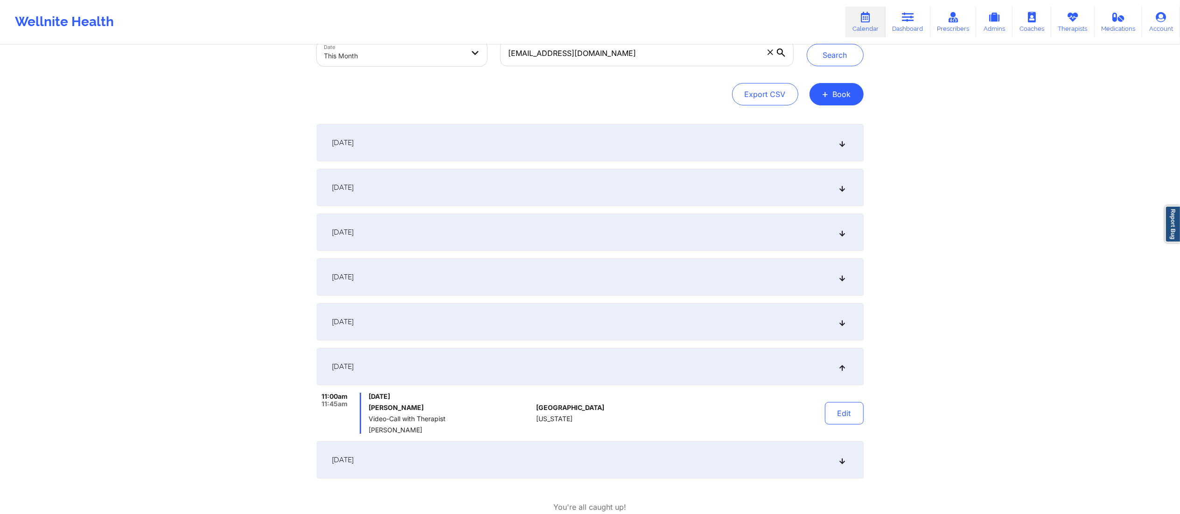
scroll to position [0, 0]
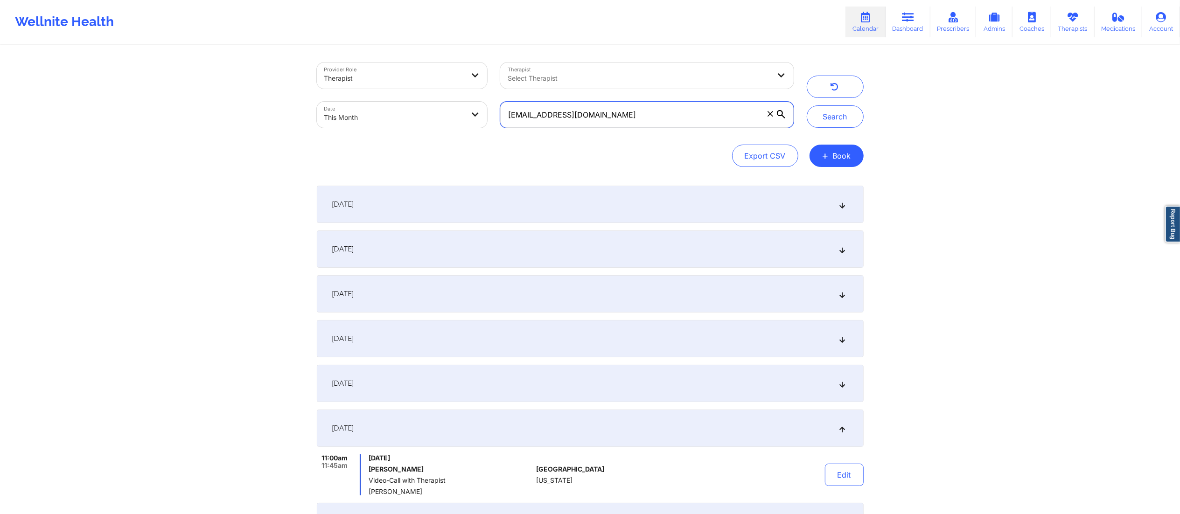
drag, startPoint x: 728, startPoint y: 108, endPoint x: 475, endPoint y: 123, distance: 253.5
click at [475, 123] on div "Provider Role Therapist Therapist Select Therapist Date This Month [PERSON_NAME…" at bounding box center [555, 95] width 490 height 78
paste input "[EMAIL_ADDRESS]"
click at [813, 123] on button "Search" at bounding box center [835, 116] width 57 height 22
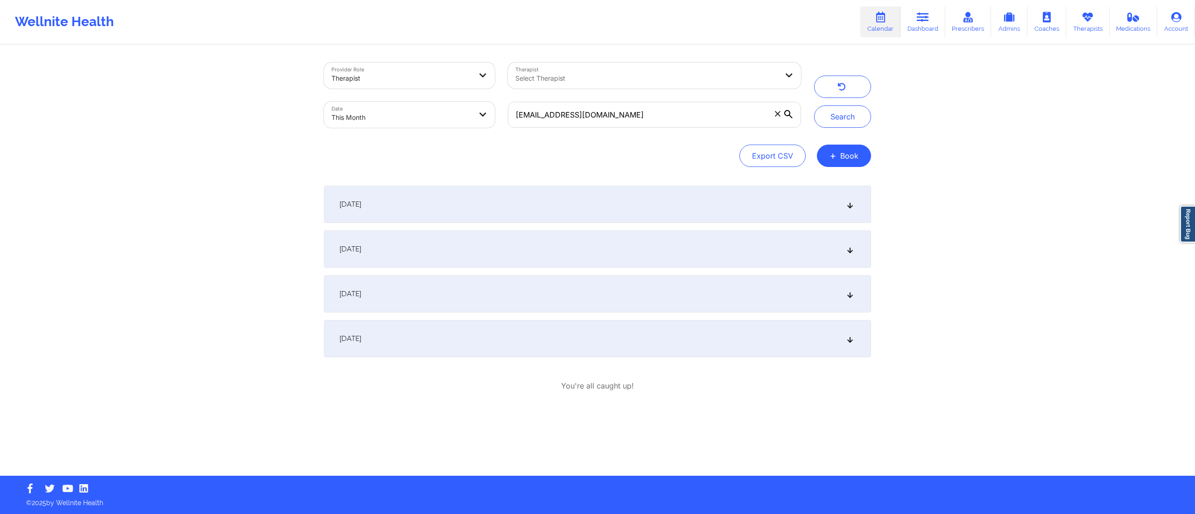
click at [464, 293] on div "[DATE]" at bounding box center [597, 293] width 547 height 37
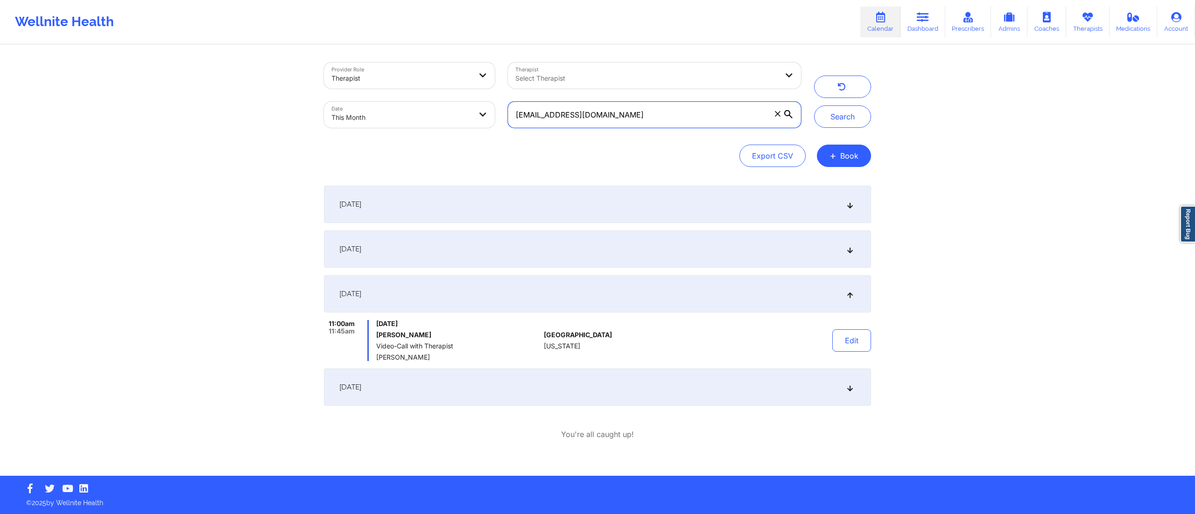
drag, startPoint x: 656, startPoint y: 106, endPoint x: 498, endPoint y: 85, distance: 159.7
click at [498, 85] on div "Provider Role Therapist Therapist Select Therapist Date This Month [EMAIL_ADDRE…" at bounding box center [562, 95] width 490 height 78
paste input "edenbaker2001"
click at [837, 112] on button "Search" at bounding box center [842, 116] width 57 height 22
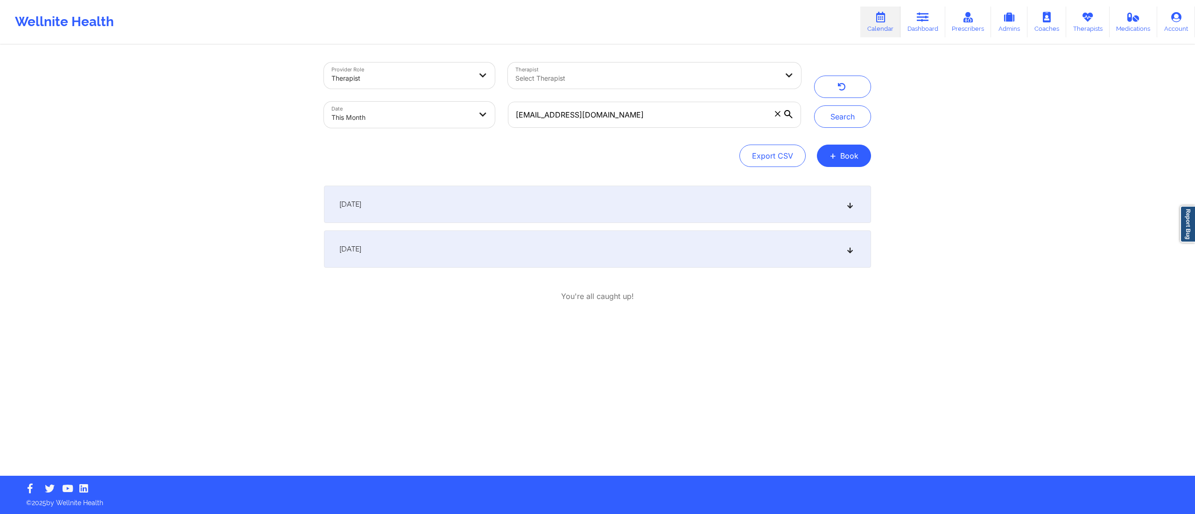
click at [471, 261] on div "[DATE]" at bounding box center [597, 249] width 547 height 37
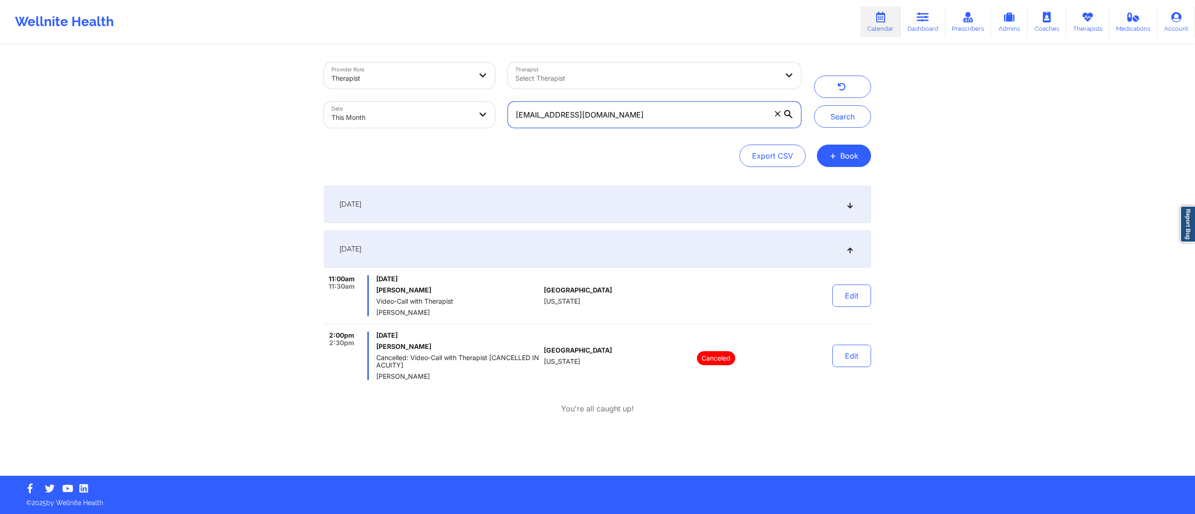
drag, startPoint x: 662, startPoint y: 106, endPoint x: 427, endPoint y: 128, distance: 236.3
click at [427, 128] on div "Provider Role Therapist Therapist Select Therapist Date This Month [EMAIL_ADDRE…" at bounding box center [562, 95] width 490 height 78
paste input "nunezjerry215"
click at [846, 117] on button "Search" at bounding box center [842, 116] width 57 height 22
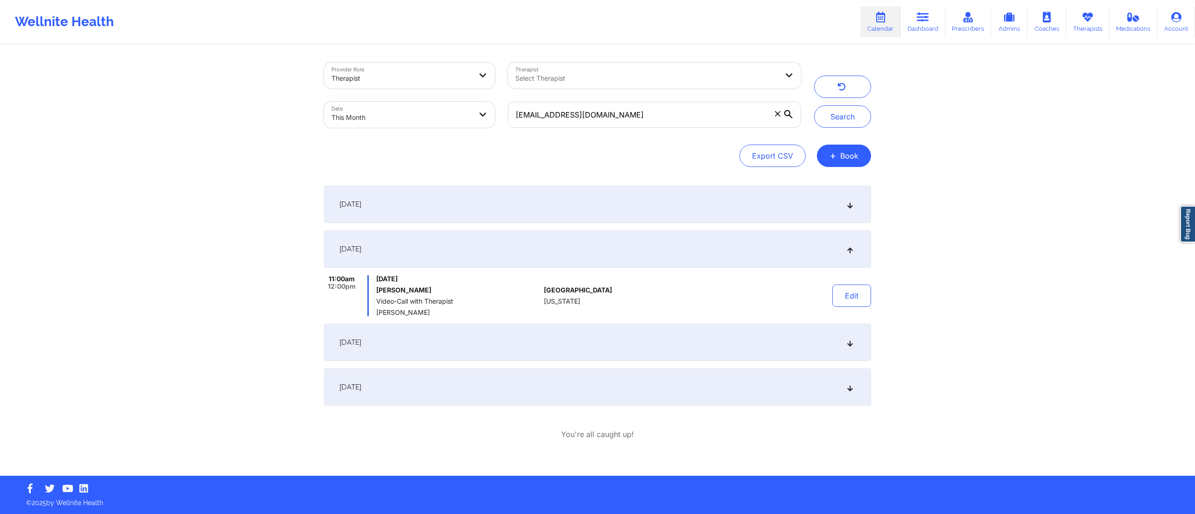
click at [433, 339] on div "[DATE]" at bounding box center [597, 342] width 547 height 37
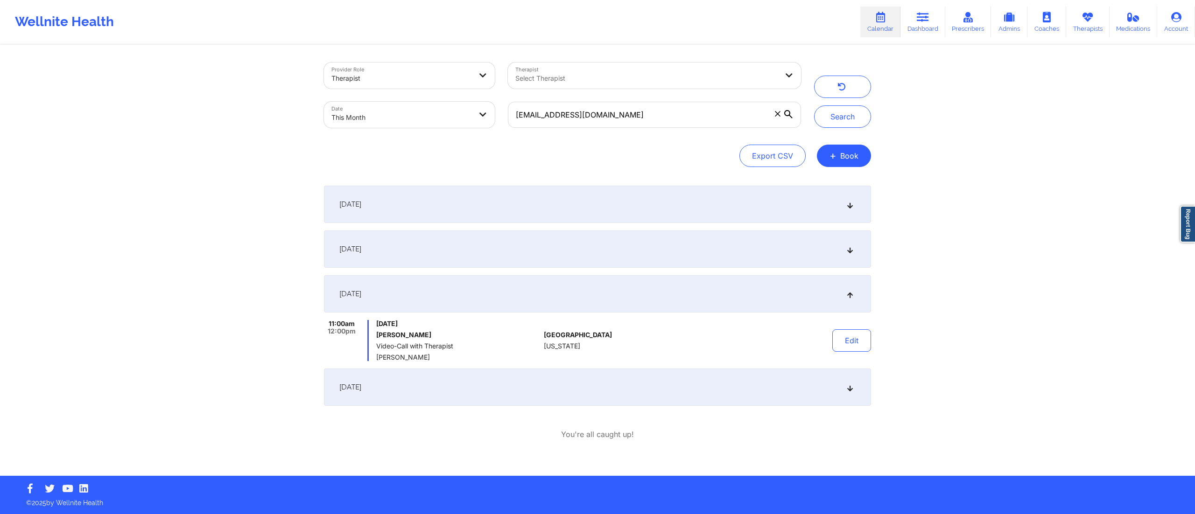
click at [488, 248] on div "[DATE]" at bounding box center [597, 249] width 547 height 37
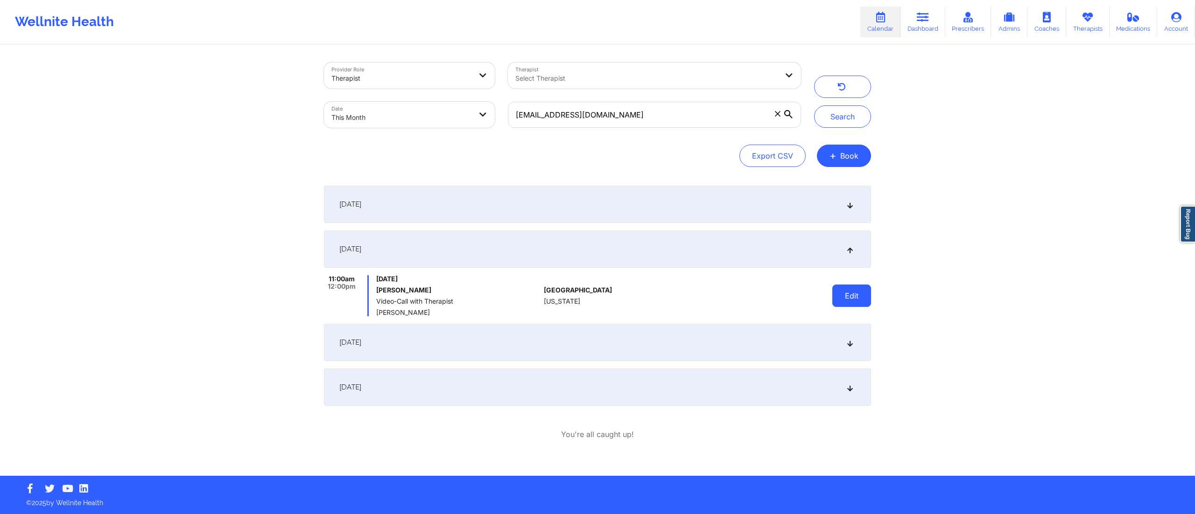
click at [842, 293] on button "Edit" at bounding box center [851, 296] width 39 height 22
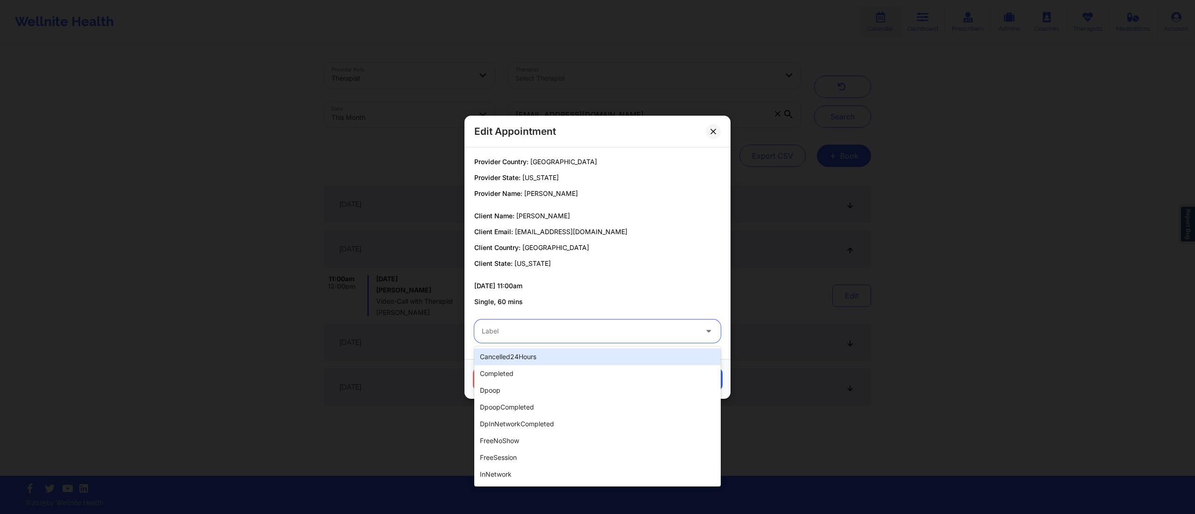
click at [549, 328] on div at bounding box center [590, 331] width 216 height 11
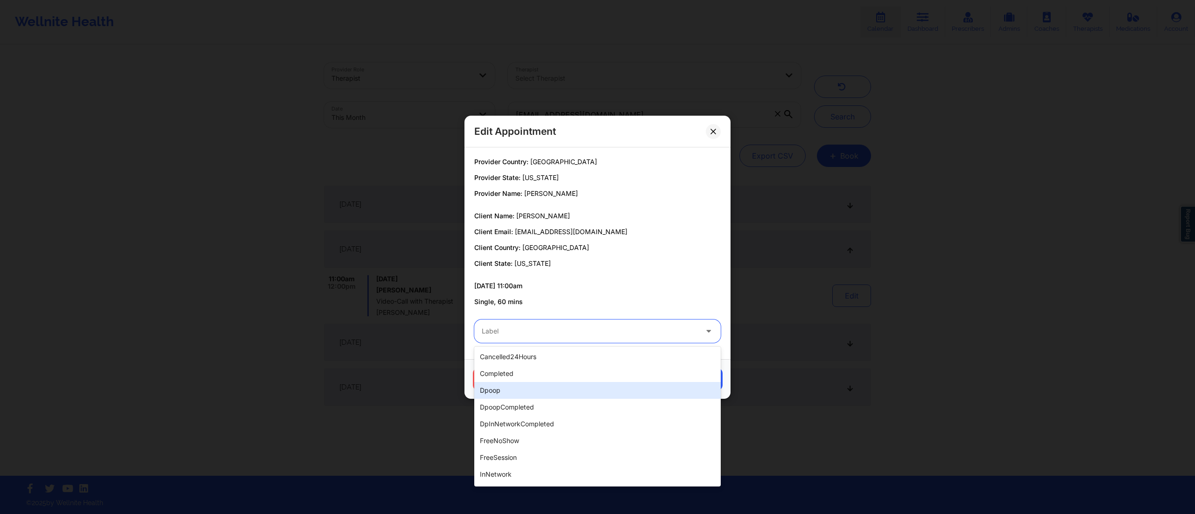
drag, startPoint x: 510, startPoint y: 382, endPoint x: 512, endPoint y: 375, distance: 7.6
click at [510, 380] on div "cancelled24Hours completed dpoop dpoopCompleted dpInNetworkCompleted freeNoShow…" at bounding box center [597, 417] width 246 height 140
click at [512, 375] on div "completed" at bounding box center [597, 373] width 246 height 17
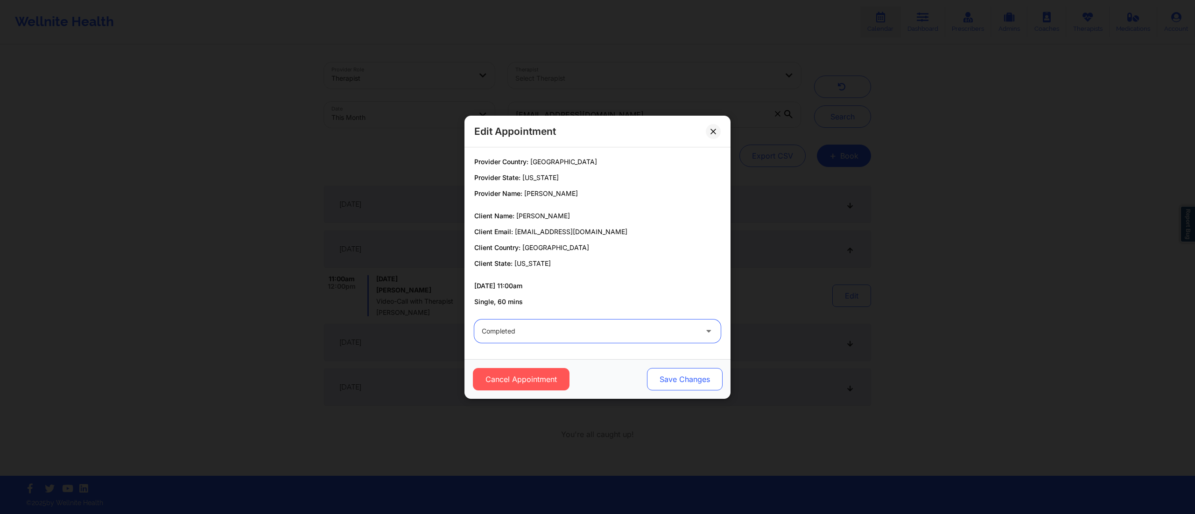
click at [695, 379] on button "Save Changes" at bounding box center [685, 379] width 76 height 22
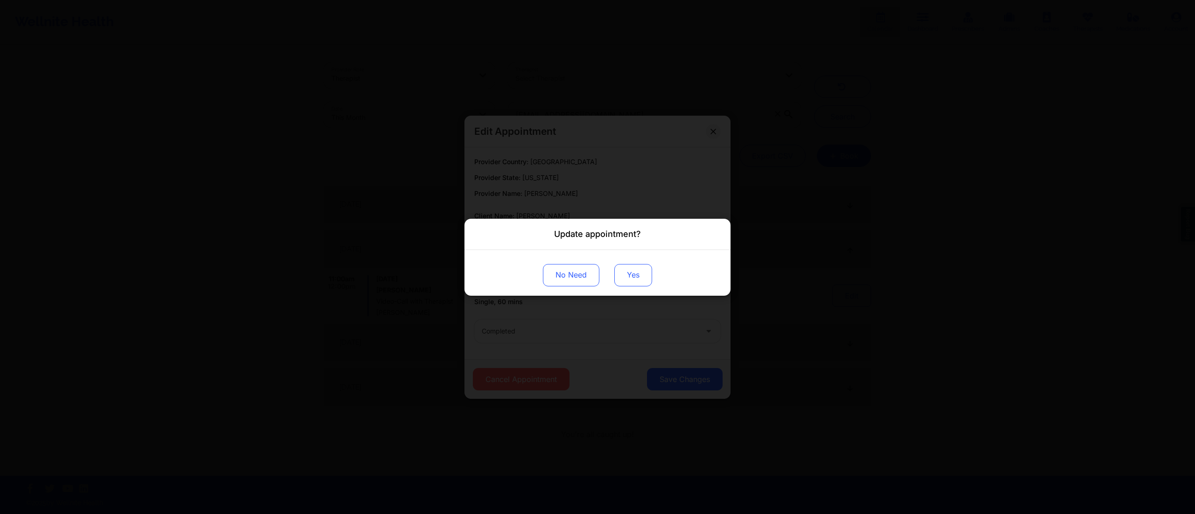
click at [632, 270] on button "Yes" at bounding box center [633, 275] width 38 height 22
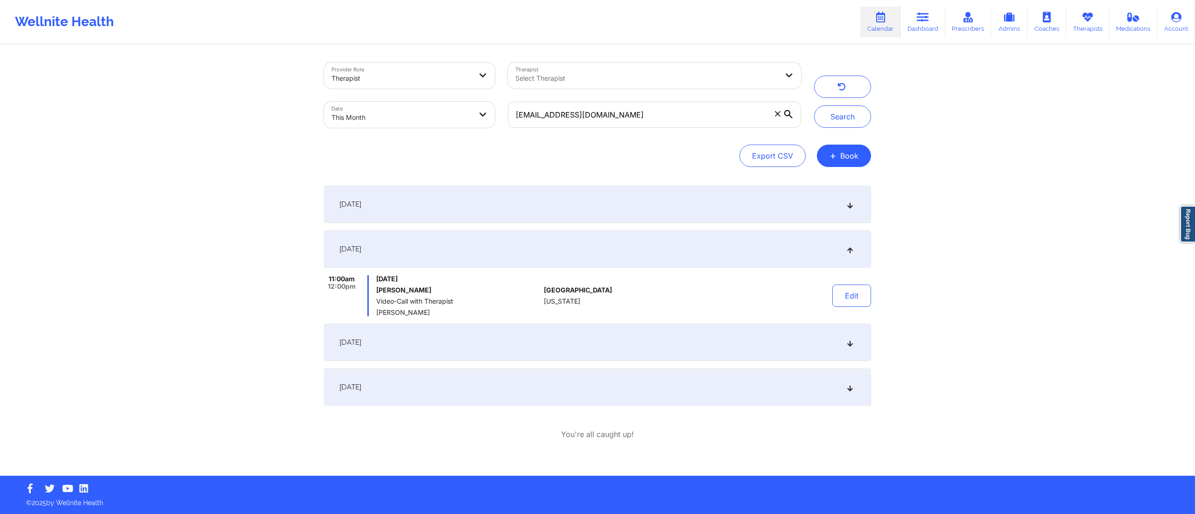
click at [514, 350] on div "[DATE]" at bounding box center [597, 342] width 547 height 37
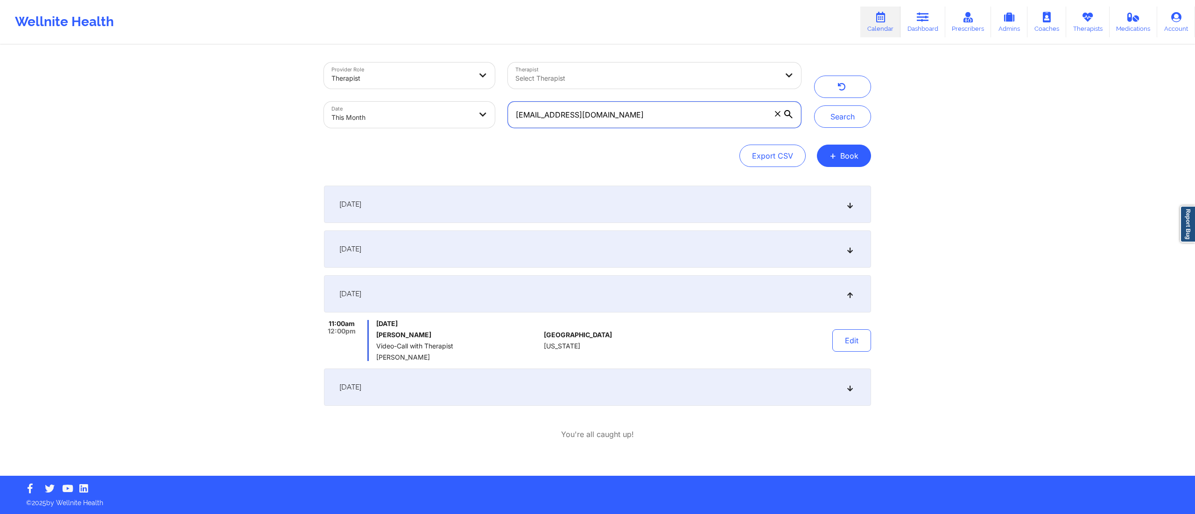
drag, startPoint x: 652, startPoint y: 113, endPoint x: 468, endPoint y: 114, distance: 183.9
click at [430, 119] on div "Provider Role Therapist Therapist Select Therapist Date This Month [EMAIL_ADDRE…" at bounding box center [562, 95] width 490 height 78
paste input "alyssa.[PERSON_NAME][DATE]"
click at [835, 119] on button "Search" at bounding box center [842, 116] width 57 height 22
drag, startPoint x: 650, startPoint y: 119, endPoint x: 466, endPoint y: 119, distance: 184.4
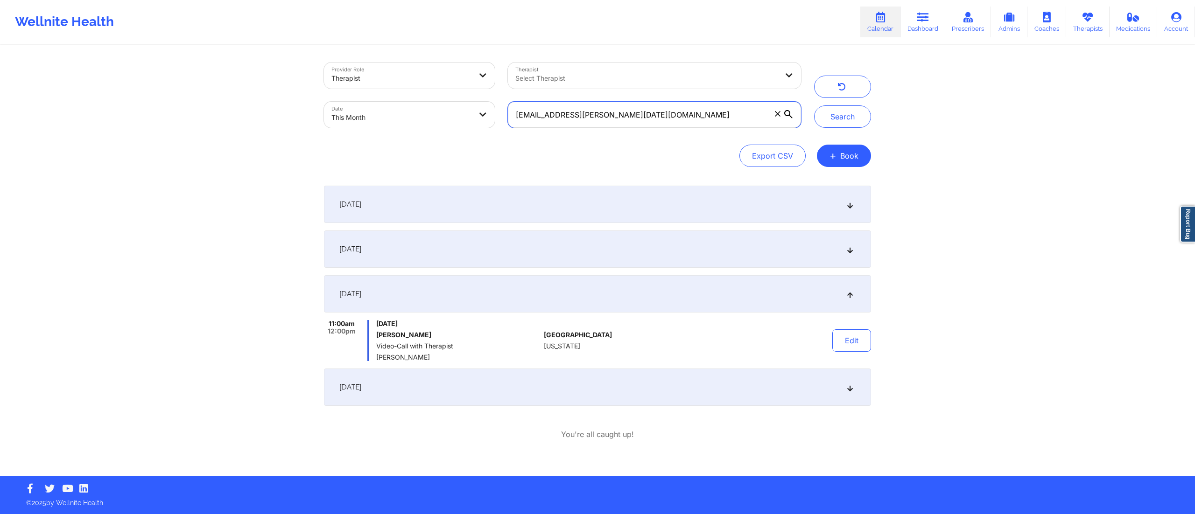
click at [466, 119] on div "Provider Role Therapist Therapist Select Therapist Date This Month [EMAIL_ADDRE…" at bounding box center [562, 95] width 490 height 78
paste input "tselhatenzin78"
click at [841, 122] on button "Search" at bounding box center [842, 116] width 57 height 22
drag, startPoint x: 640, startPoint y: 119, endPoint x: 512, endPoint y: 115, distance: 127.9
click at [515, 115] on input "[EMAIL_ADDRESS][DOMAIN_NAME]" at bounding box center [654, 115] width 293 height 26
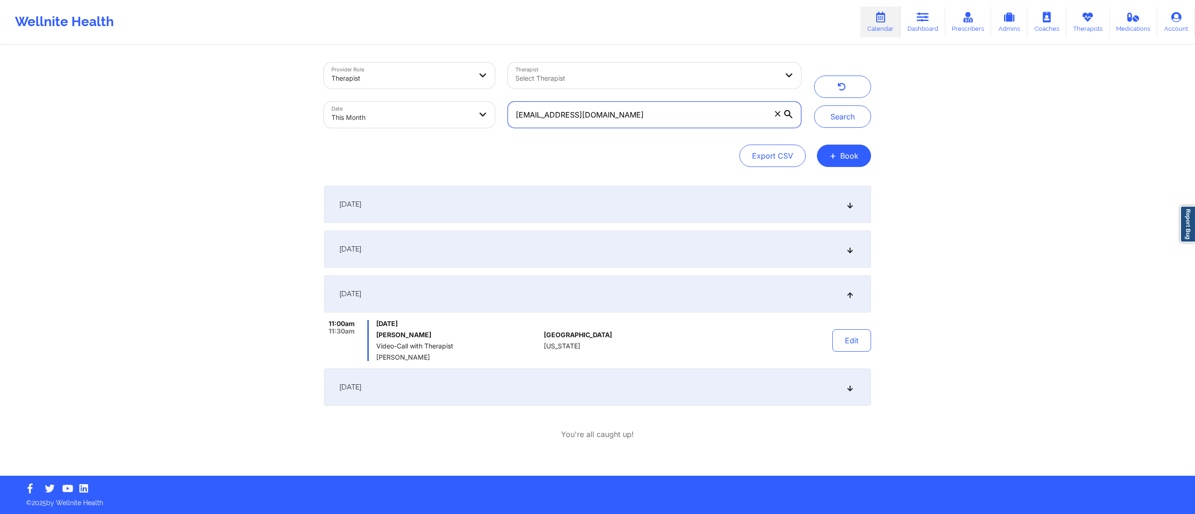
paste input "ibelsat"
drag, startPoint x: 821, startPoint y: 117, endPoint x: 806, endPoint y: 119, distance: 15.1
click at [822, 117] on button "Search" at bounding box center [842, 116] width 57 height 22
drag, startPoint x: 576, startPoint y: 123, endPoint x: 454, endPoint y: 118, distance: 121.9
click at [454, 118] on div "Provider Role Therapist Therapist Select Therapist Date This Month [EMAIL_ADDRE…" at bounding box center [562, 95] width 490 height 78
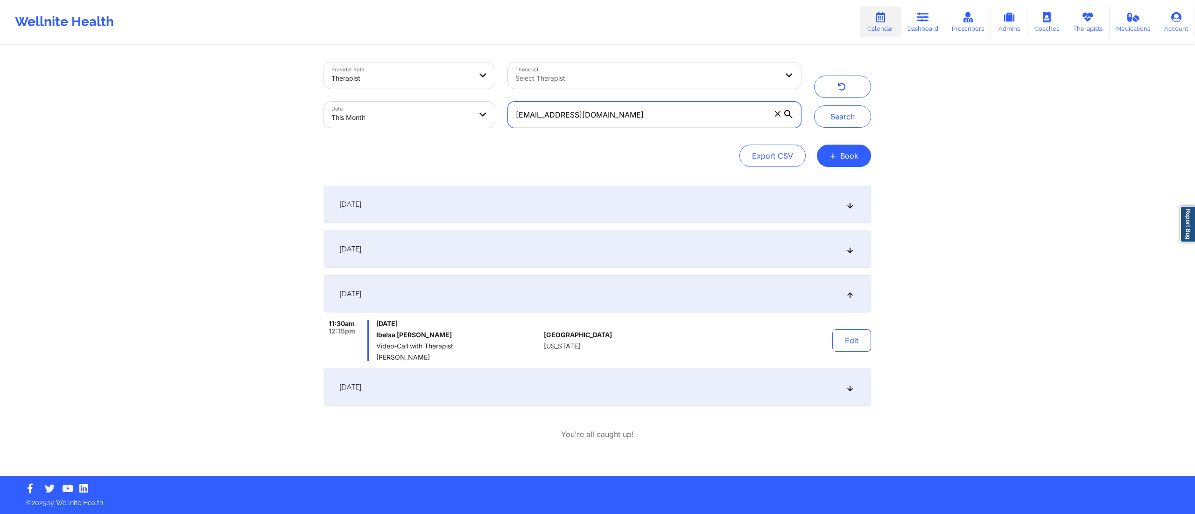
paste input "daja.[PERSON_NAME]"
click at [829, 113] on button "Search" at bounding box center [842, 116] width 57 height 22
drag, startPoint x: 625, startPoint y: 113, endPoint x: 438, endPoint y: 124, distance: 187.9
click at [439, 127] on div "Provider Role Therapist Therapist Select Therapist Date This Month [EMAIL_ADDRE…" at bounding box center [562, 95] width 490 height 78
paste input "gnadal2429"
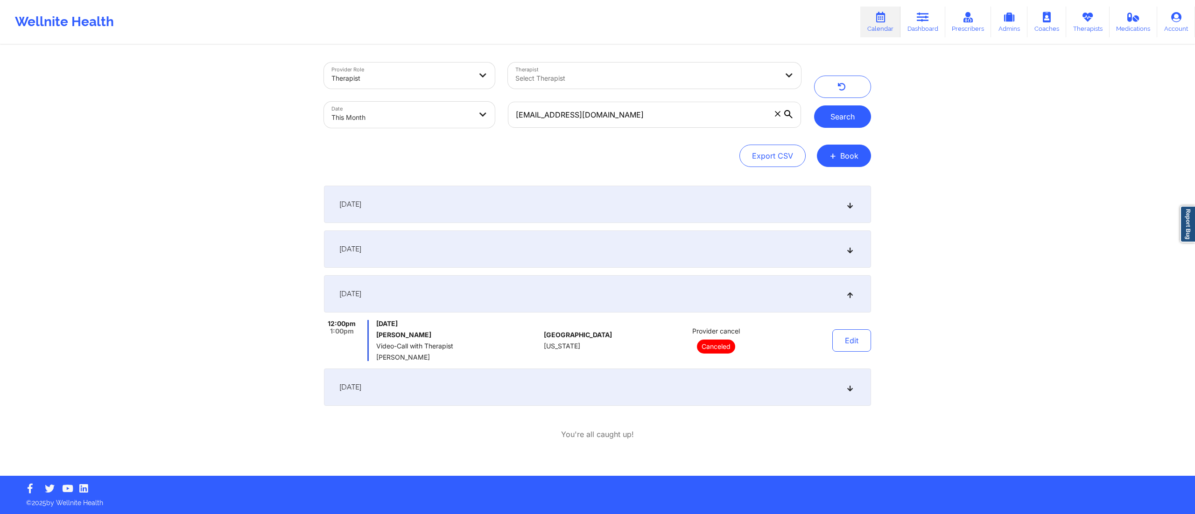
click at [838, 119] on button "Search" at bounding box center [842, 116] width 57 height 22
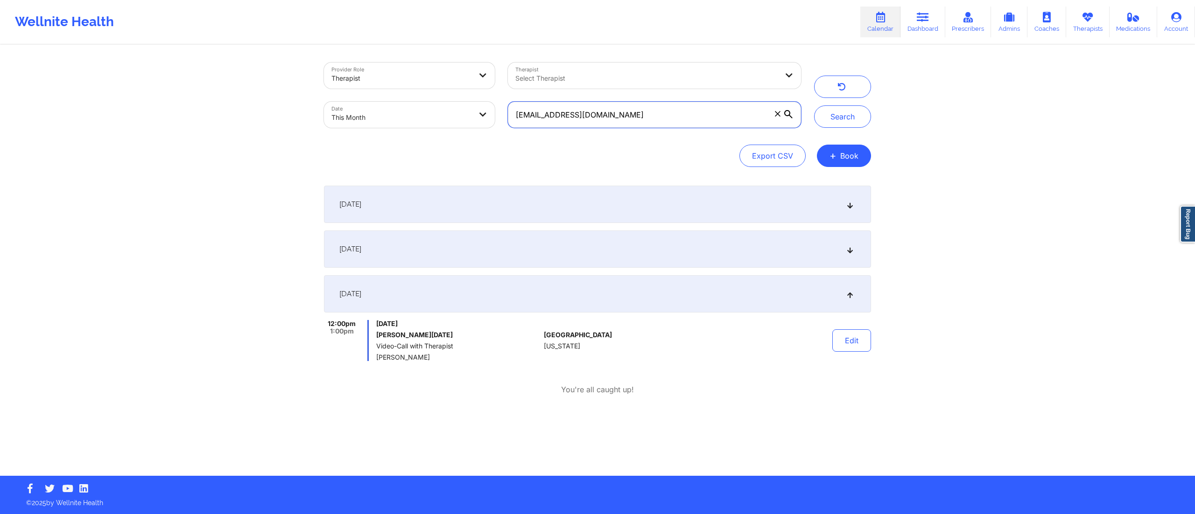
drag, startPoint x: 534, startPoint y: 128, endPoint x: 459, endPoint y: 112, distance: 76.4
click at [458, 112] on div "Provider Role Therapist Therapist Select Therapist Date This Month [EMAIL_ADDRE…" at bounding box center [562, 95] width 490 height 78
paste input "lizzabumblebee@ao"
click at [833, 121] on button "Search" at bounding box center [842, 116] width 57 height 22
drag, startPoint x: 646, startPoint y: 117, endPoint x: 473, endPoint y: 93, distance: 174.9
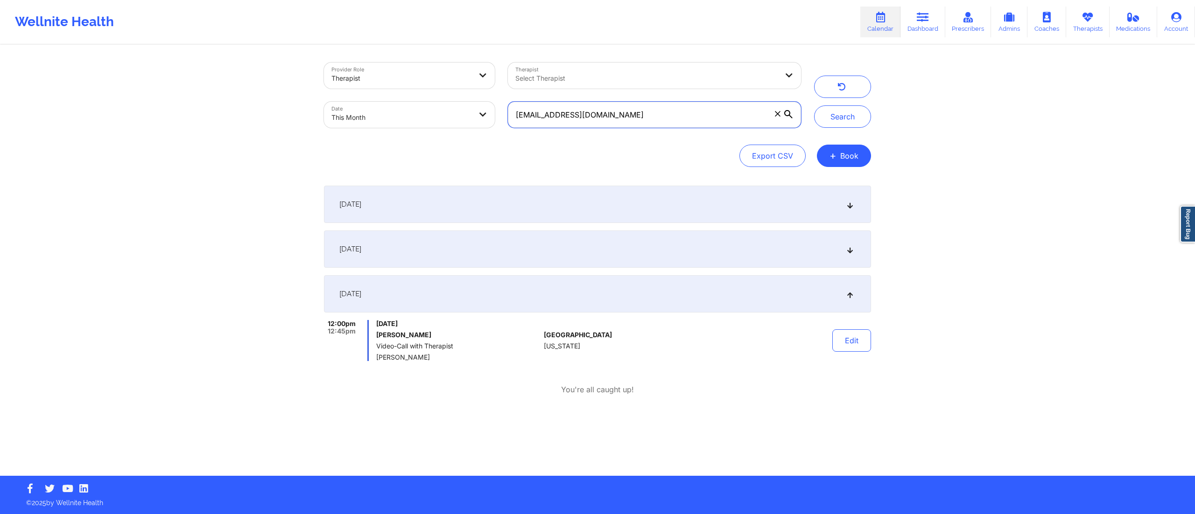
click at [473, 93] on div "Provider Role Therapist Therapist Select Therapist Date This Month [EMAIL_ADDRE…" at bounding box center [562, 95] width 490 height 78
paste input "rachelmarcole@gmai"
click at [835, 117] on button "Search" at bounding box center [842, 116] width 57 height 22
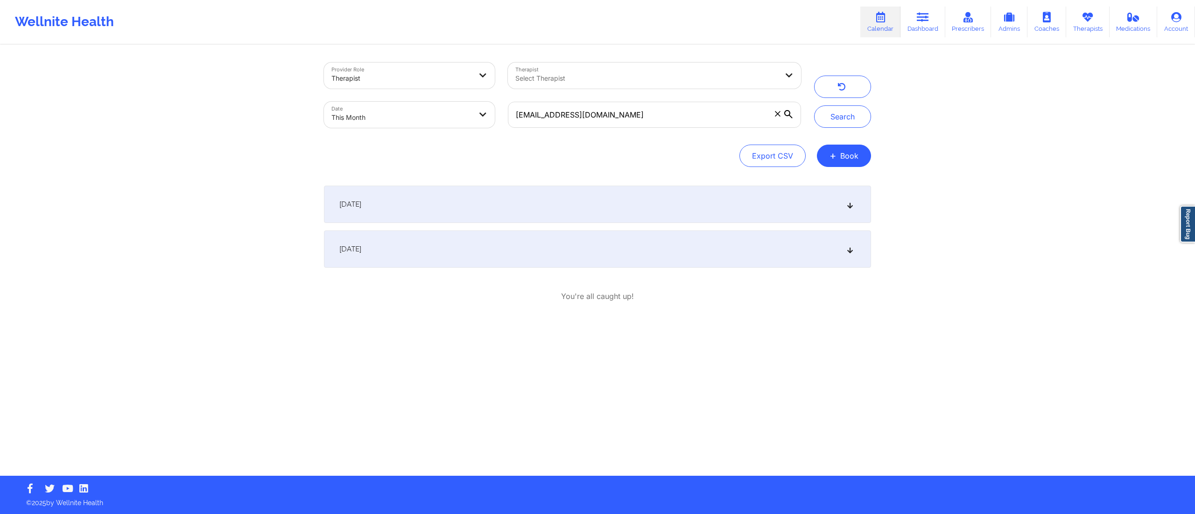
click at [461, 250] on div "[DATE]" at bounding box center [597, 249] width 547 height 37
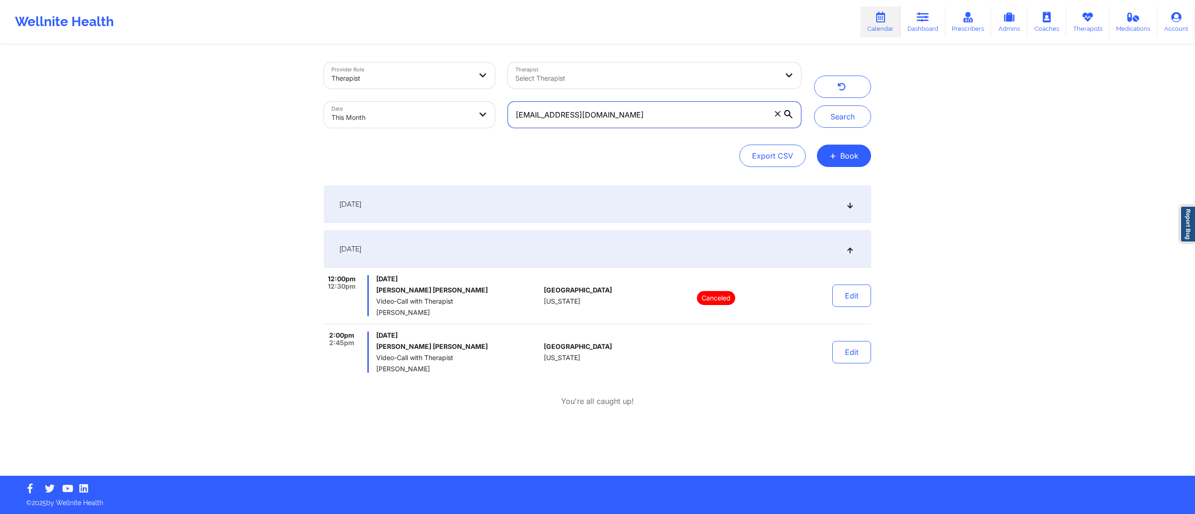
drag, startPoint x: 632, startPoint y: 121, endPoint x: 427, endPoint y: 132, distance: 205.2
click at [427, 132] on div "Provider Role Therapist Therapist Select Therapist Date This Month [EMAIL_ADDRE…" at bounding box center [562, 95] width 490 height 78
paste input "staylee2000"
click at [842, 126] on button "Search" at bounding box center [842, 116] width 57 height 22
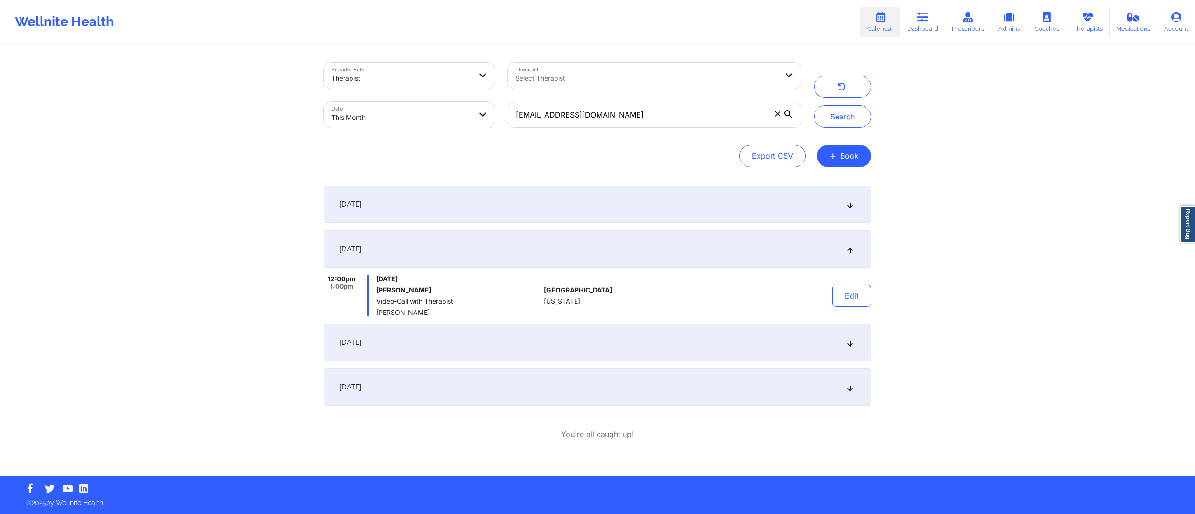
click at [452, 336] on div "[DATE]" at bounding box center [597, 342] width 547 height 37
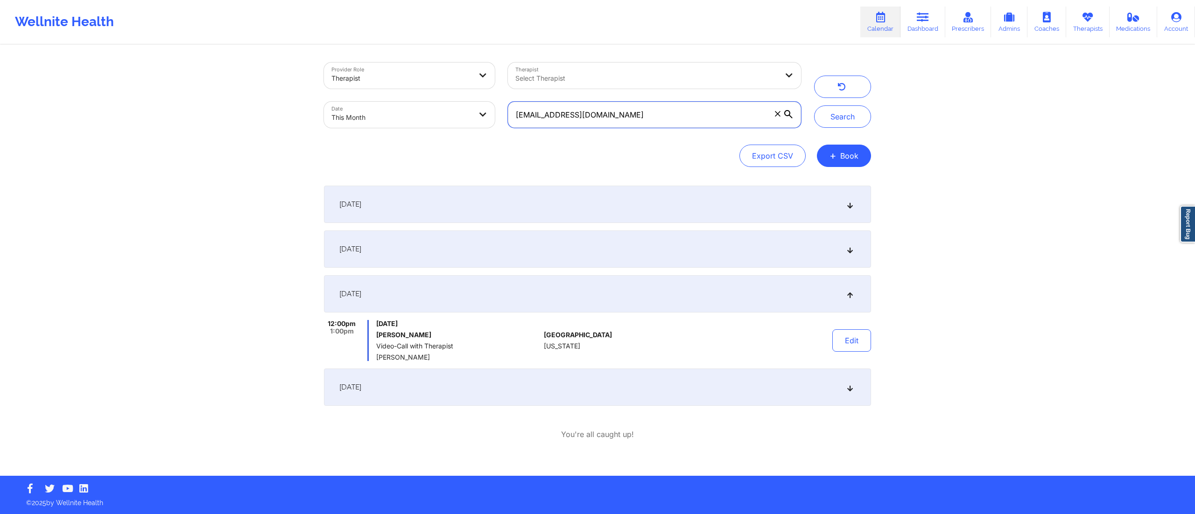
drag, startPoint x: 664, startPoint y: 110, endPoint x: 468, endPoint y: 110, distance: 196.0
click at [468, 110] on div "Provider Role Therapist Therapist Select Therapist Date This Month [EMAIL_ADDRE…" at bounding box center [562, 95] width 490 height 78
paste input "t4real79@ao"
click at [839, 153] on button "+ Book" at bounding box center [844, 156] width 54 height 22
click at [833, 117] on button "Search" at bounding box center [842, 116] width 57 height 22
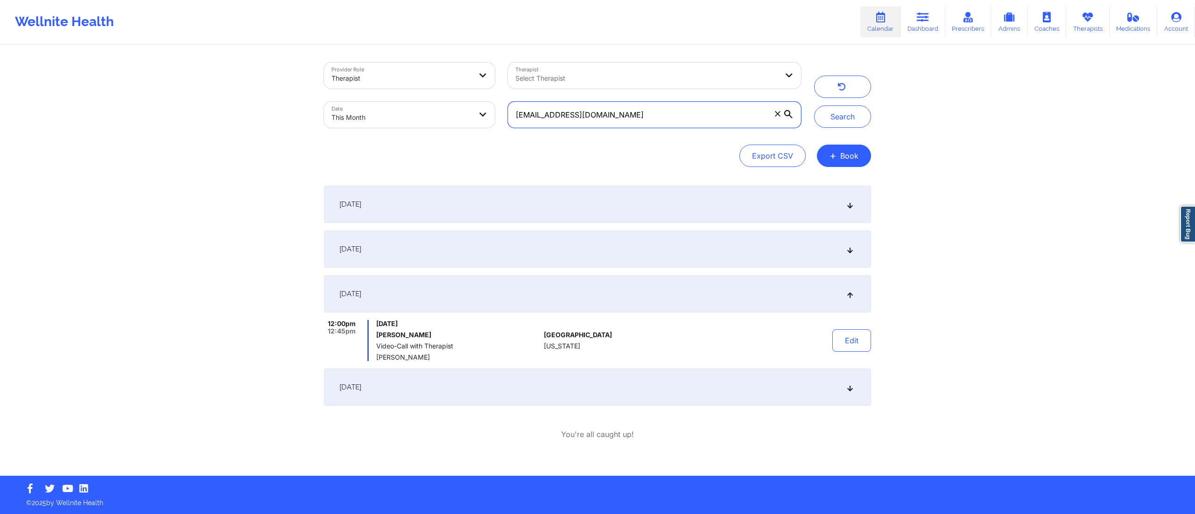
drag, startPoint x: 603, startPoint y: 115, endPoint x: 503, endPoint y: 106, distance: 100.3
click at [503, 106] on div "[EMAIL_ADDRESS][DOMAIN_NAME]" at bounding box center [654, 114] width 306 height 39
paste input "jerrelcoffey@gmai"
click at [844, 121] on button "Search" at bounding box center [842, 116] width 57 height 22
click at [504, 304] on div "[DATE]" at bounding box center [597, 293] width 547 height 37
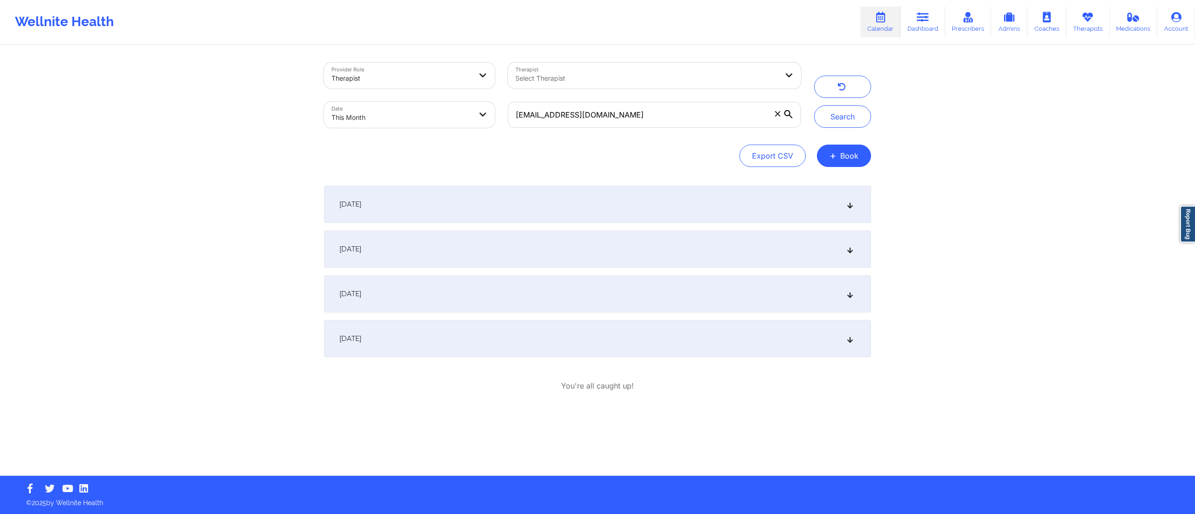
click at [504, 304] on div "[DATE]" at bounding box center [597, 293] width 547 height 37
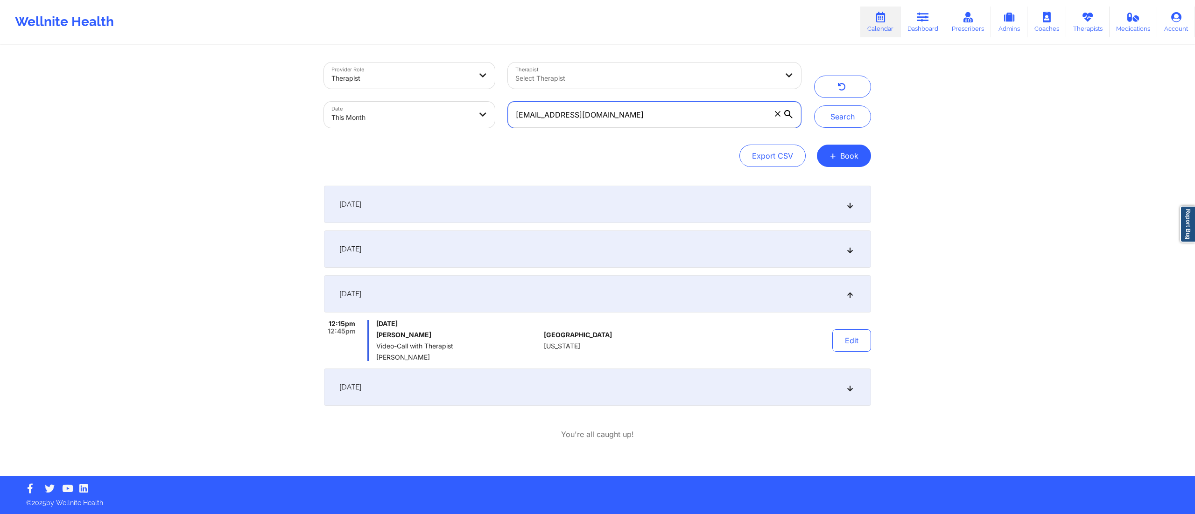
drag, startPoint x: 621, startPoint y: 118, endPoint x: 477, endPoint y: 121, distance: 143.8
click at [477, 121] on div "Provider Role Therapist Therapist Select Therapist Date This Month [EMAIL_ADDRE…" at bounding box center [562, 95] width 490 height 78
paste input "[PERSON_NAME].[PERSON_NAME]"
click at [832, 119] on button "Search" at bounding box center [842, 116] width 57 height 22
drag, startPoint x: 648, startPoint y: 116, endPoint x: 490, endPoint y: 112, distance: 158.3
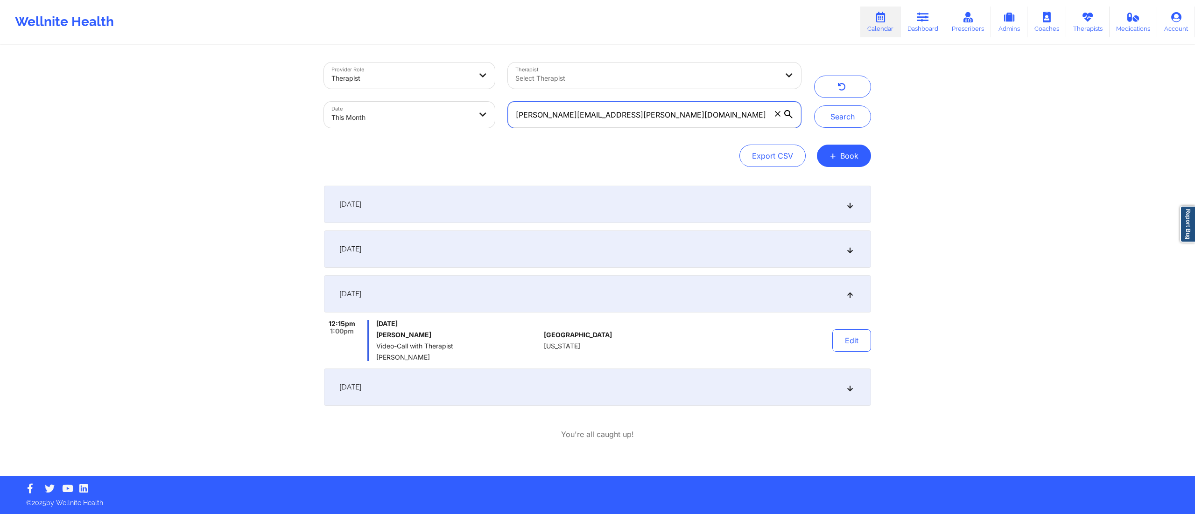
click at [490, 112] on div "Provider Role Therapist Therapist Select Therapist Date This Month [PERSON_NAME…" at bounding box center [562, 95] width 490 height 78
paste input "[EMAIL_ADDRESS]"
click at [842, 117] on button "Search" at bounding box center [842, 116] width 57 height 22
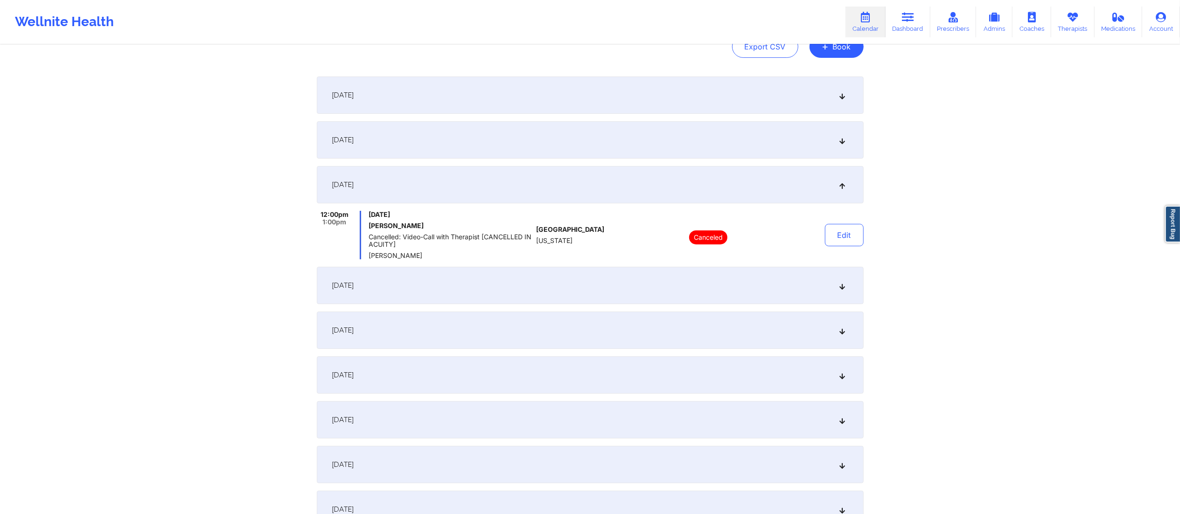
scroll to position [110, 0]
click at [495, 136] on div "[DATE]" at bounding box center [590, 138] width 547 height 37
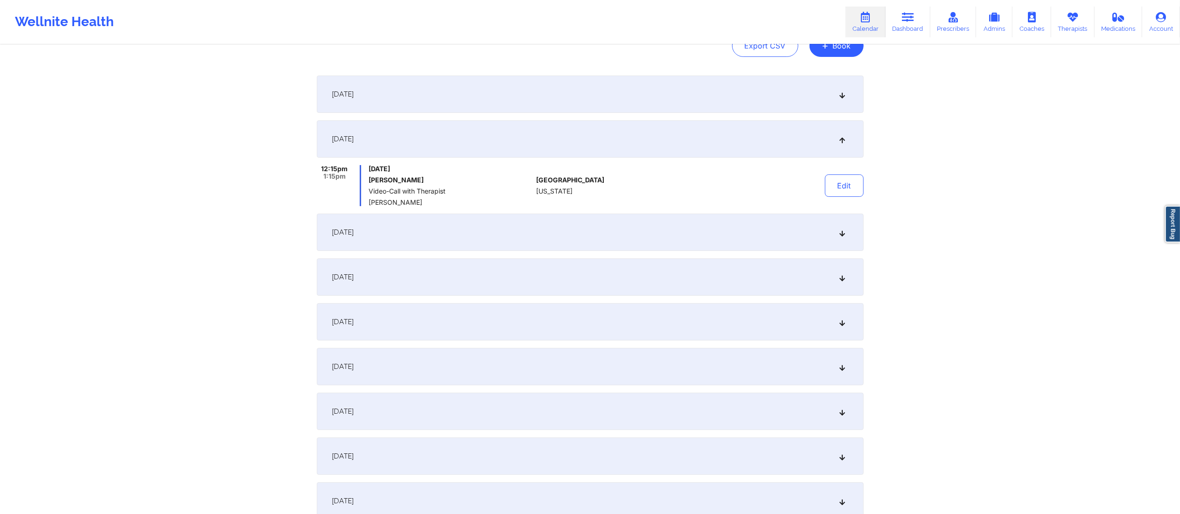
click at [486, 101] on div "[DATE]" at bounding box center [590, 94] width 547 height 37
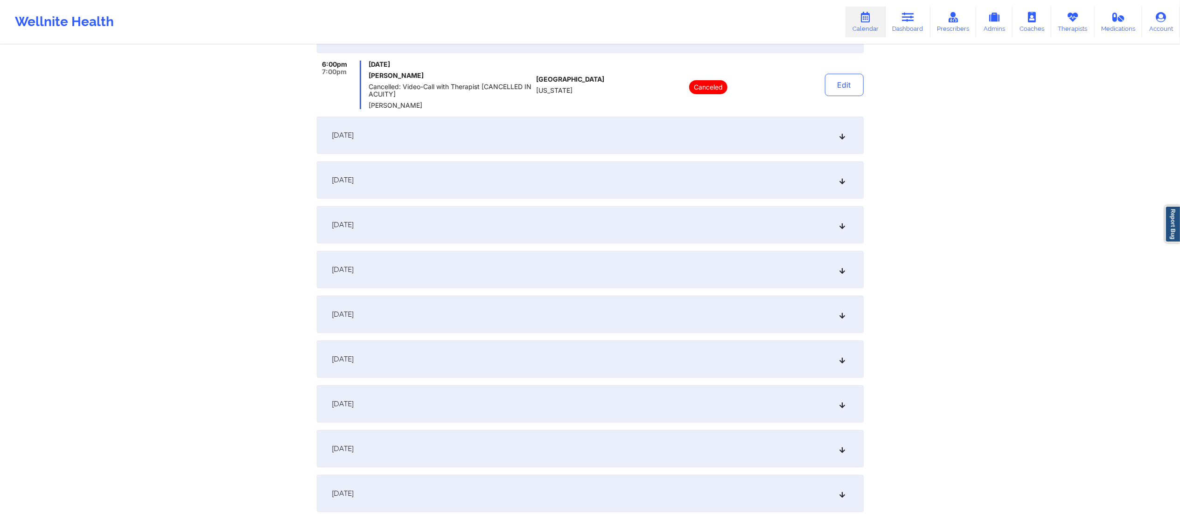
scroll to position [171, 0]
click at [441, 321] on div "[DATE]" at bounding box center [590, 313] width 547 height 37
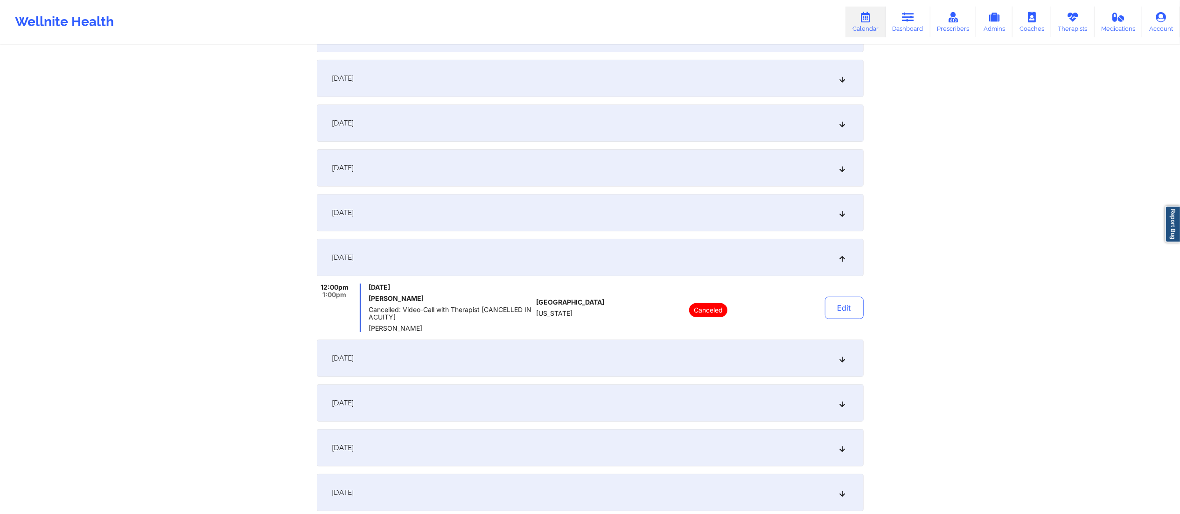
click at [463, 358] on div "[DATE]" at bounding box center [590, 358] width 547 height 37
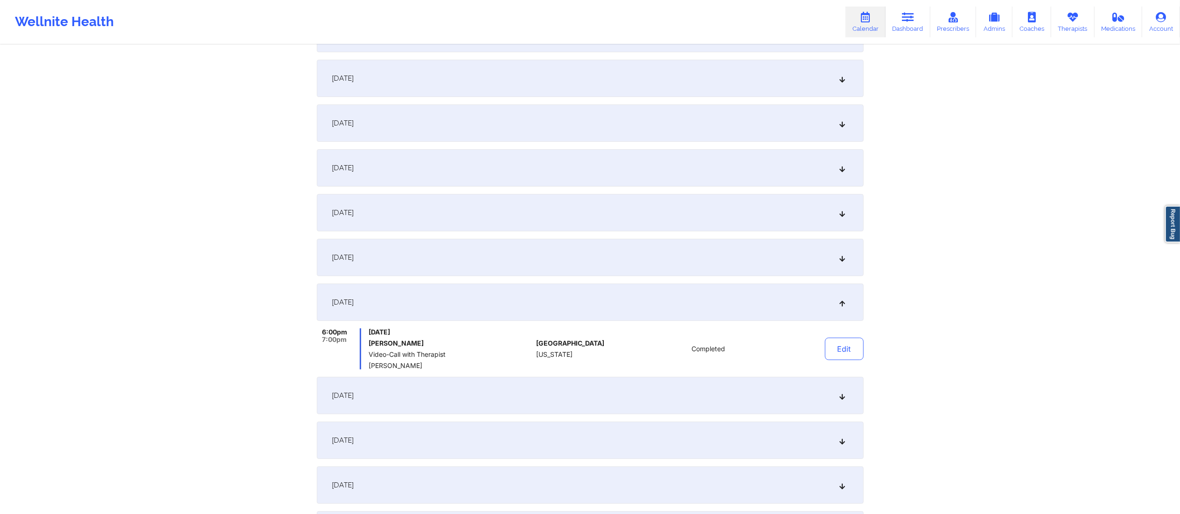
click at [531, 386] on div "[DATE]" at bounding box center [590, 395] width 547 height 37
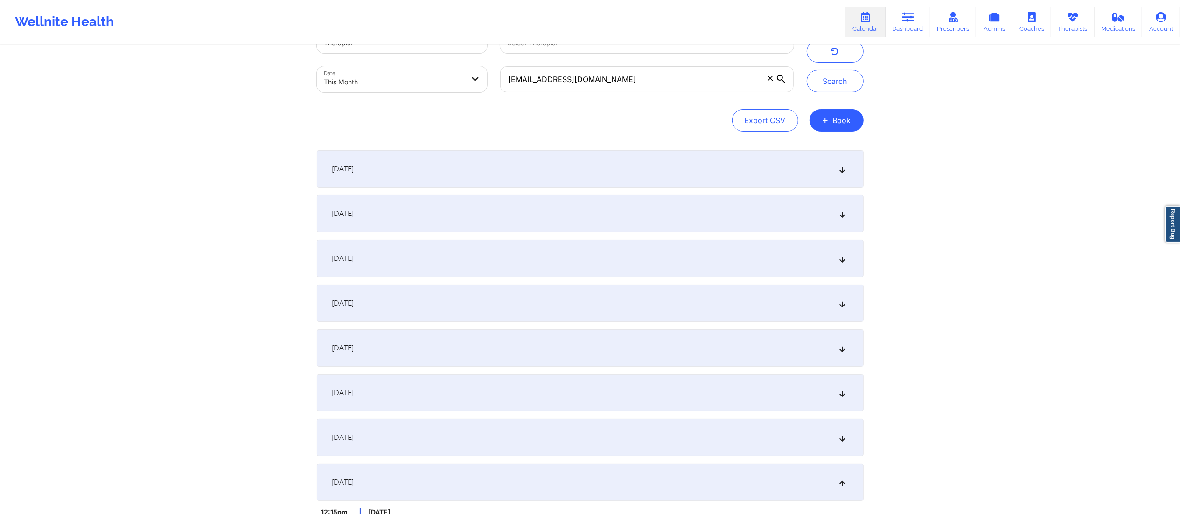
scroll to position [0, 0]
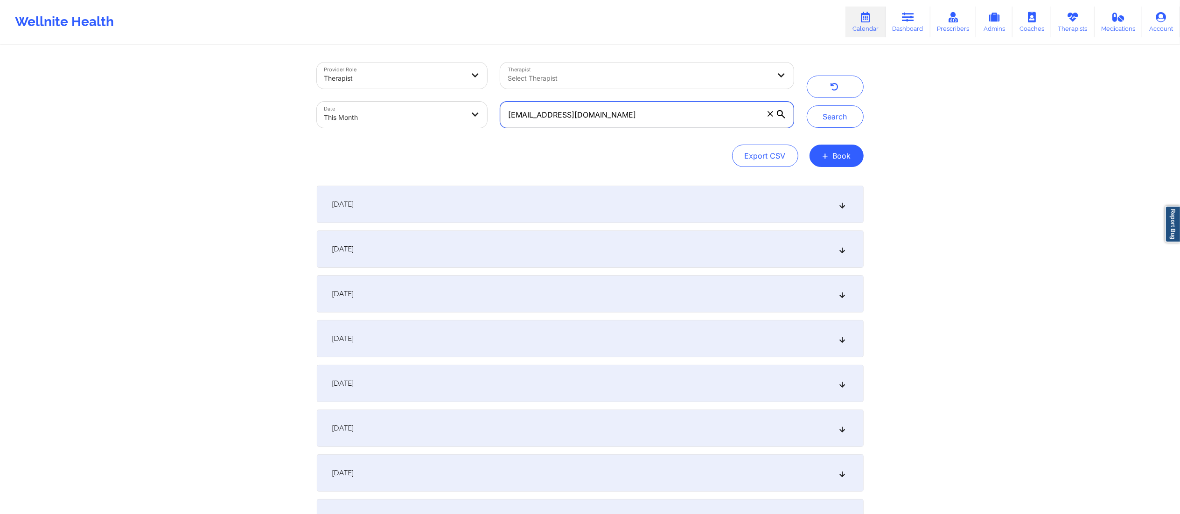
drag, startPoint x: 581, startPoint y: 125, endPoint x: 459, endPoint y: 118, distance: 121.6
click at [459, 118] on div "Provider Role Therapist Therapist Select Therapist Date This Month [EMAIL_ADDRE…" at bounding box center [555, 95] width 490 height 78
paste input "mountzion10199"
click at [844, 118] on button "Search" at bounding box center [835, 116] width 57 height 22
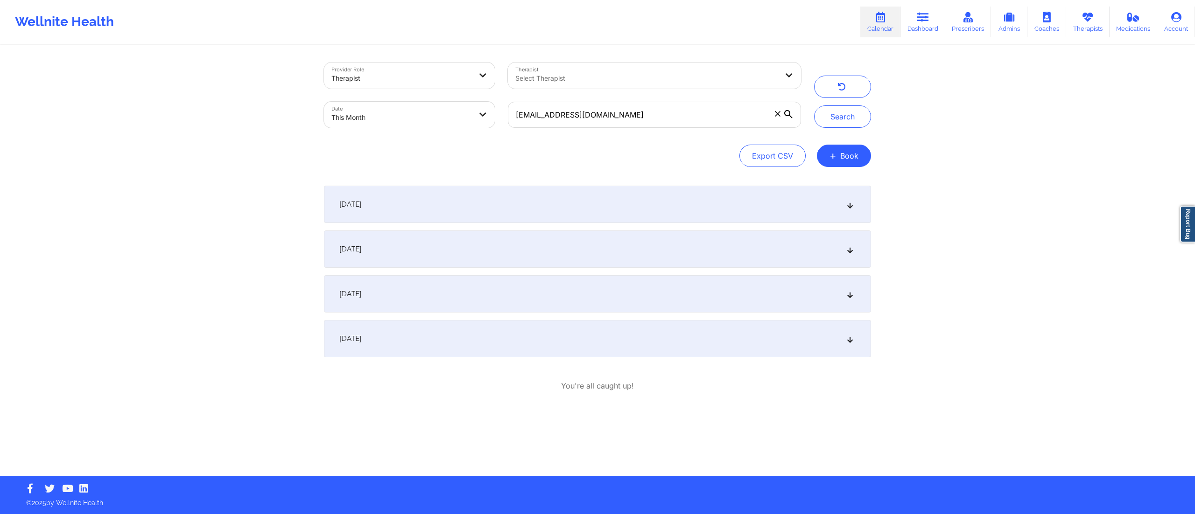
click at [424, 297] on div "[DATE]" at bounding box center [597, 293] width 547 height 37
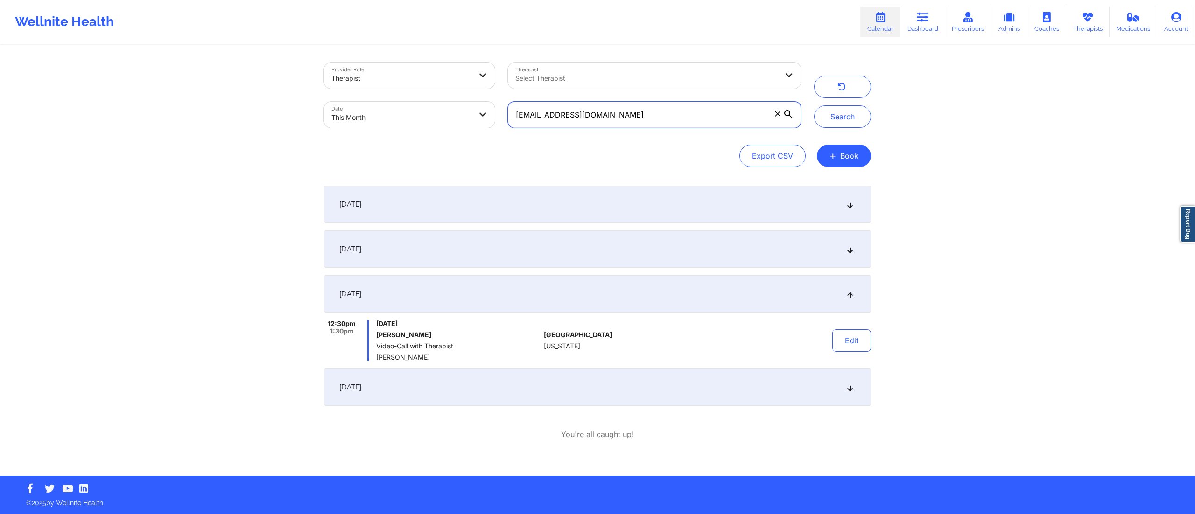
drag, startPoint x: 639, startPoint y: 121, endPoint x: 505, endPoint y: 110, distance: 133.9
click at [505, 110] on div "[EMAIL_ADDRESS][DOMAIN_NAME]" at bounding box center [654, 114] width 306 height 39
paste input "dmgonz2000"
click at [839, 126] on button "Search" at bounding box center [842, 116] width 57 height 22
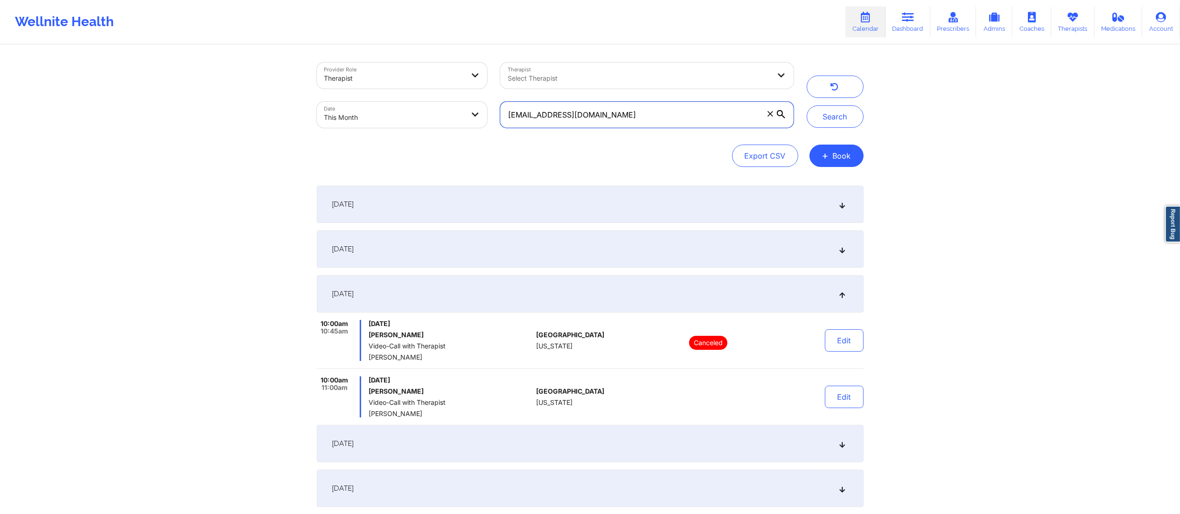
drag, startPoint x: 623, startPoint y: 113, endPoint x: 488, endPoint y: 118, distance: 135.0
click at [488, 118] on div "Provider Role Therapist Therapist Select Therapist Date This Month [EMAIL_ADDRE…" at bounding box center [555, 95] width 490 height 78
paste input "[EMAIL_ADDRESS]"
click at [829, 112] on button "Search" at bounding box center [835, 116] width 57 height 22
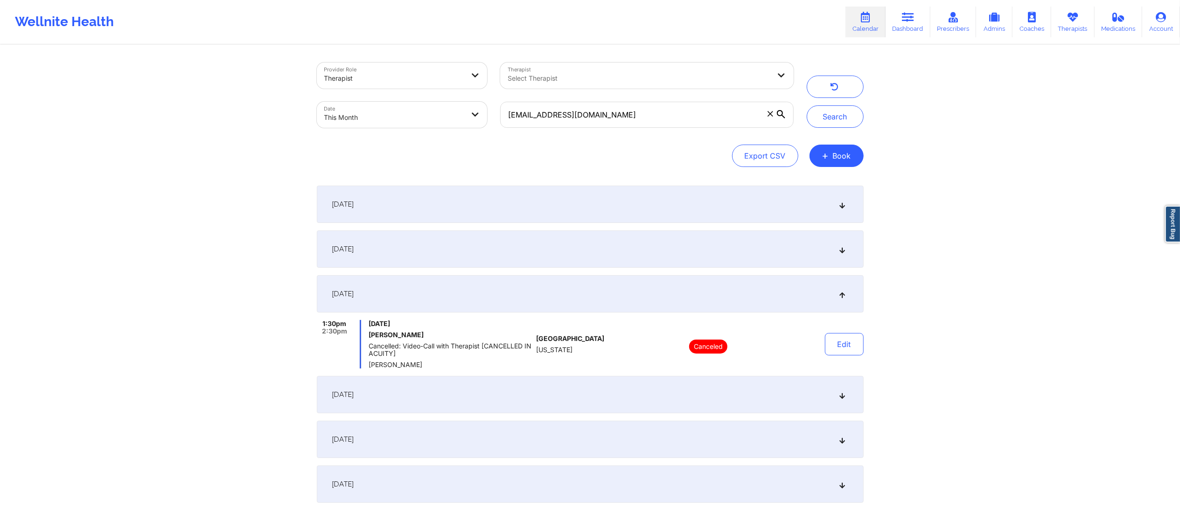
click at [449, 386] on div "[DATE]" at bounding box center [590, 394] width 547 height 37
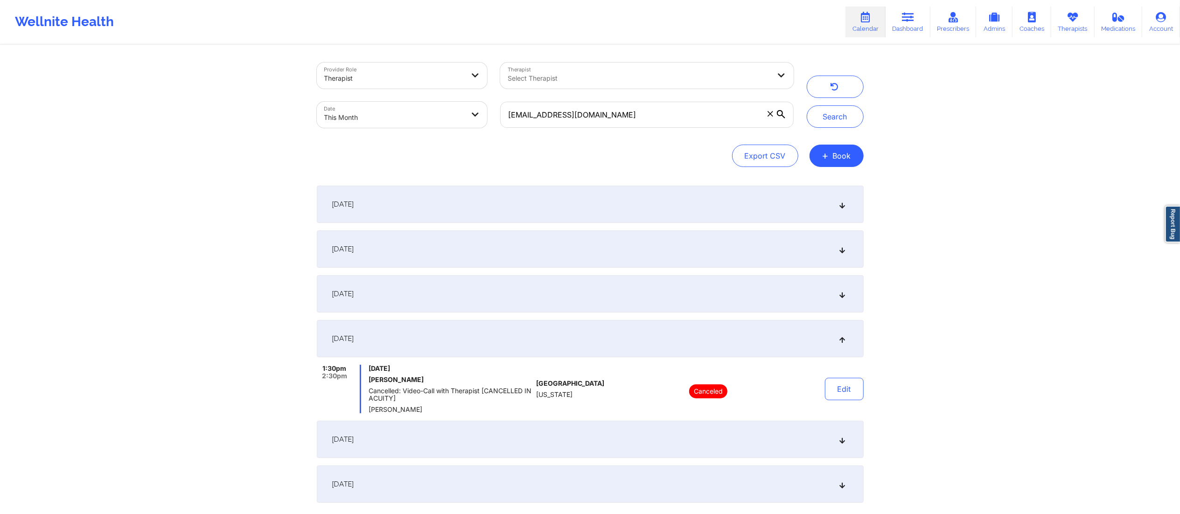
click at [462, 386] on div "[DATE]" at bounding box center [590, 439] width 547 height 37
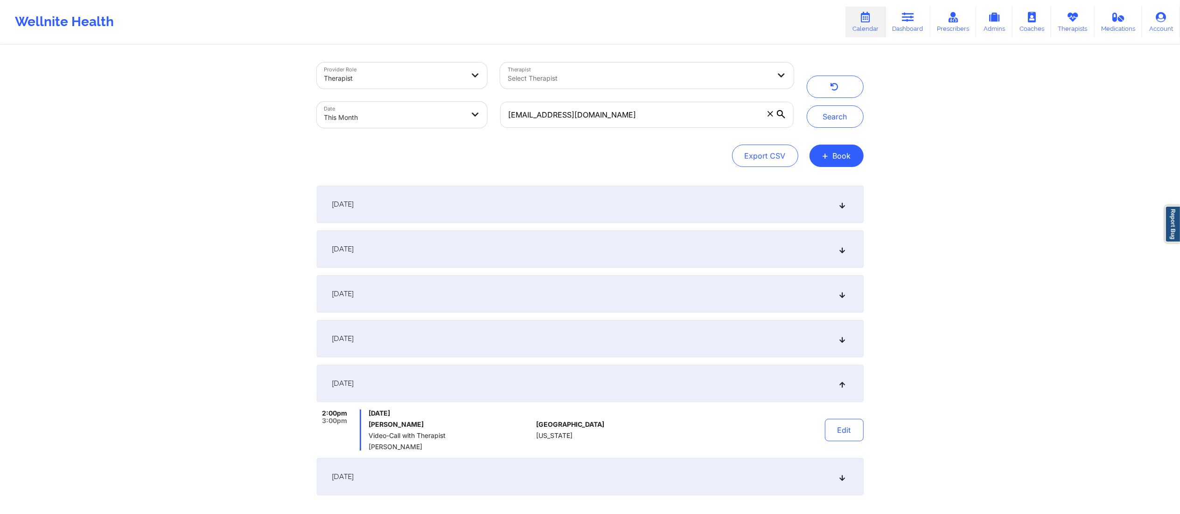
click at [465, 256] on div "[DATE]" at bounding box center [590, 249] width 547 height 37
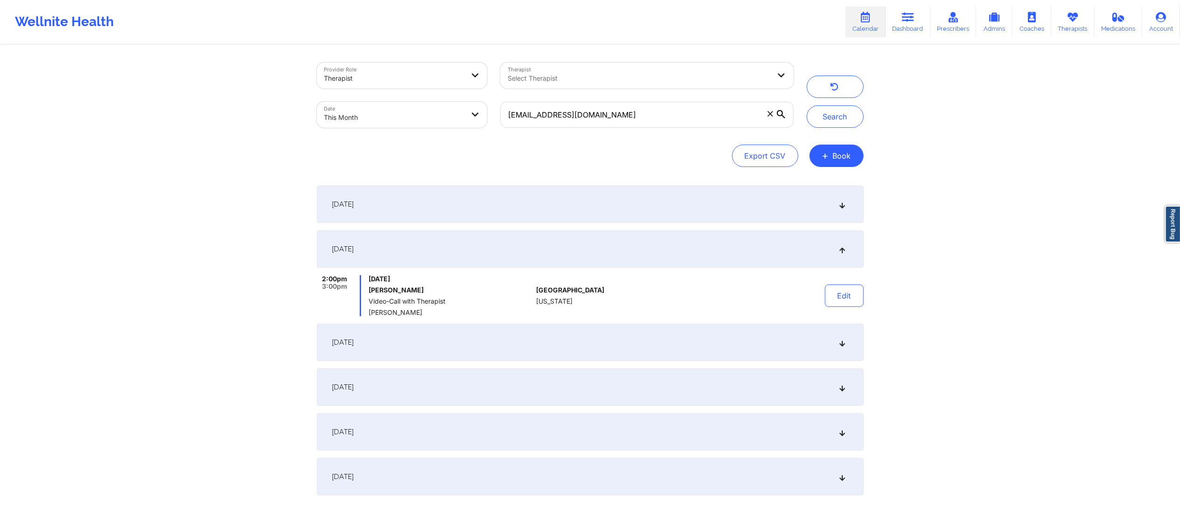
scroll to position [77, 0]
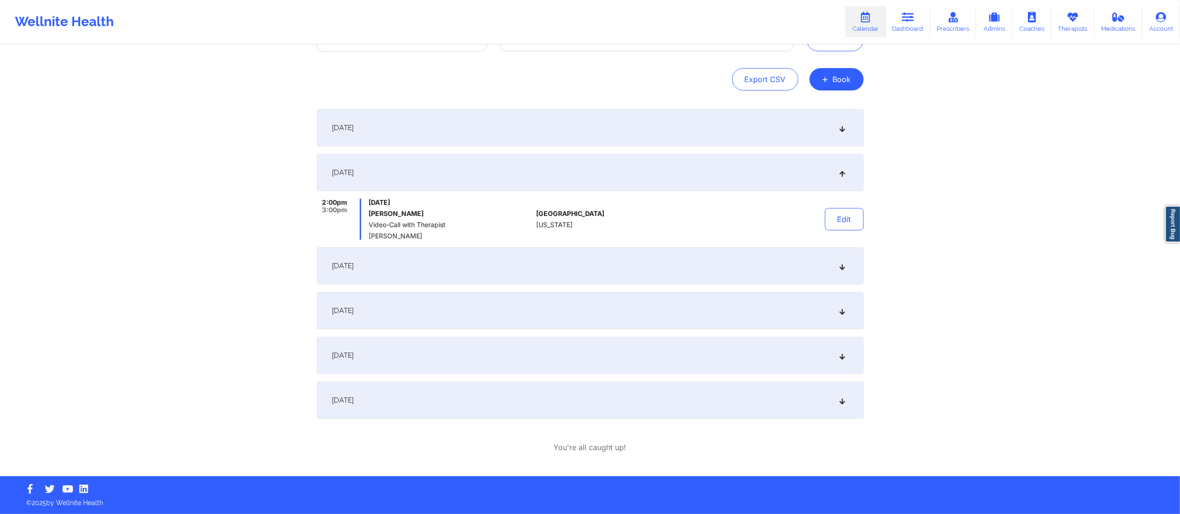
click at [454, 351] on div "[DATE]" at bounding box center [590, 355] width 547 height 37
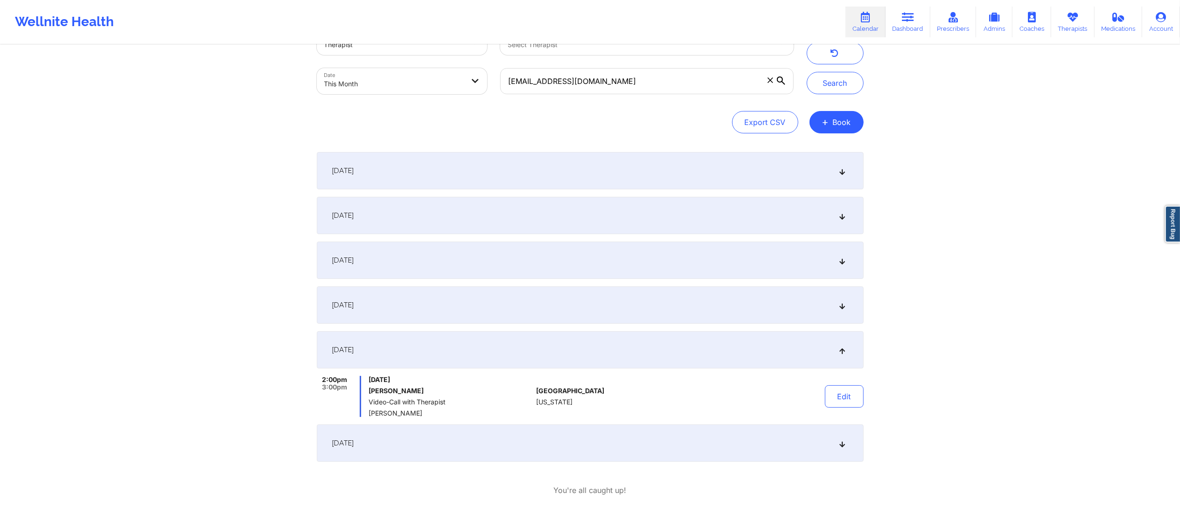
scroll to position [0, 0]
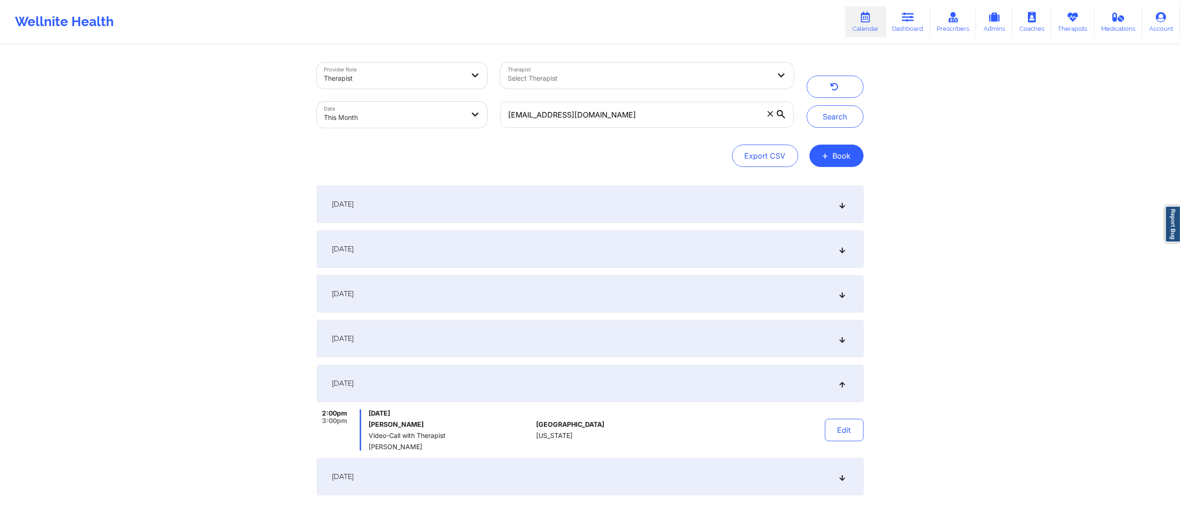
drag, startPoint x: 680, startPoint y: 98, endPoint x: 569, endPoint y: 116, distance: 111.5
click at [563, 115] on div "[EMAIL_ADDRESS][DOMAIN_NAME]" at bounding box center [647, 114] width 306 height 39
drag, startPoint x: 628, startPoint y: 114, endPoint x: 520, endPoint y: 101, distance: 109.1
click at [520, 101] on div "[EMAIL_ADDRESS][DOMAIN_NAME]" at bounding box center [647, 114] width 306 height 39
type input "d"
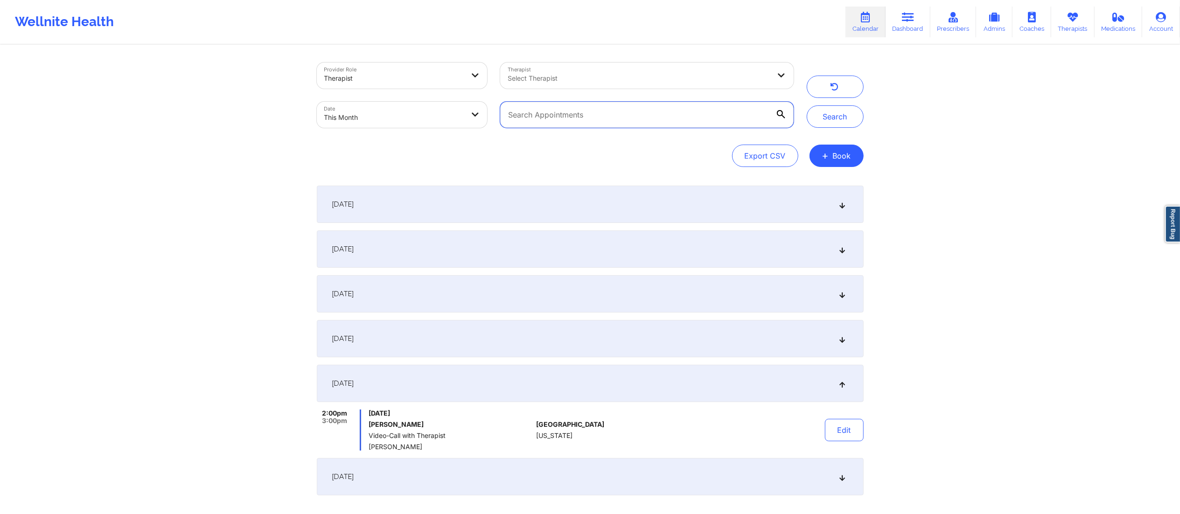
paste input "[EMAIL_ADDRESS][PERSON_NAME][DOMAIN_NAME]"
click at [849, 115] on button "Search" at bounding box center [835, 116] width 57 height 22
drag, startPoint x: 623, startPoint y: 117, endPoint x: 476, endPoint y: 110, distance: 146.7
click at [476, 110] on div "Provider Role Therapist Therapist Select Therapist Date This Month [EMAIL_ADDRE…" at bounding box center [555, 95] width 490 height 78
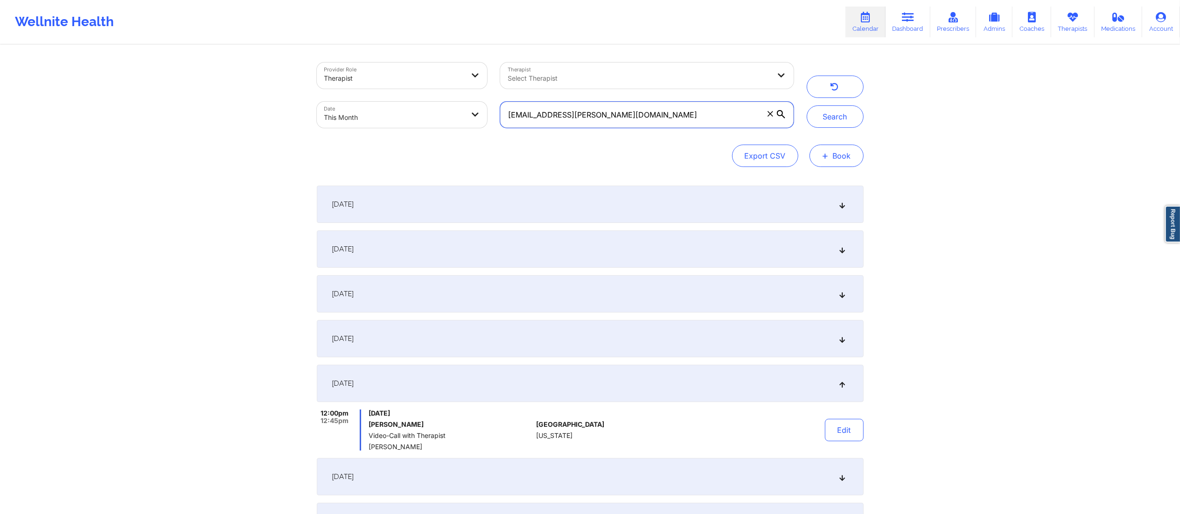
paste input "ibejahc"
type input "[EMAIL_ADDRESS][DOMAIN_NAME]"
click at [826, 116] on button "Search" at bounding box center [835, 116] width 57 height 22
click at [442, 386] on div "[DATE]" at bounding box center [590, 476] width 547 height 37
